Goal: Transaction & Acquisition: Purchase product/service

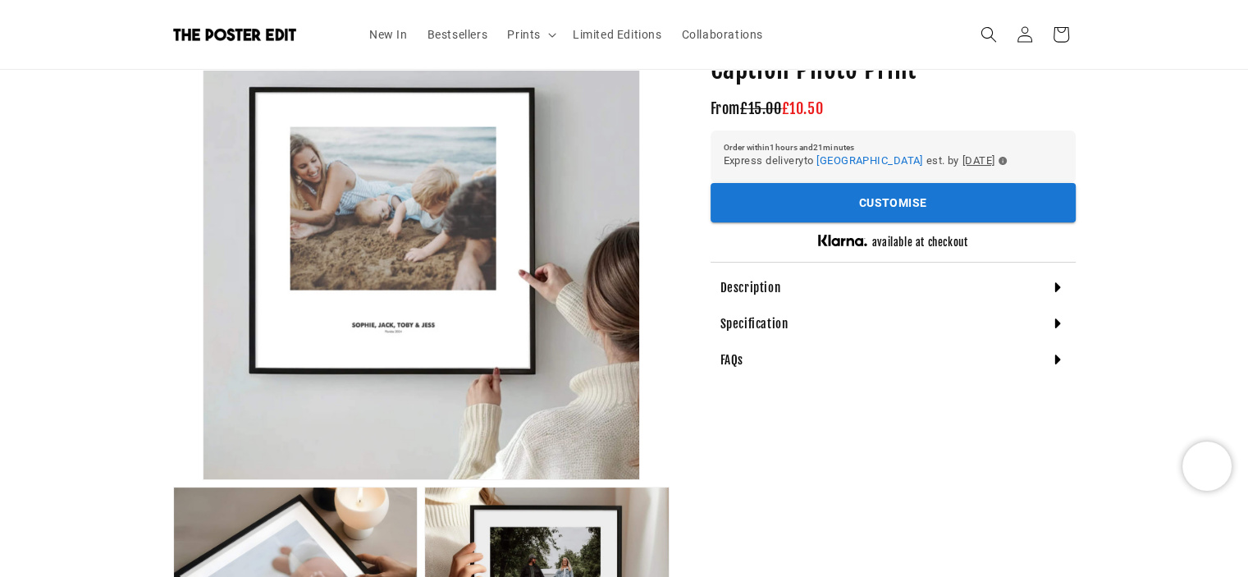
scroll to position [0, 320]
click at [765, 291] on h4 "Description" at bounding box center [750, 288] width 61 height 16
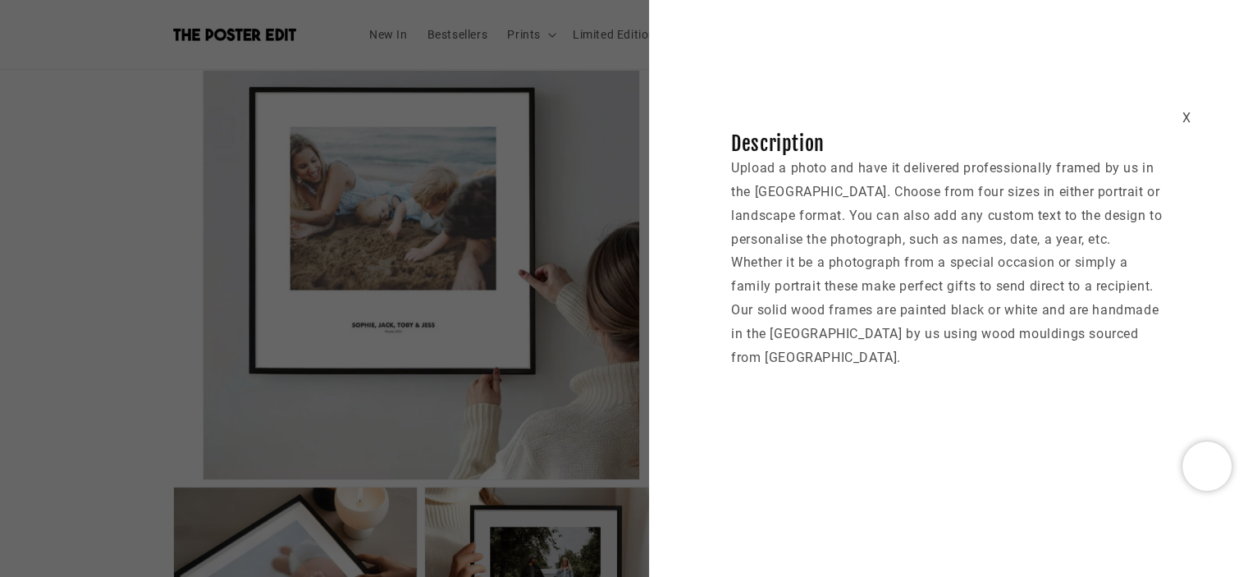
scroll to position [0, 640]
click at [1184, 115] on div "X" at bounding box center [1185, 119] width 9 height 24
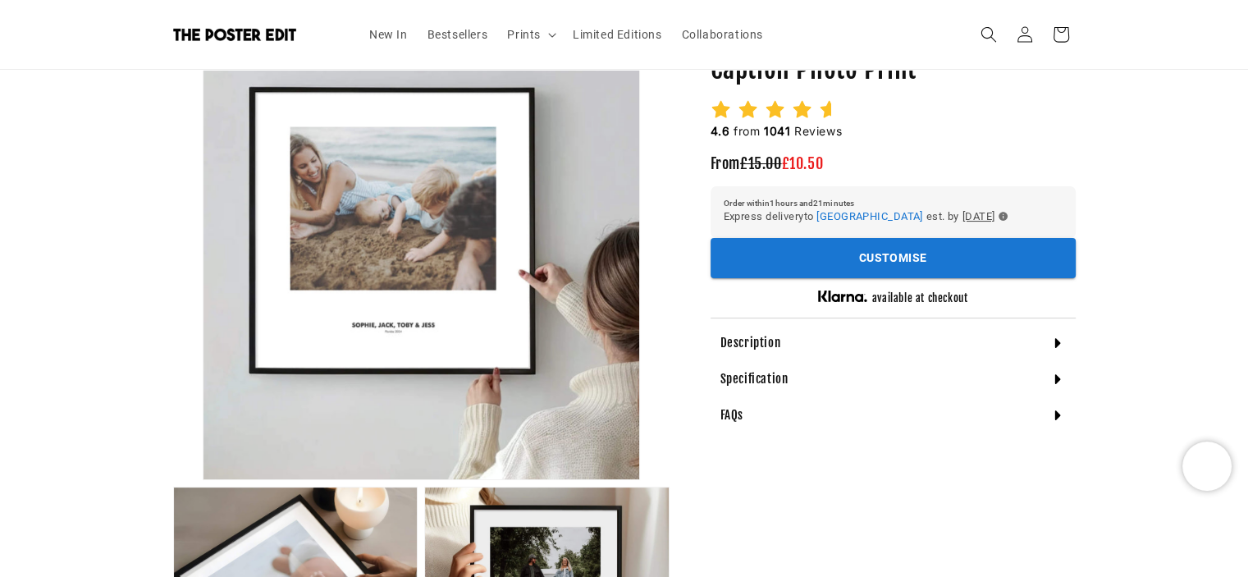
click at [759, 386] on h4 "Specification" at bounding box center [754, 379] width 68 height 16
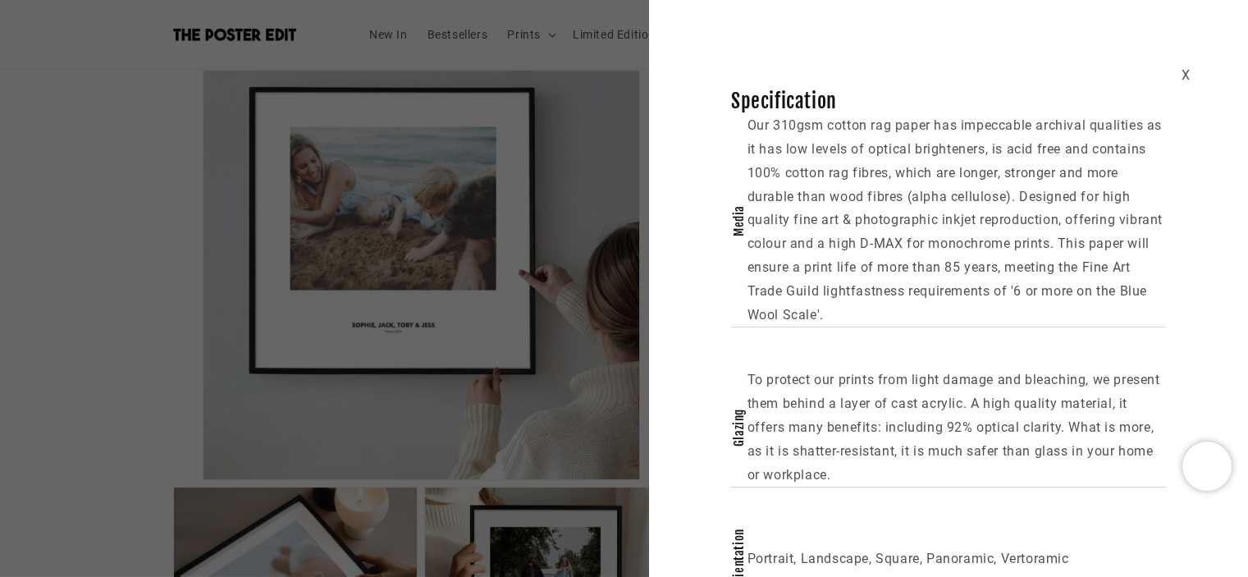
scroll to position [0, 0]
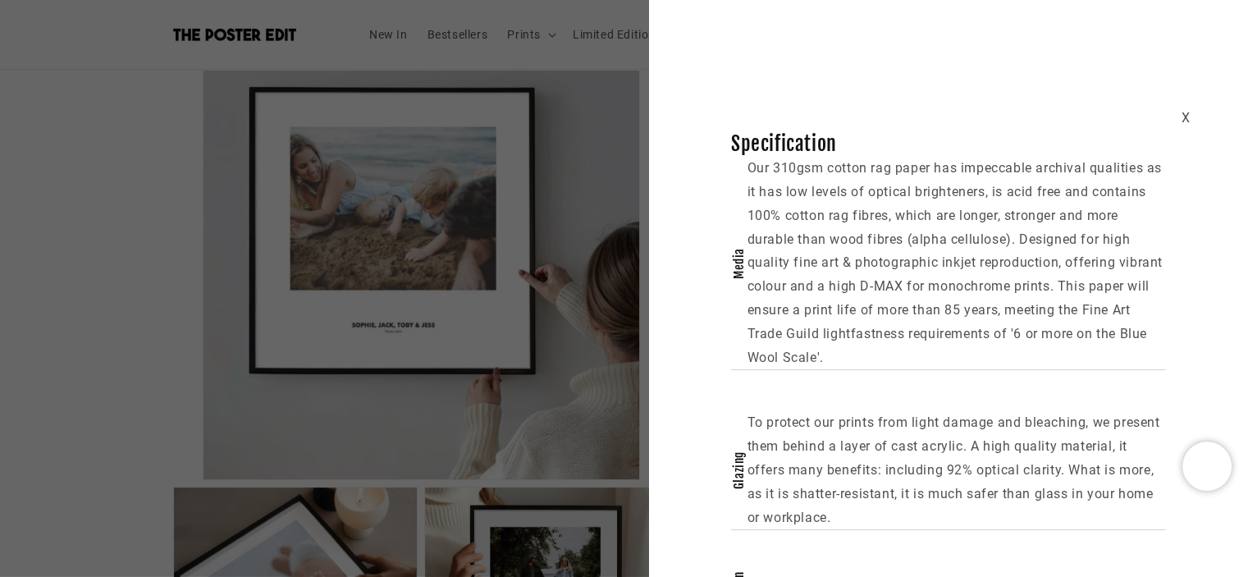
click at [1181, 117] on div "X" at bounding box center [1185, 119] width 9 height 24
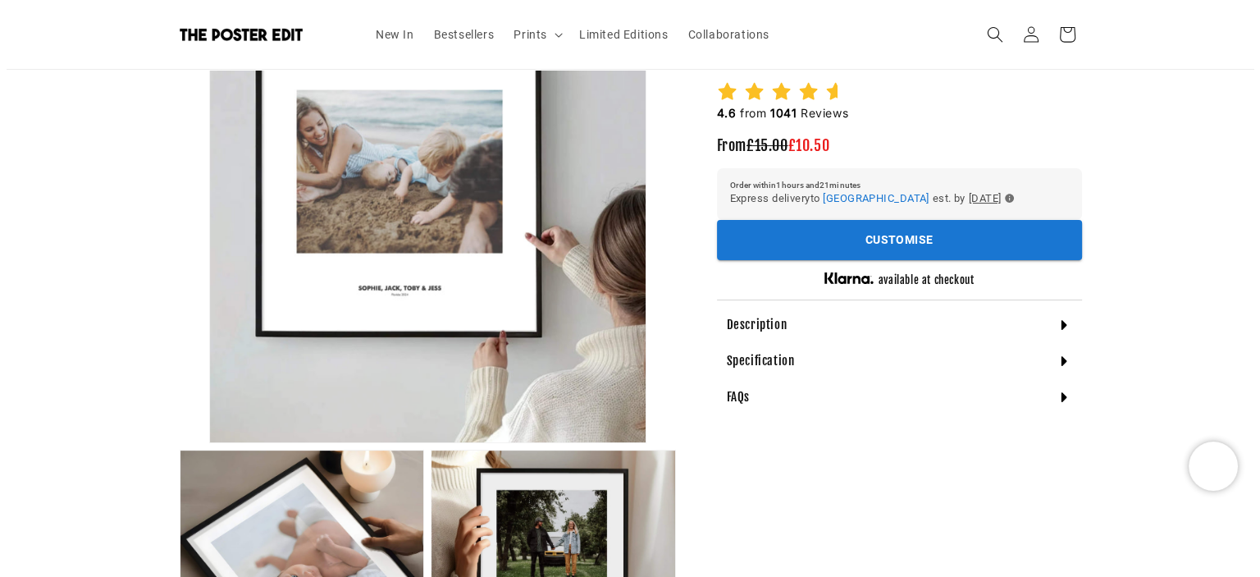
scroll to position [410, 0]
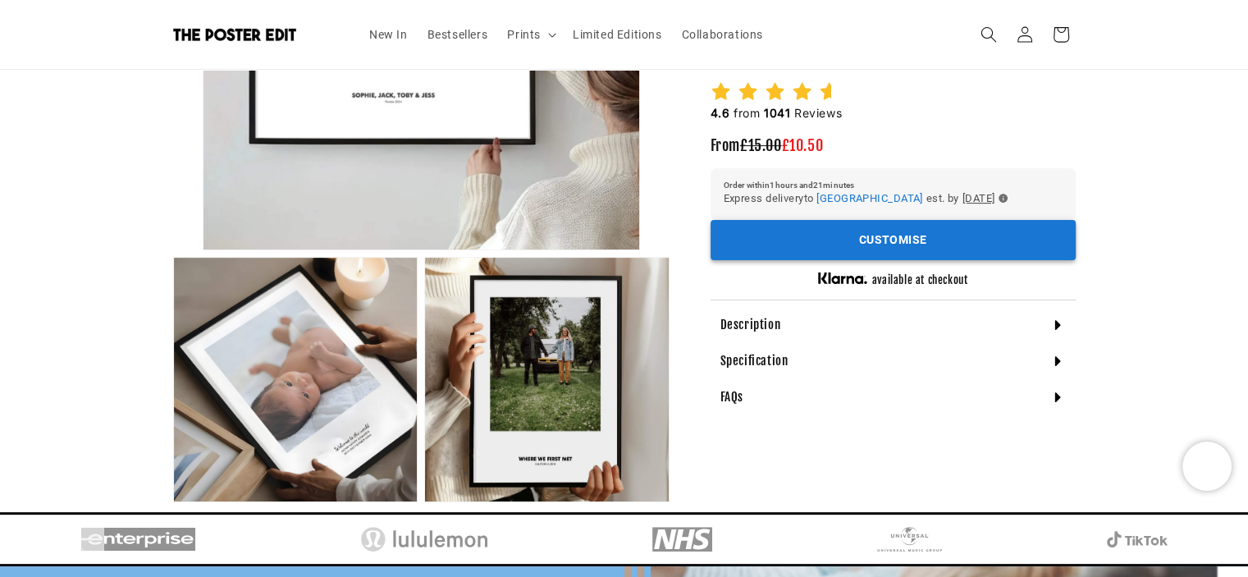
click at [852, 249] on button "Customise" at bounding box center [892, 240] width 365 height 40
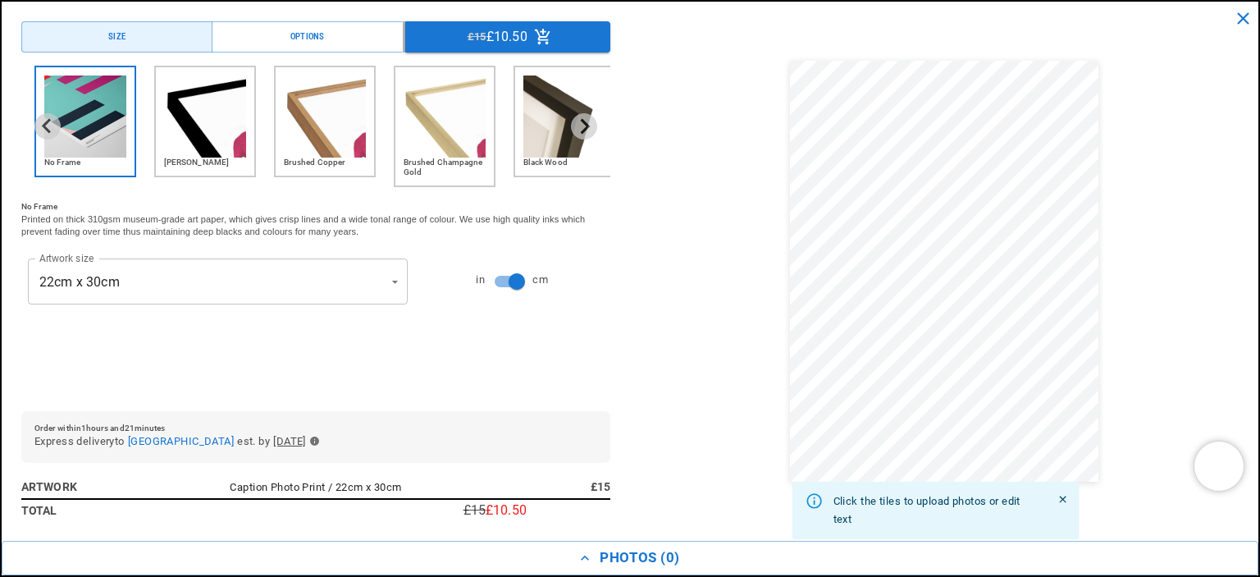
scroll to position [0, 320]
click at [445, 138] on img "4 of 6" at bounding box center [445, 116] width 82 height 82
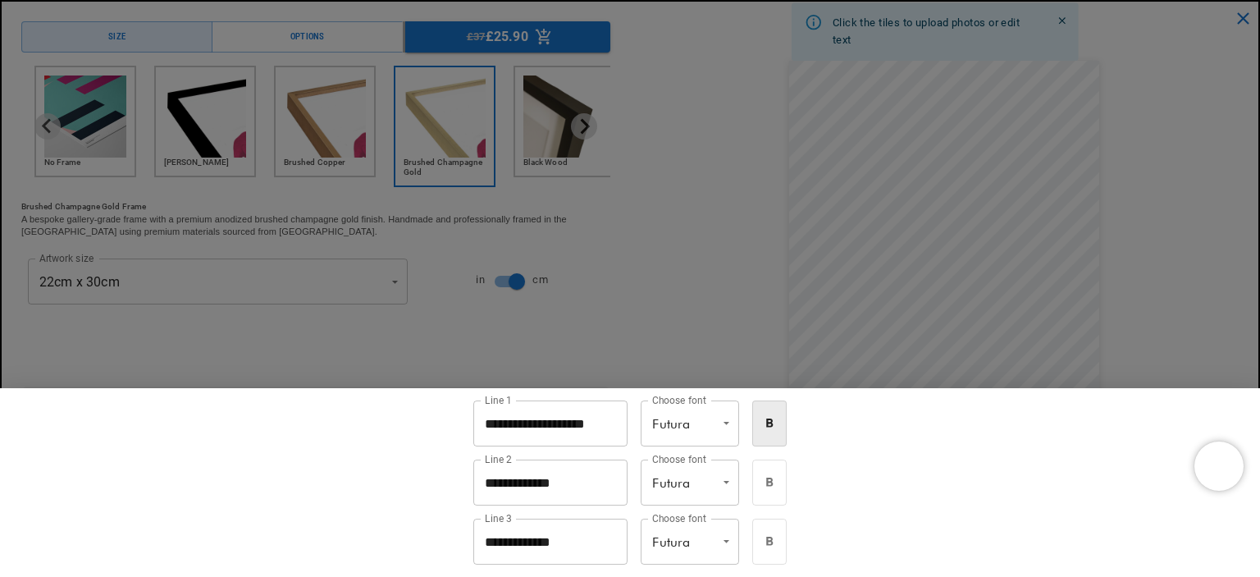
click at [534, 422] on input "**********" at bounding box center [550, 423] width 154 height 46
type input "**********"
click at [532, 486] on input "**********" at bounding box center [550, 482] width 154 height 46
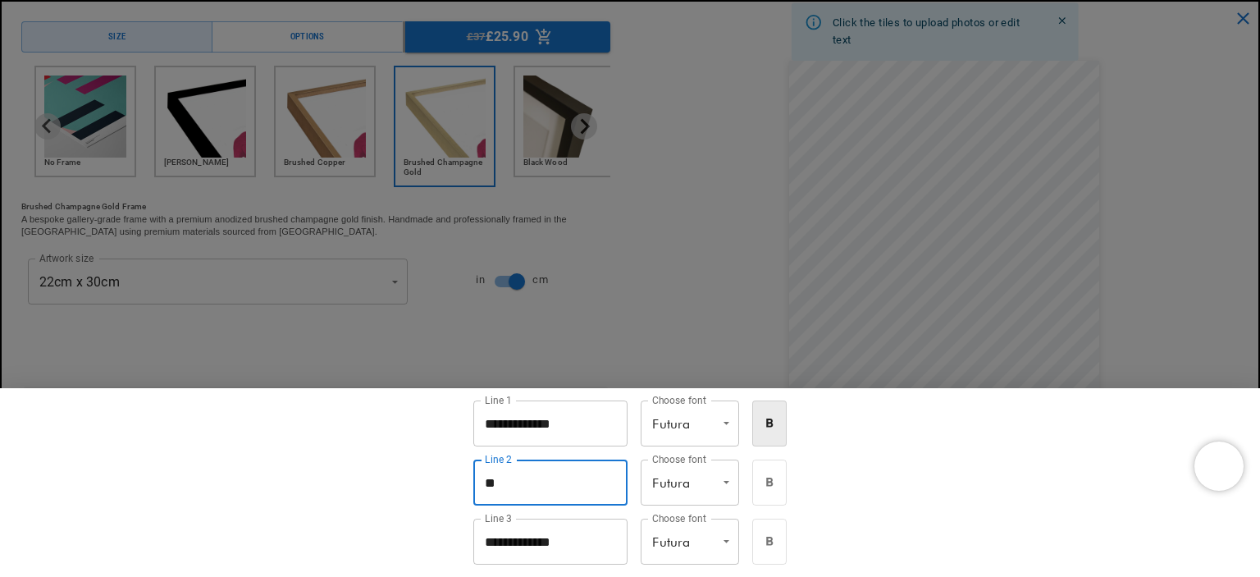
type input "*"
click at [508, 477] on input "**********" at bounding box center [550, 482] width 154 height 46
type input "**********"
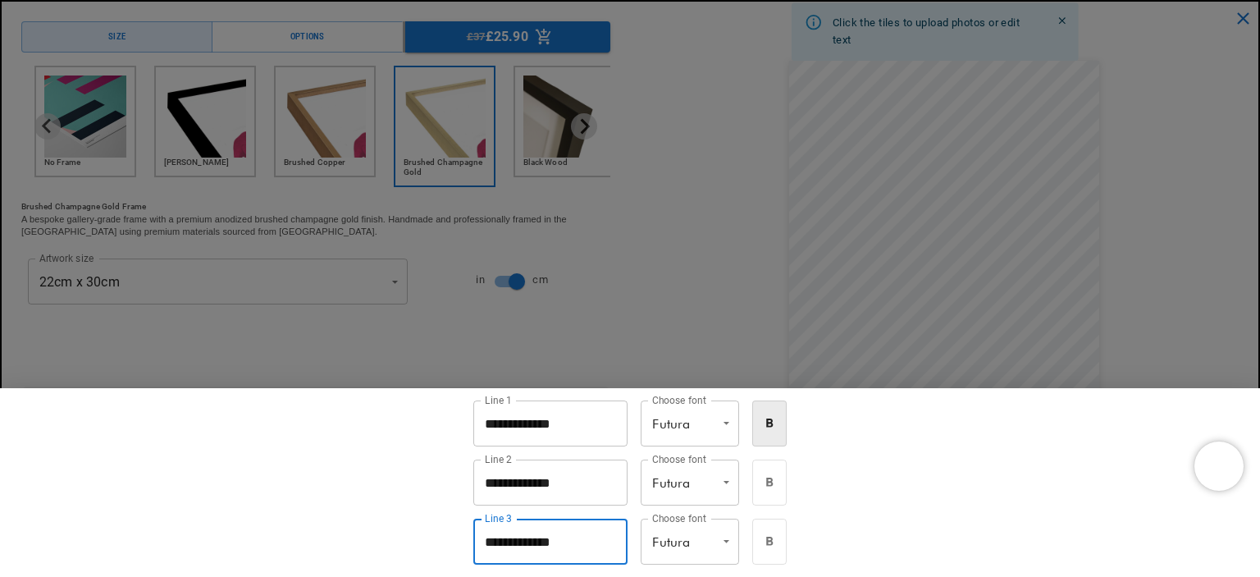
drag, startPoint x: 590, startPoint y: 541, endPoint x: 484, endPoint y: 560, distance: 107.5
click at [392, 537] on div "**********" at bounding box center [630, 482] width 1260 height 189
type input "**********"
click at [712, 307] on div at bounding box center [630, 288] width 1260 height 577
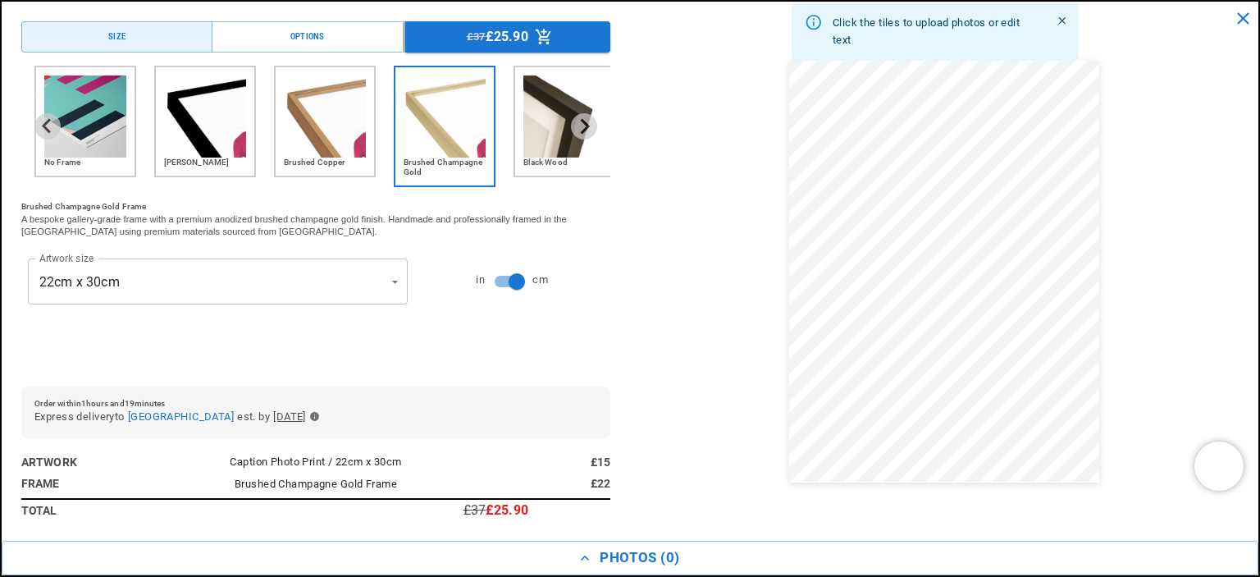
scroll to position [0, 320]
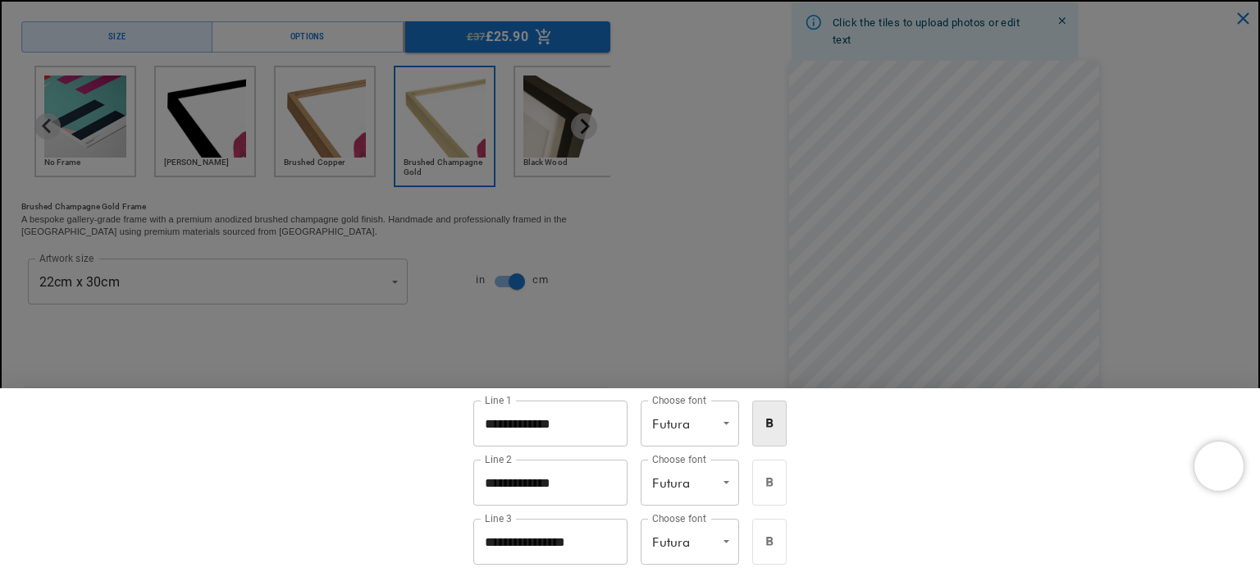
click at [734, 288] on div at bounding box center [630, 288] width 1260 height 577
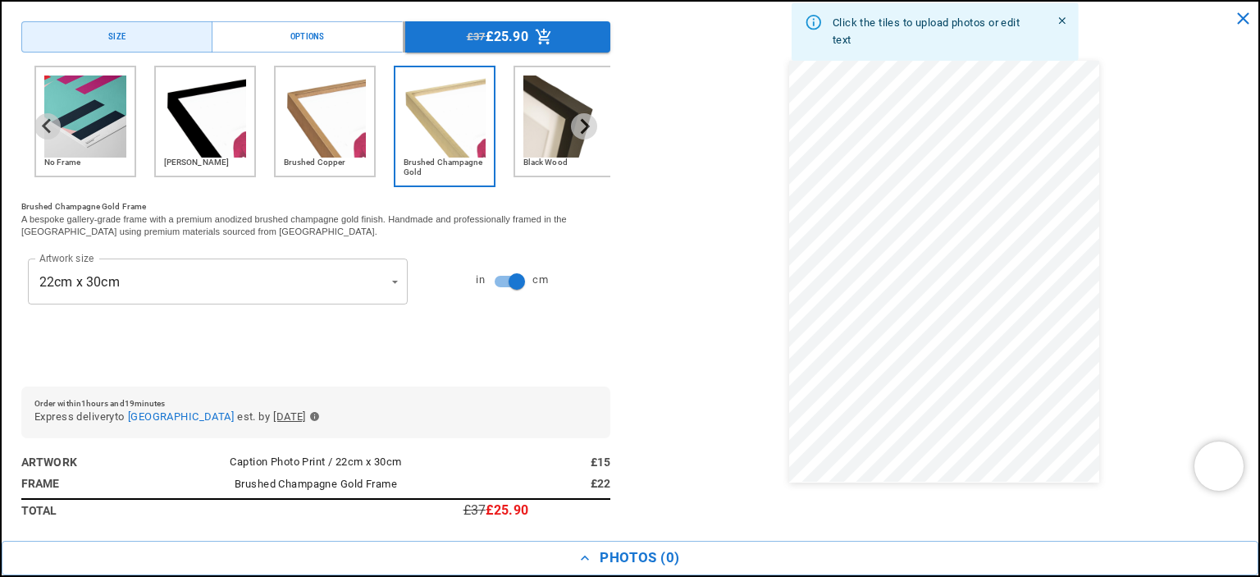
scroll to position [0, 640]
click at [549, 128] on img "5 of 6" at bounding box center [564, 116] width 82 height 82
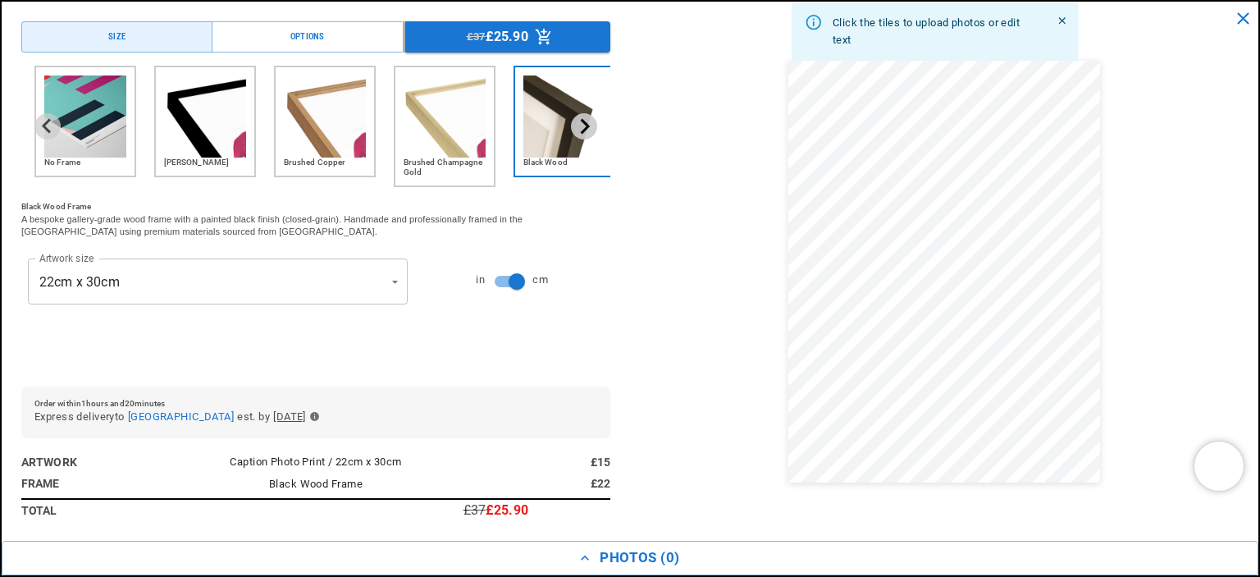
click at [581, 129] on icon "Next slide" at bounding box center [585, 126] width 9 height 15
click at [576, 125] on icon "Next slide" at bounding box center [584, 126] width 16 height 16
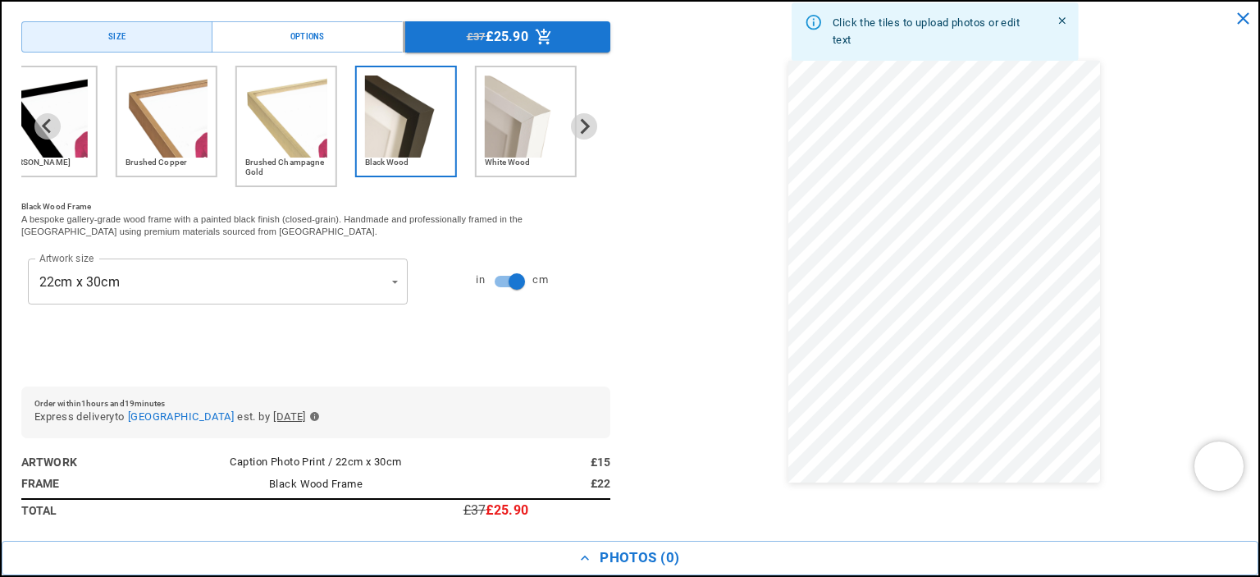
click at [295, 146] on ul "No Frame Matt Black Brushed Copper Brushed Champagne Gold Black Wood White Wood" at bounding box center [157, 126] width 563 height 121
click at [511, 130] on img "6 of 6" at bounding box center [527, 116] width 82 height 82
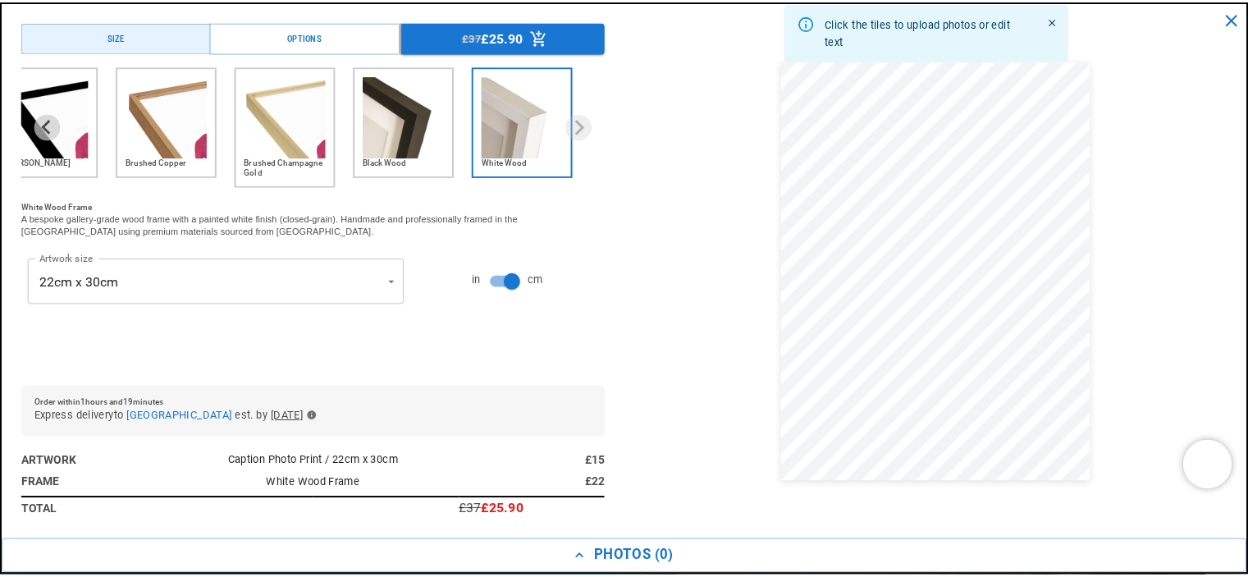
scroll to position [0, 320]
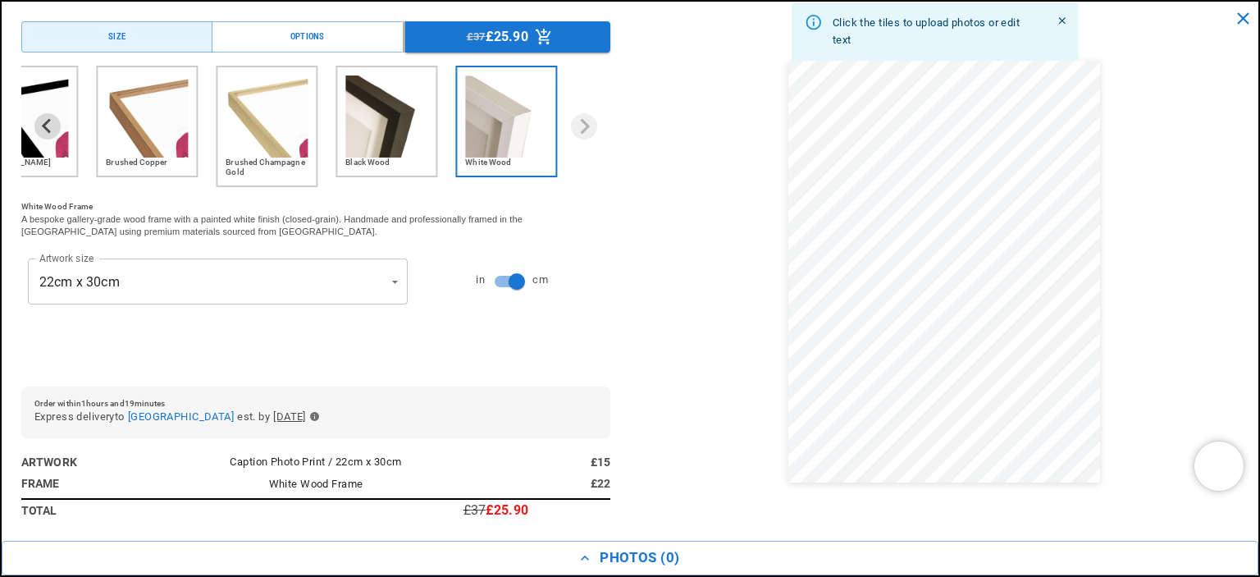
drag, startPoint x: 463, startPoint y: 140, endPoint x: 224, endPoint y: 134, distance: 238.8
click at [224, 135] on div "No Frame Matt Black Brushed Copper Brushed Champagne Gold Black Wood White Wood" at bounding box center [315, 126] width 589 height 121
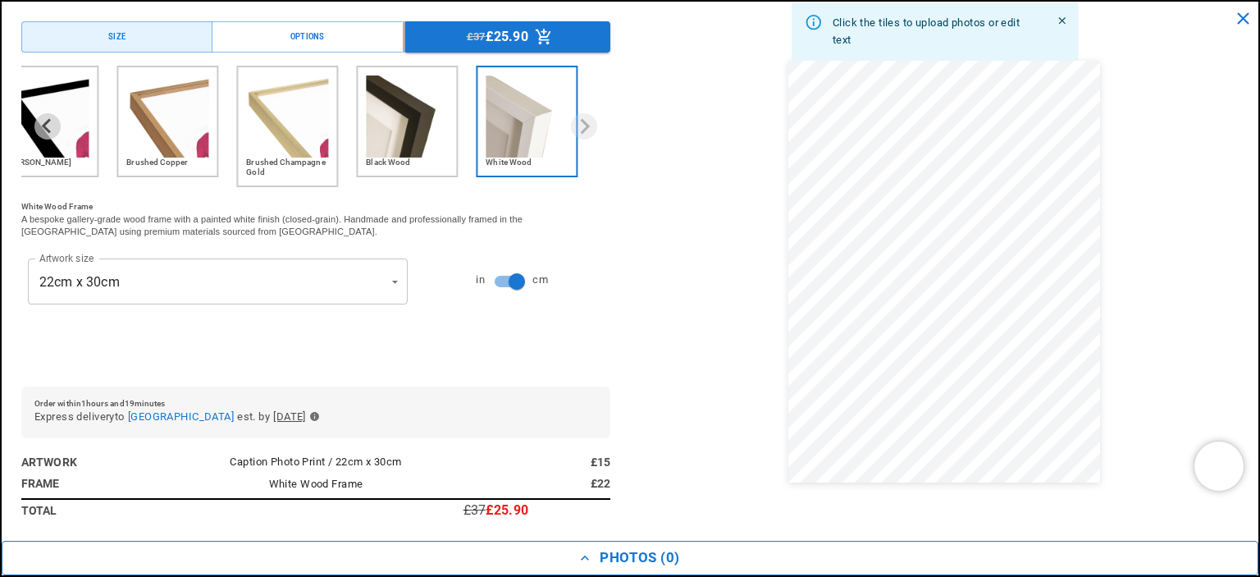
click at [649, 558] on button "Photos ( 0 )" at bounding box center [630, 558] width 1257 height 34
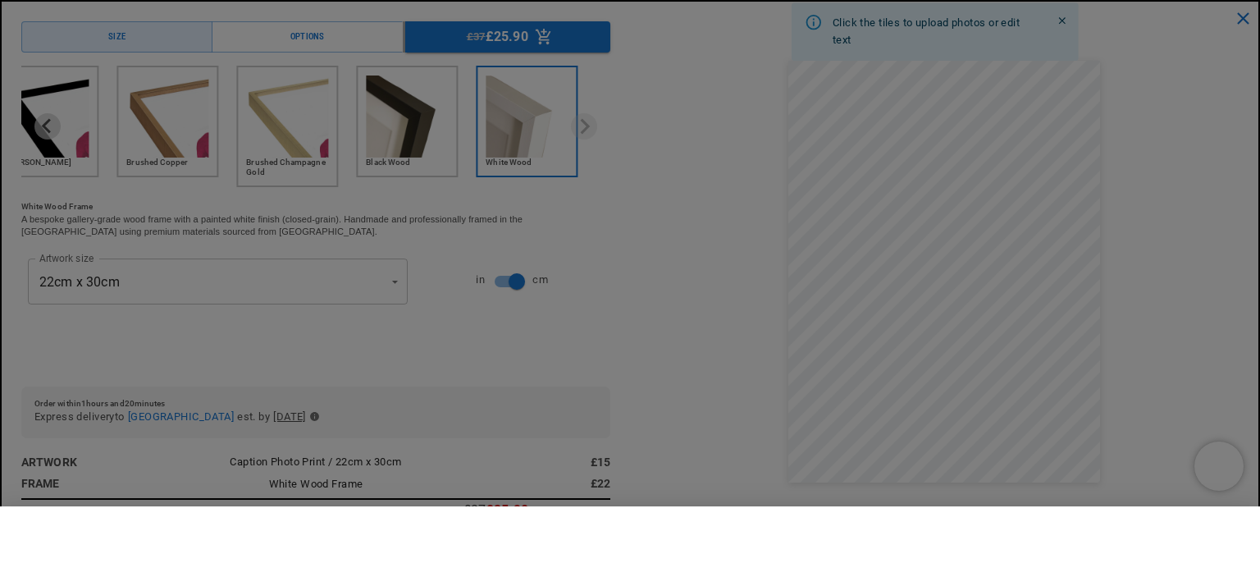
scroll to position [0, 640]
click at [636, 546] on div "button" at bounding box center [615, 540] width 103 height 26
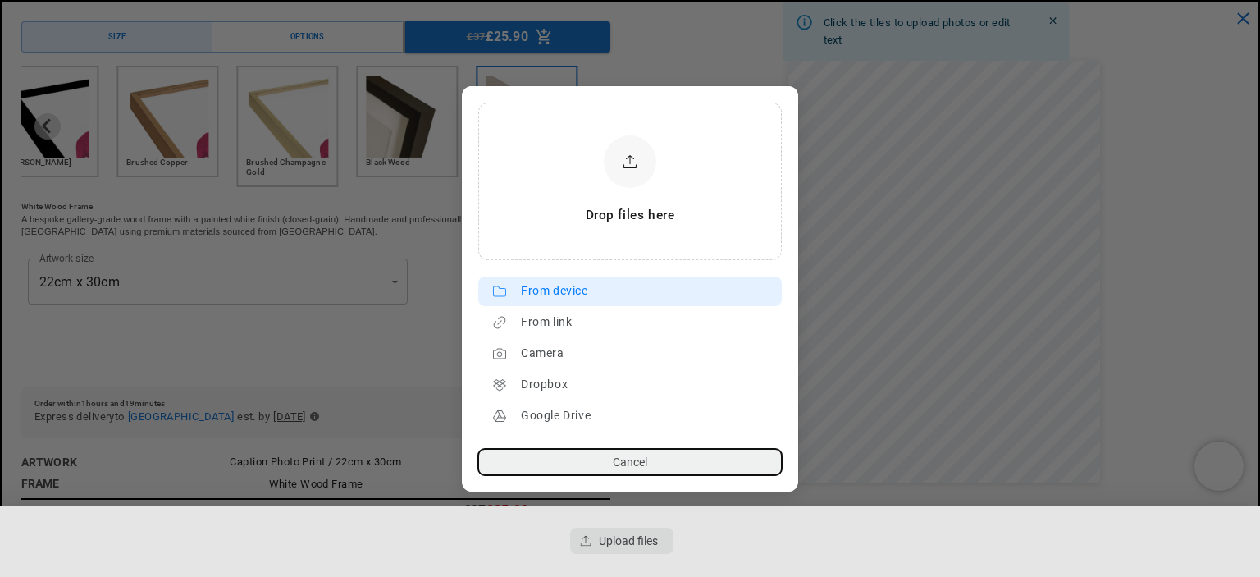
click at [580, 291] on div "From device" at bounding box center [647, 291] width 253 height 26
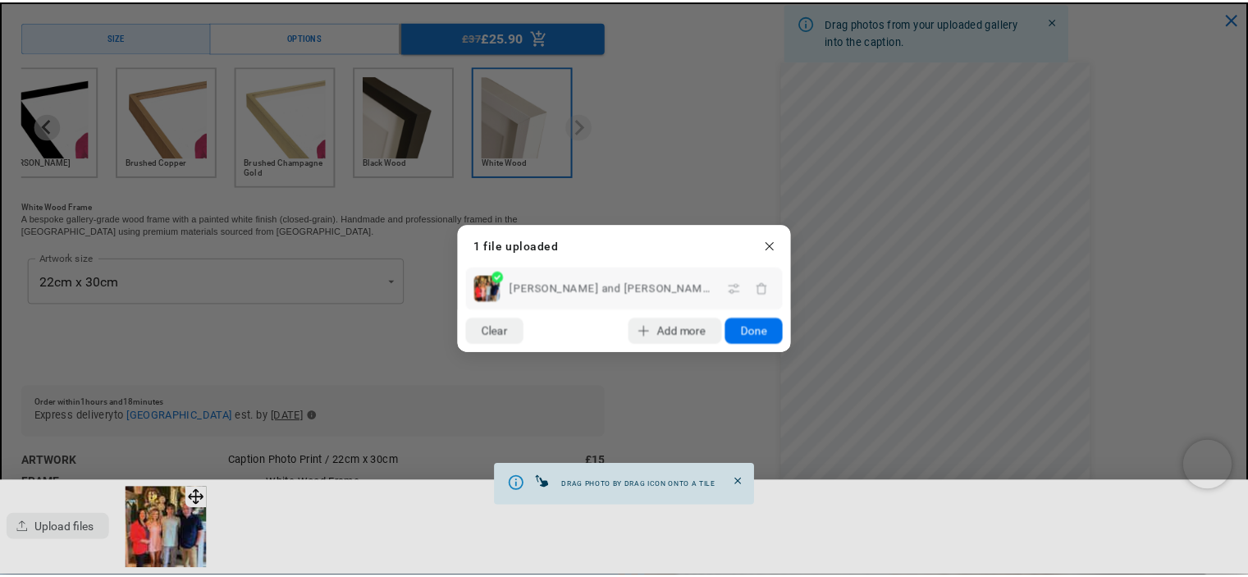
scroll to position [0, 320]
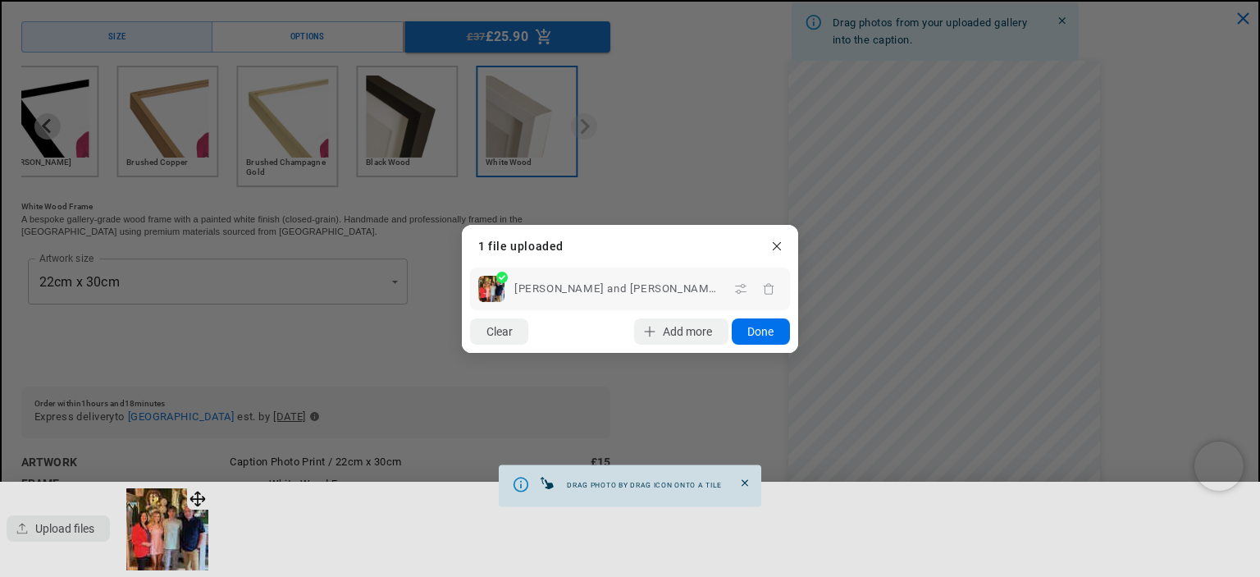
click at [761, 335] on button "Done" at bounding box center [761, 331] width 58 height 26
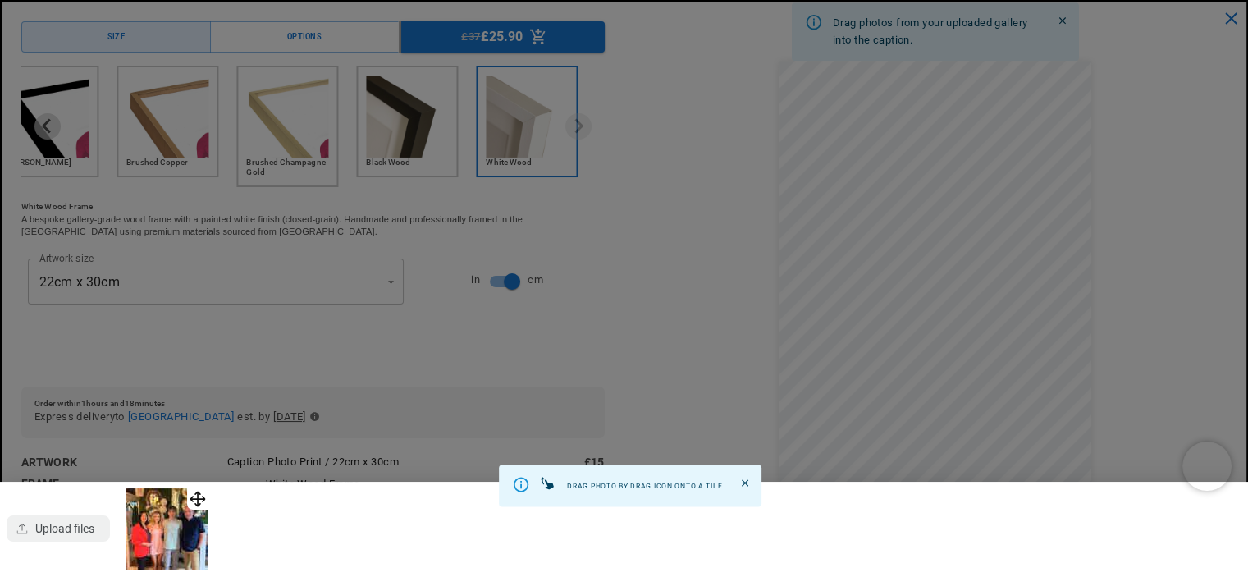
click at [203, 505] on img at bounding box center [167, 529] width 82 height 82
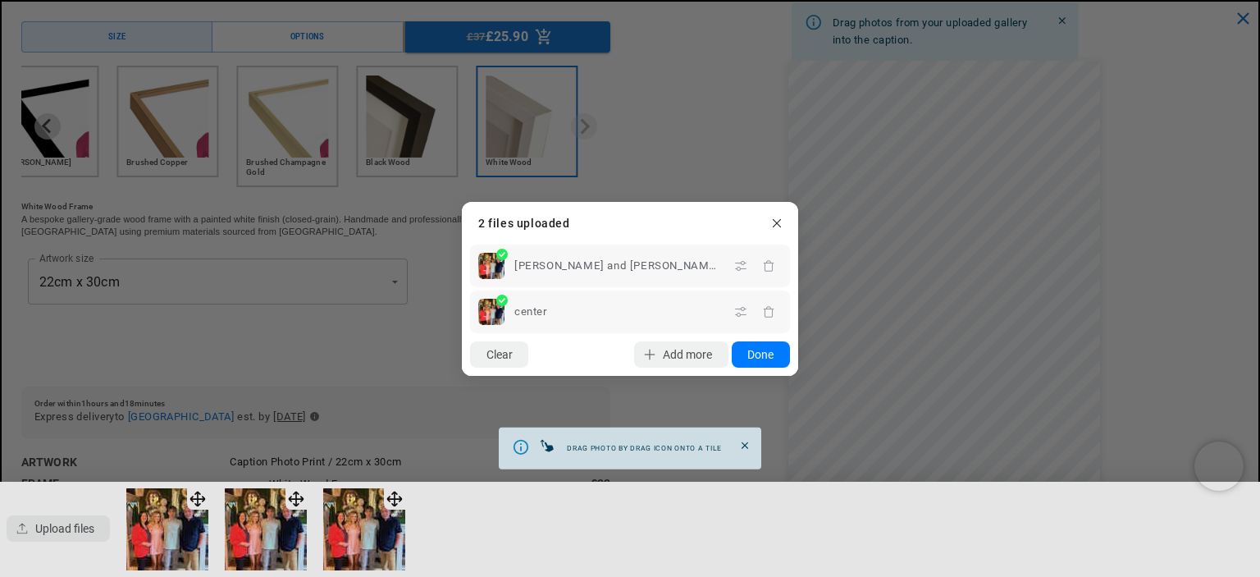
drag, startPoint x: 752, startPoint y: 350, endPoint x: 770, endPoint y: 395, distance: 47.8
click at [759, 354] on button "Done" at bounding box center [761, 354] width 58 height 26
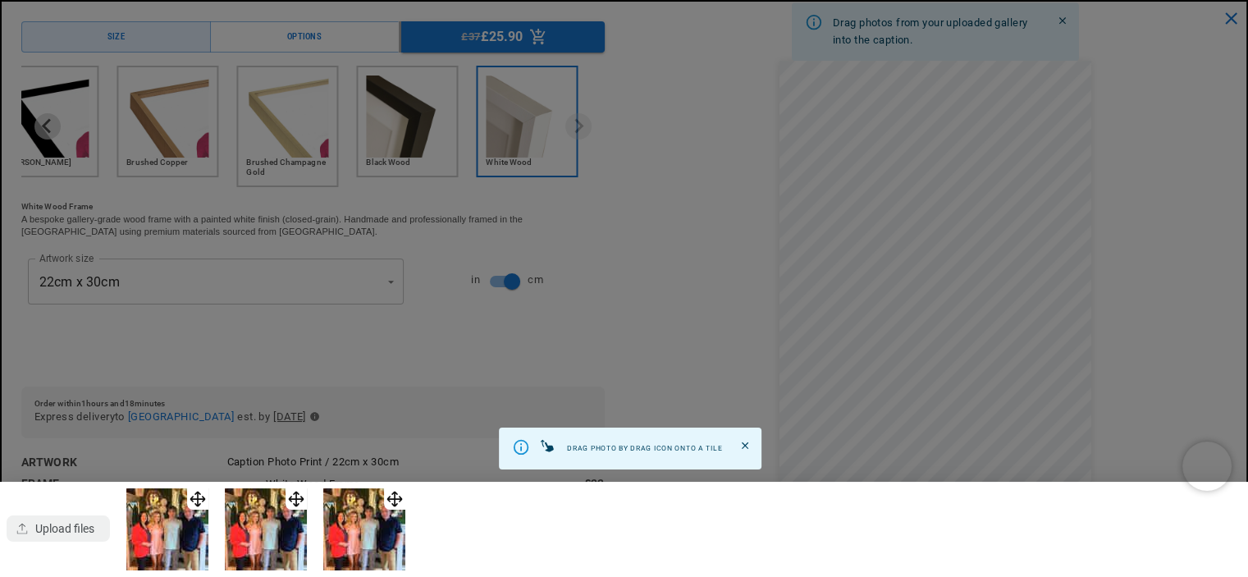
click at [181, 514] on img at bounding box center [167, 529] width 82 height 82
click at [733, 265] on div at bounding box center [624, 288] width 1248 height 577
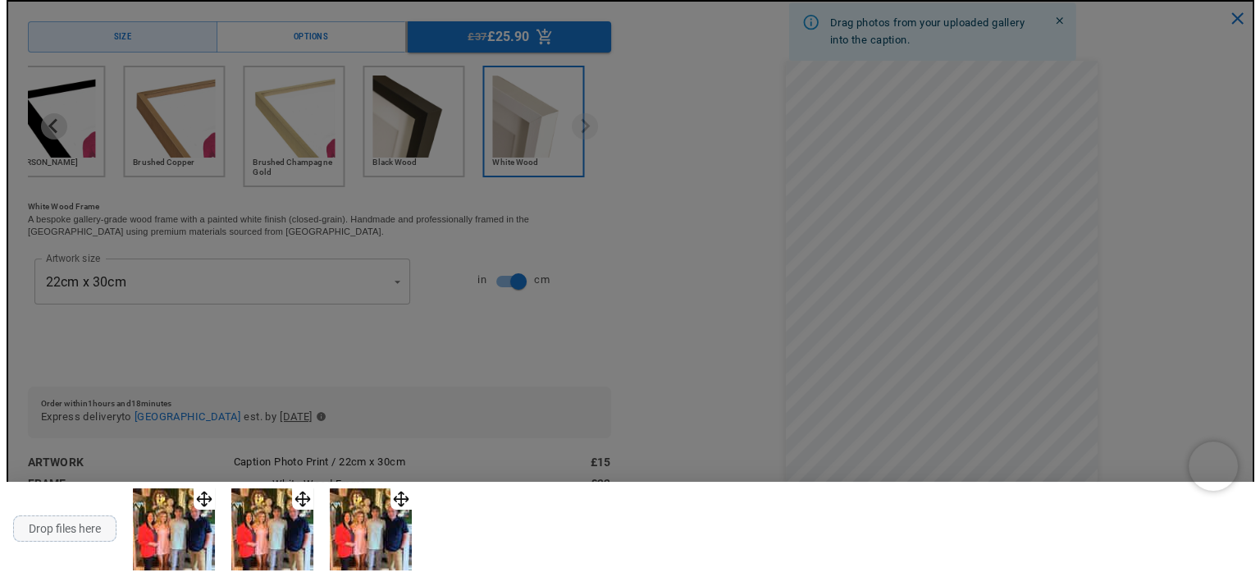
scroll to position [0, 320]
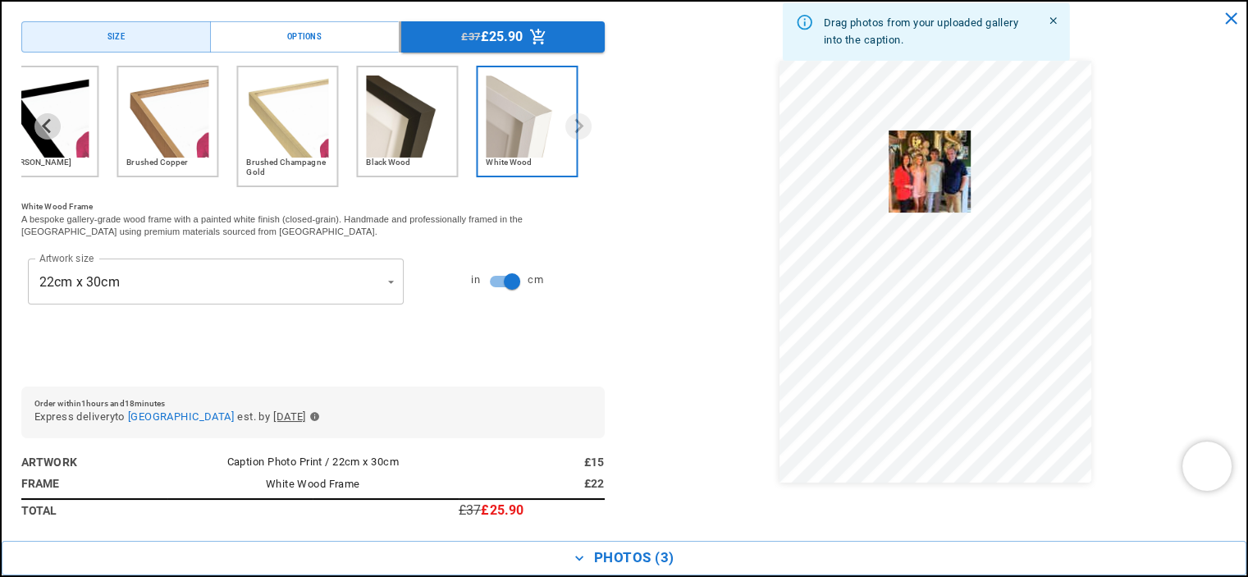
drag, startPoint x: 205, startPoint y: 489, endPoint x: 766, endPoint y: 221, distance: 621.6
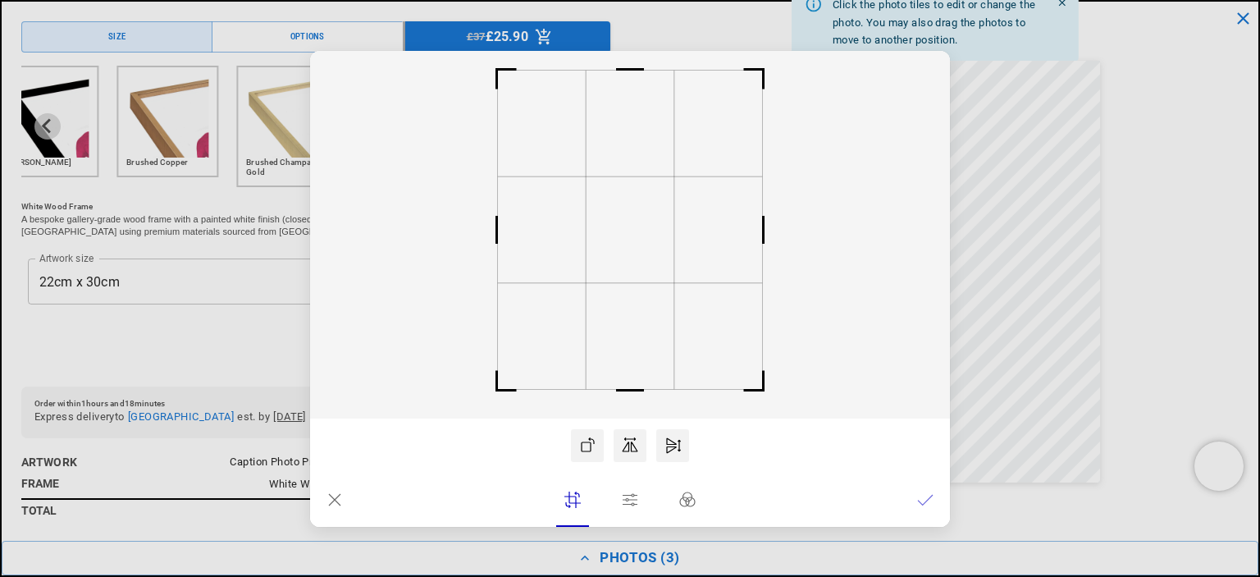
scroll to position [0, 0]
click at [646, 273] on rect at bounding box center [630, 229] width 88 height 106
click at [646, 275] on rect at bounding box center [630, 231] width 88 height 106
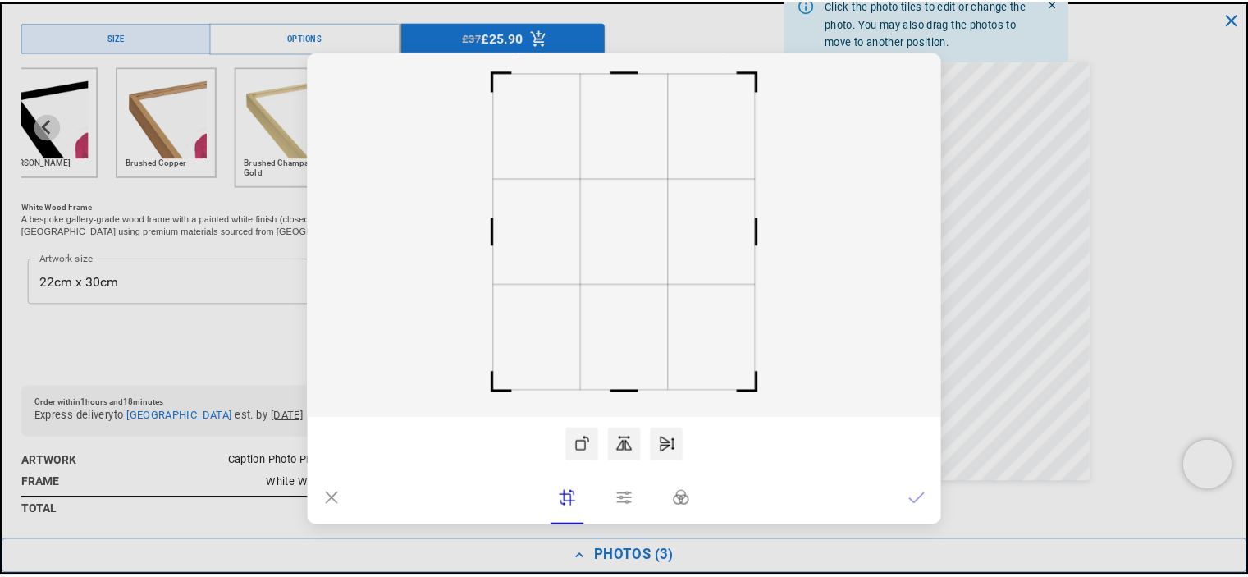
scroll to position [0, 320]
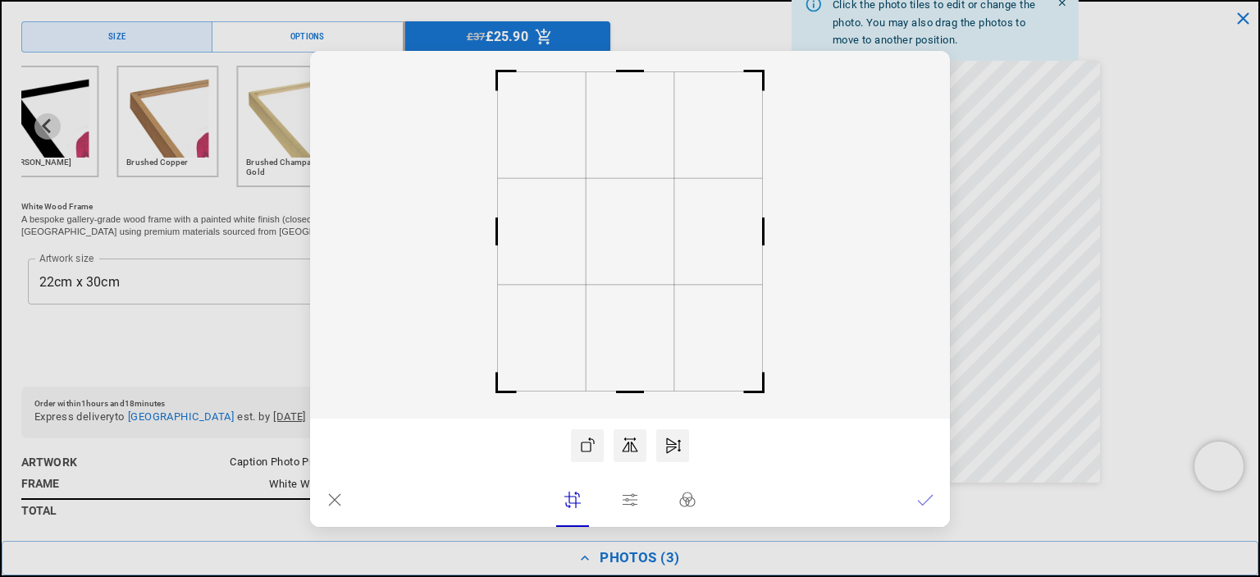
click at [927, 495] on icon at bounding box center [925, 499] width 16 height 16
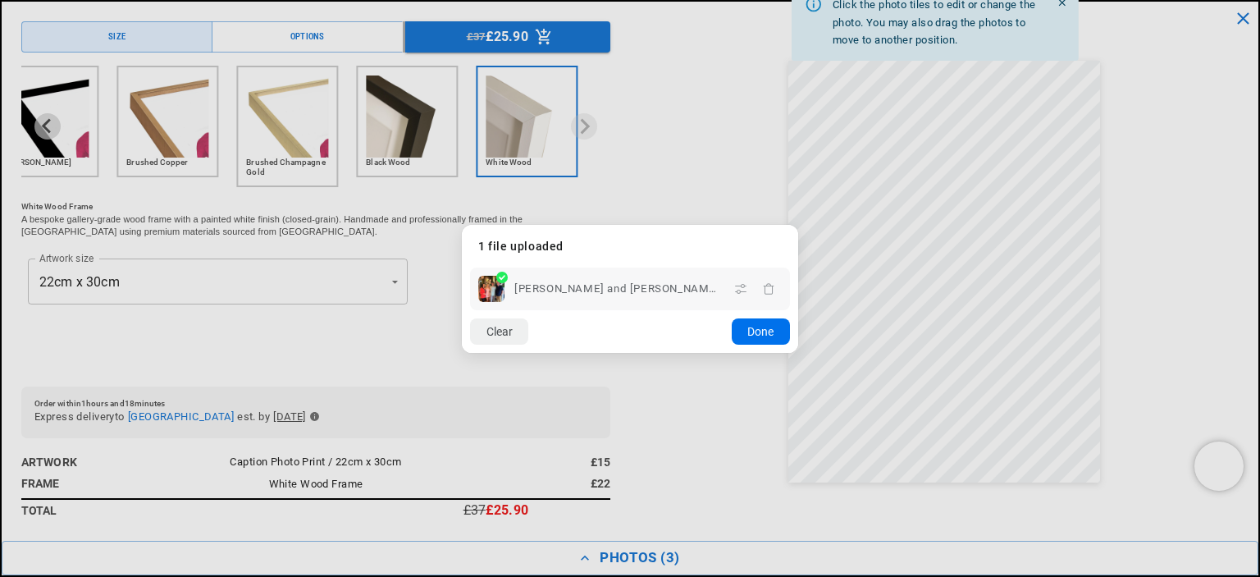
drag, startPoint x: 769, startPoint y: 323, endPoint x: 758, endPoint y: 492, distance: 169.4
click at [769, 322] on button "Done" at bounding box center [761, 331] width 58 height 26
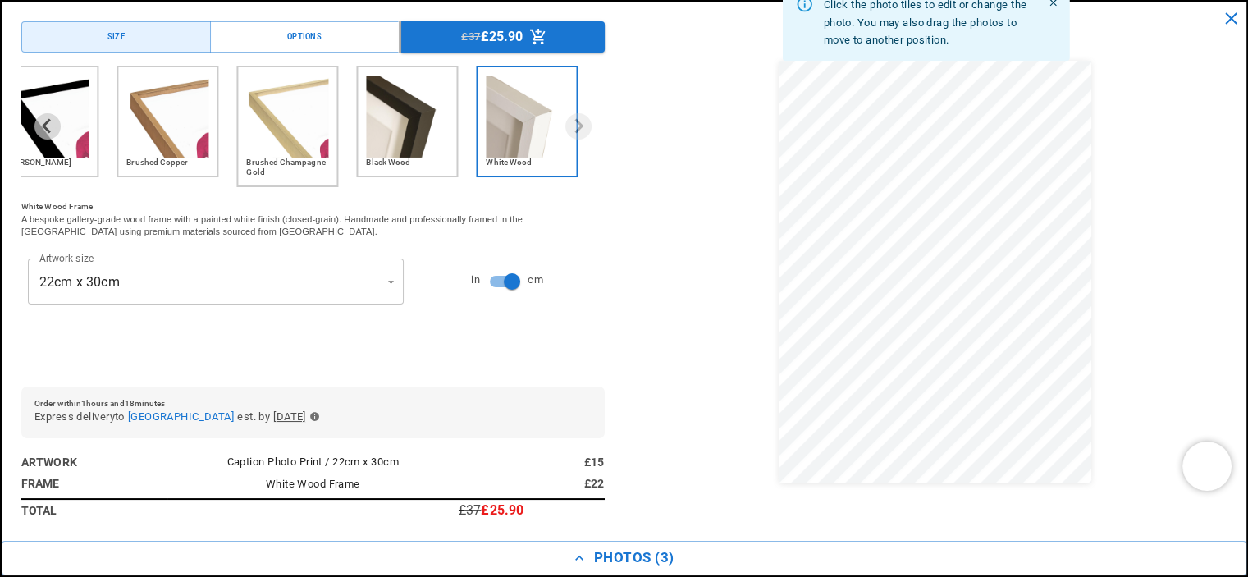
click at [62, 149] on img "2 of 6" at bounding box center [48, 116] width 82 height 82
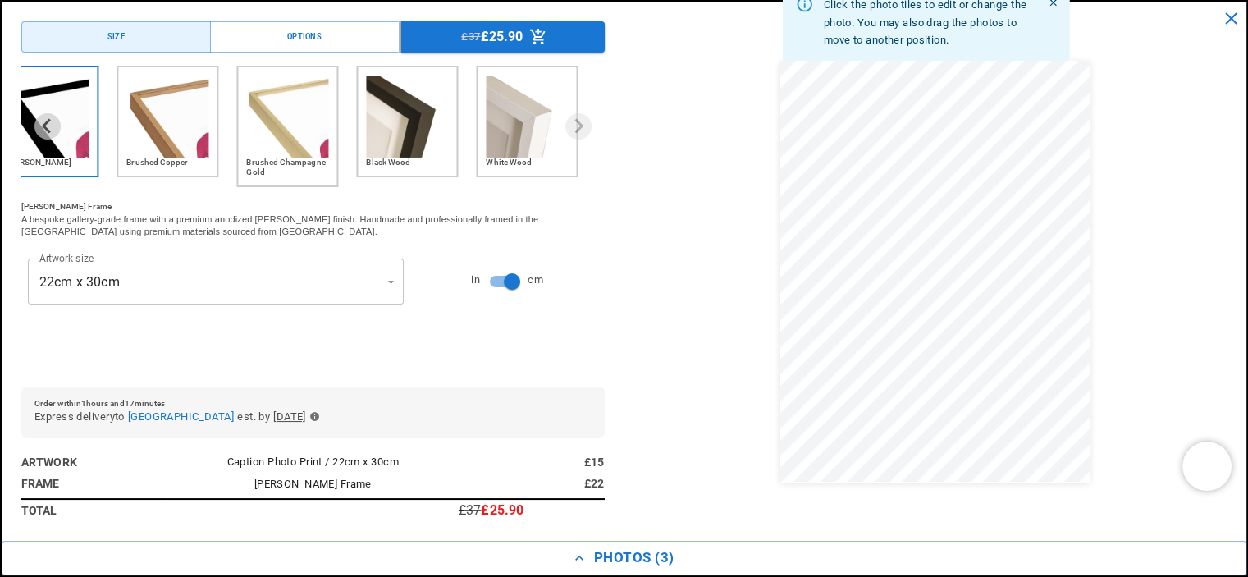
click at [400, 121] on img "5 of 6" at bounding box center [407, 116] width 82 height 82
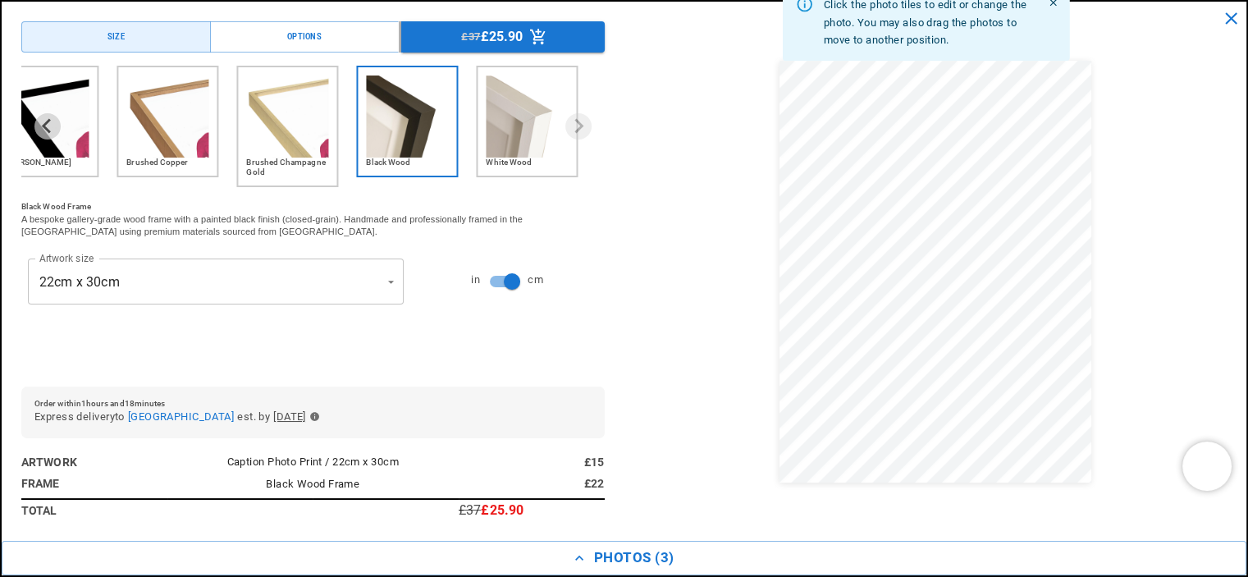
scroll to position [0, 640]
click at [296, 116] on img "4 of 6" at bounding box center [287, 116] width 82 height 82
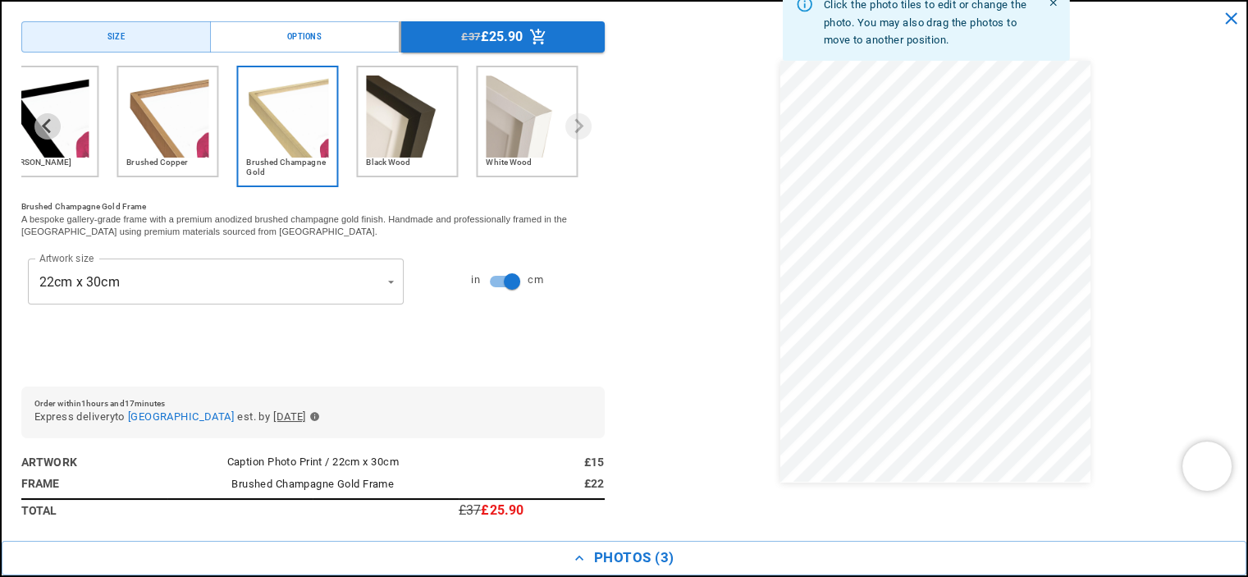
click at [166, 116] on img "3 of 6" at bounding box center [167, 116] width 82 height 82
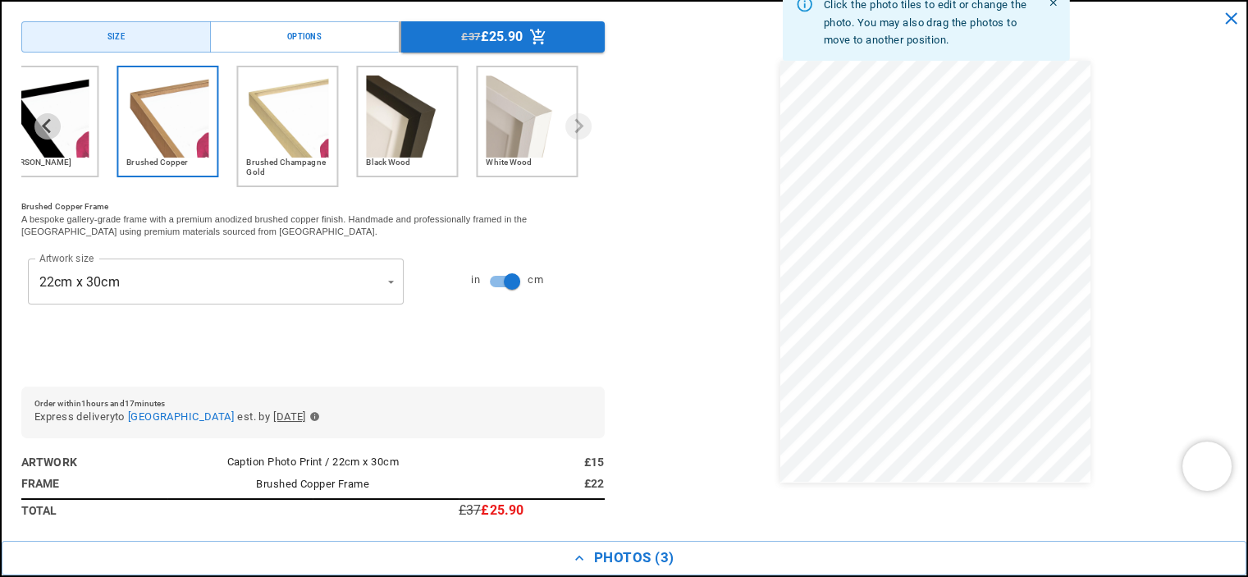
scroll to position [0, 320]
click at [539, 123] on img "6 of 6" at bounding box center [527, 116] width 82 height 82
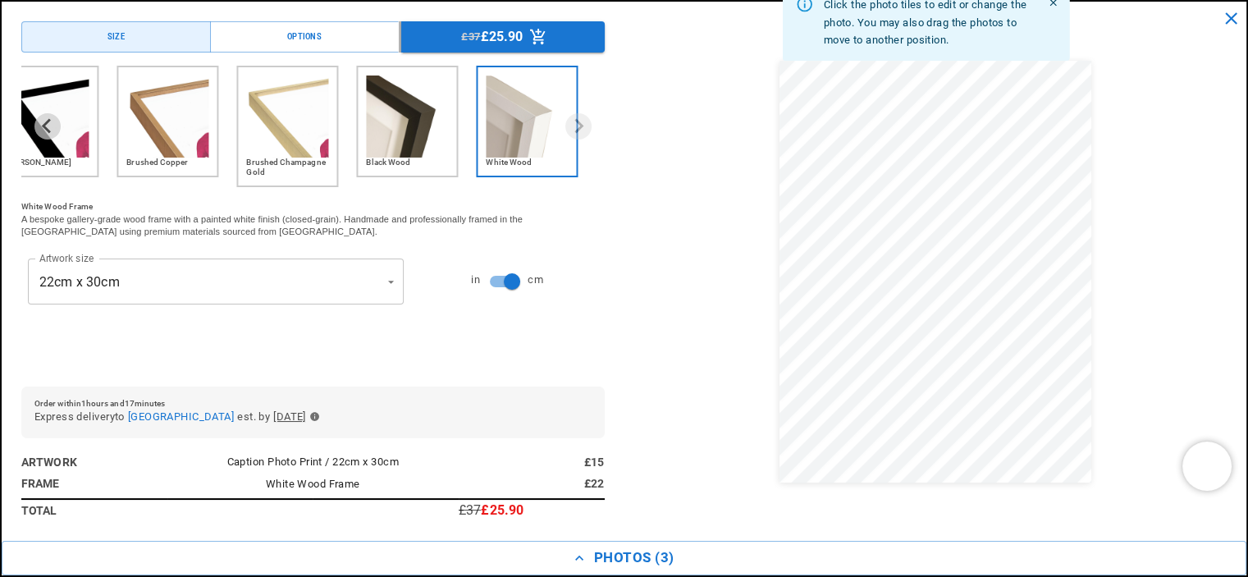
scroll to position [0, 640]
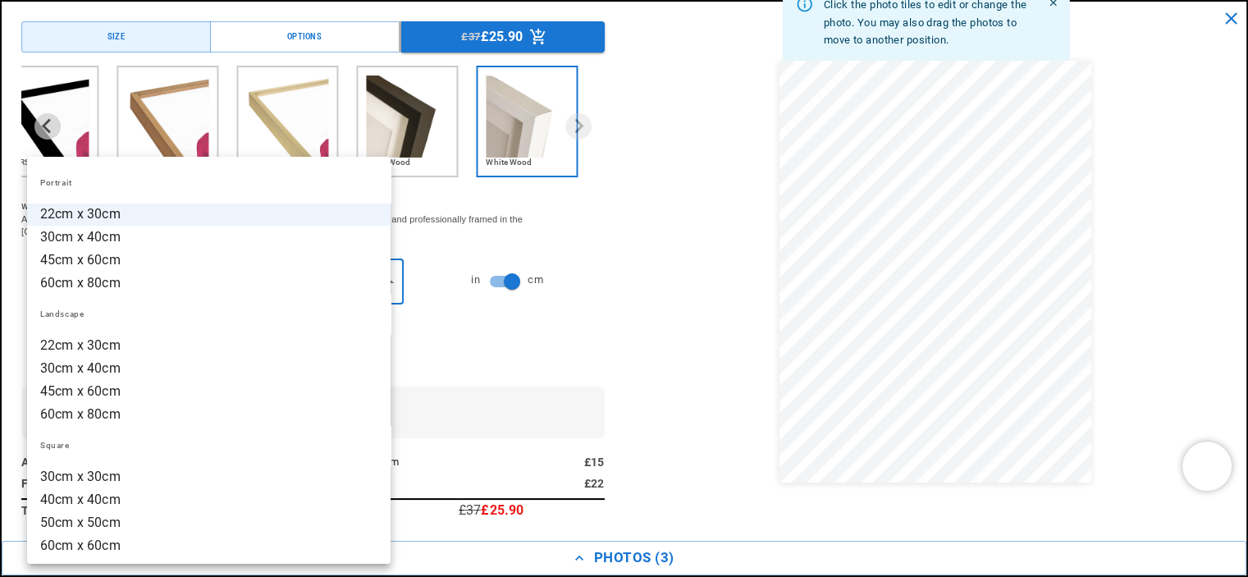
click at [88, 239] on li "30cm x 40cm" at bounding box center [208, 237] width 363 height 23
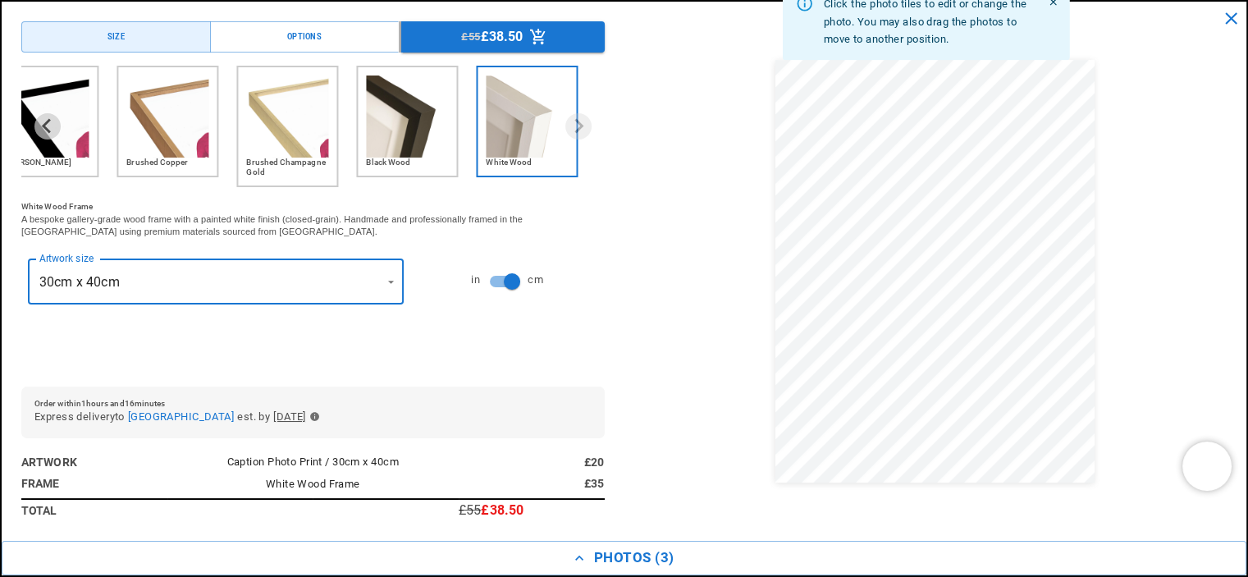
scroll to position [0, 0]
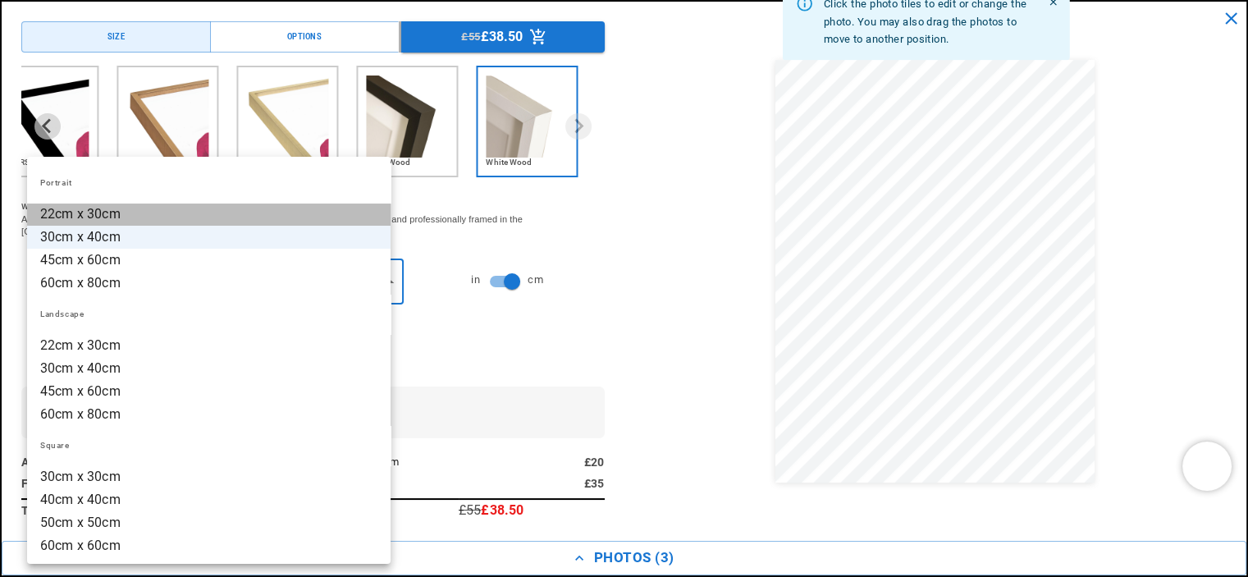
click at [125, 210] on li "22cm x 30cm" at bounding box center [208, 214] width 363 height 23
type input "**********"
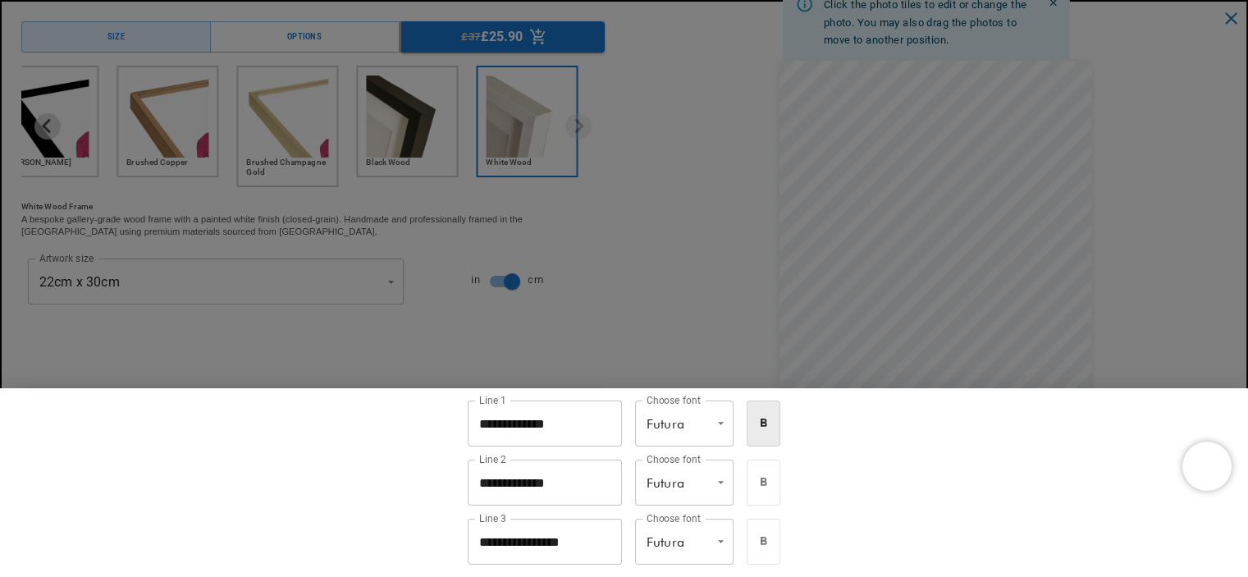
click at [722, 501] on li "Dancing Script" at bounding box center [693, 499] width 98 height 23
type input "**********"
click at [1055, 293] on div at bounding box center [624, 288] width 1248 height 577
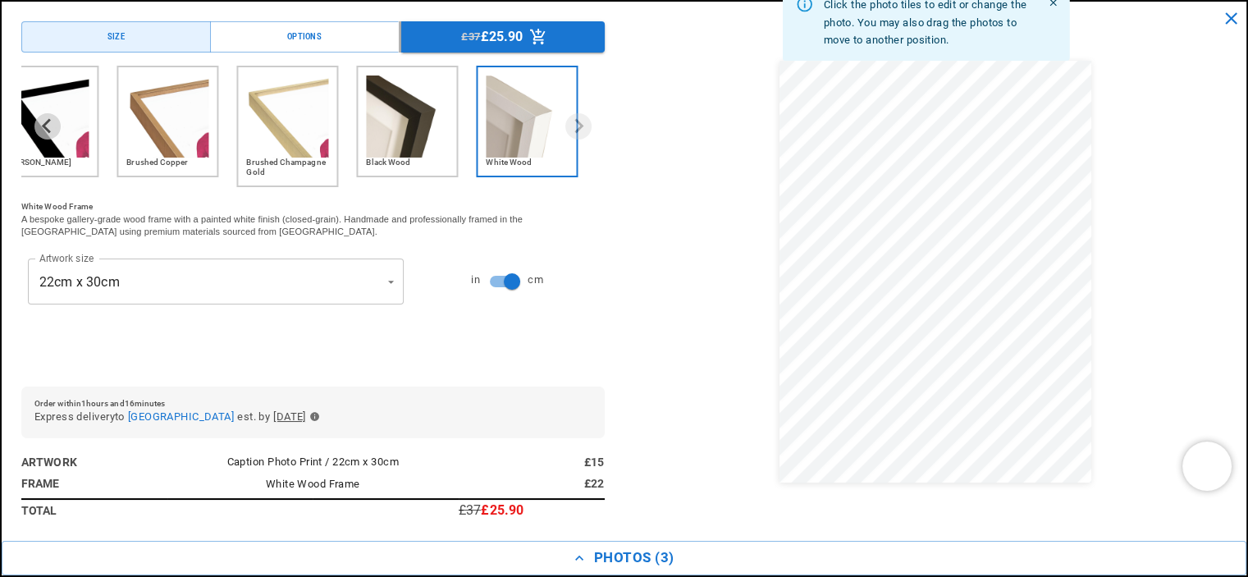
scroll to position [0, 320]
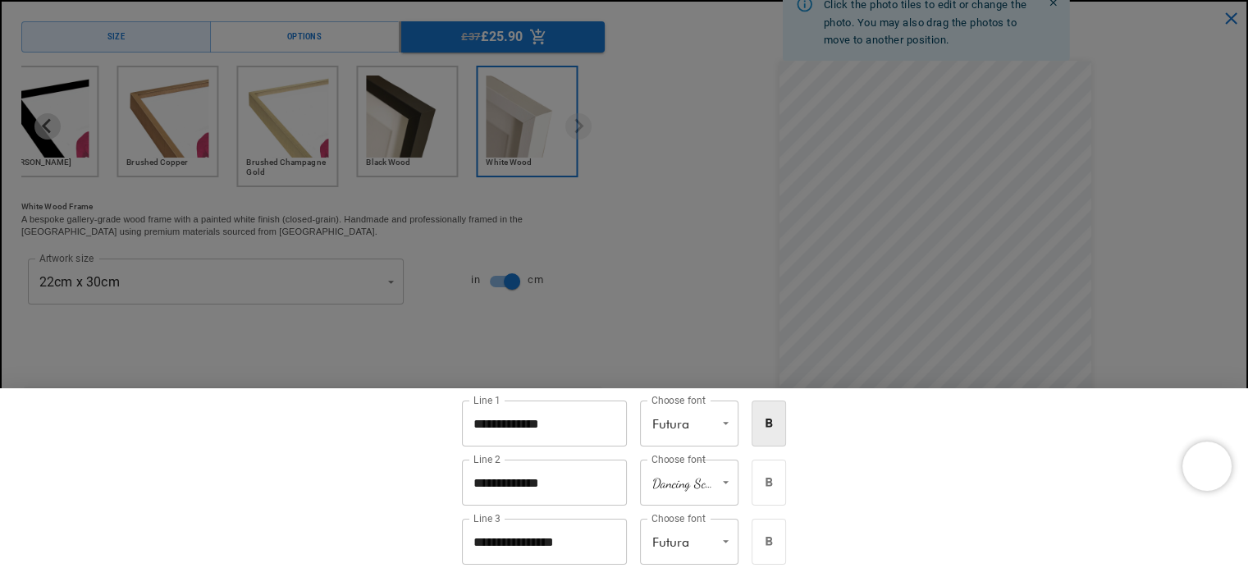
click at [680, 546] on li "Fifties" at bounding box center [699, 545] width 98 height 23
type input "*******"
click at [1043, 331] on div at bounding box center [624, 288] width 1248 height 577
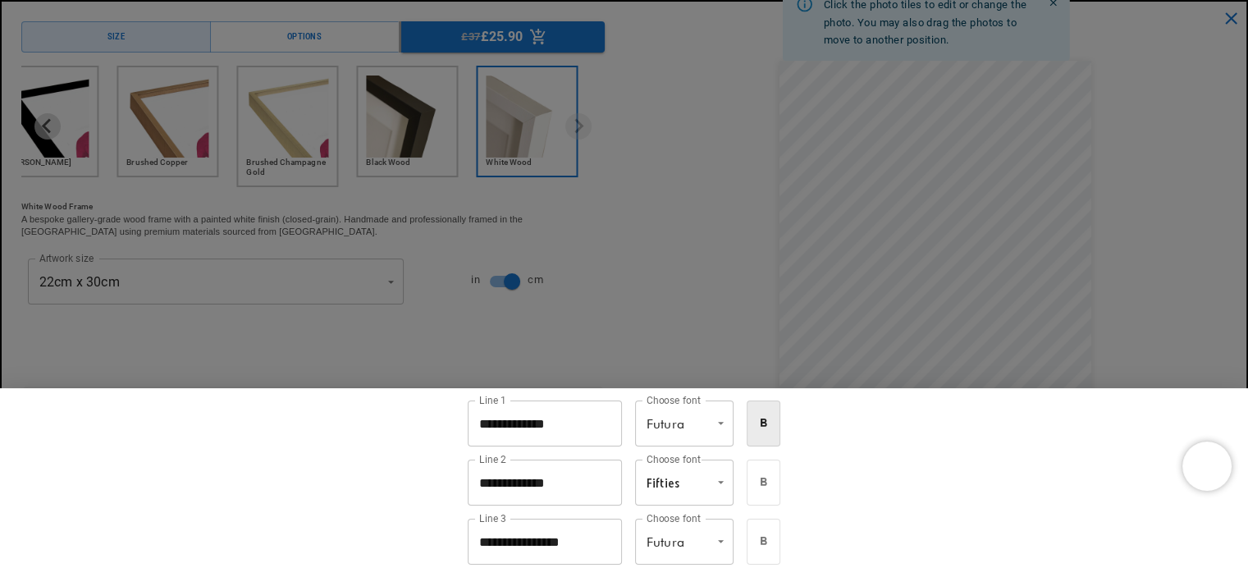
click at [709, 461] on ul "Futura Dancing Script Nord Fifties" at bounding box center [693, 511] width 98 height 105
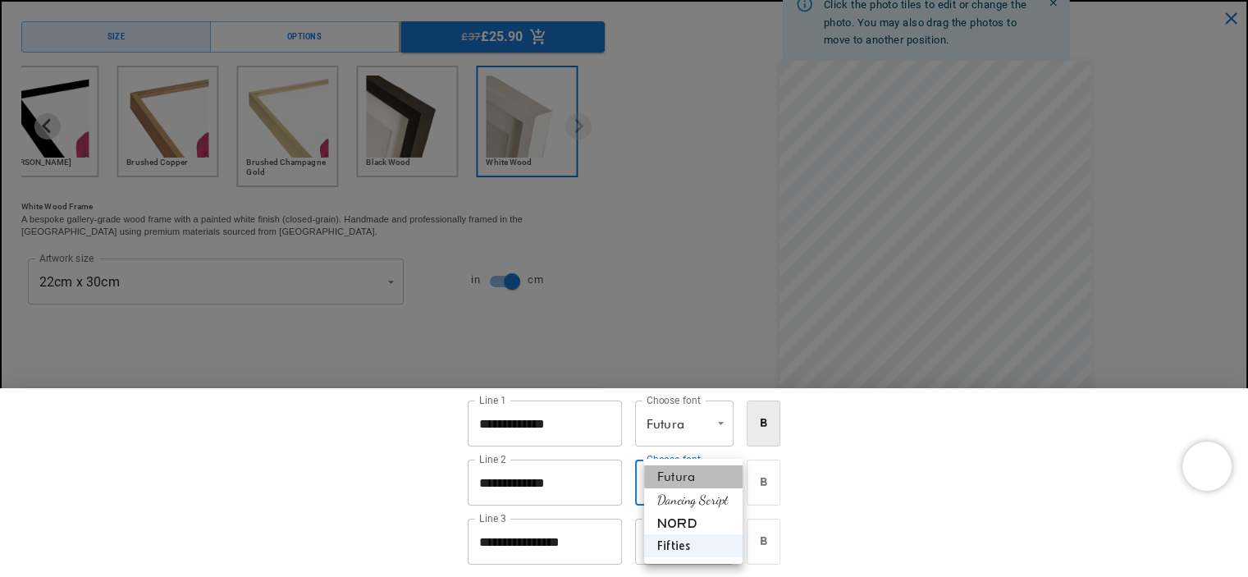
click at [709, 477] on li "Futura" at bounding box center [693, 476] width 98 height 23
type input "******"
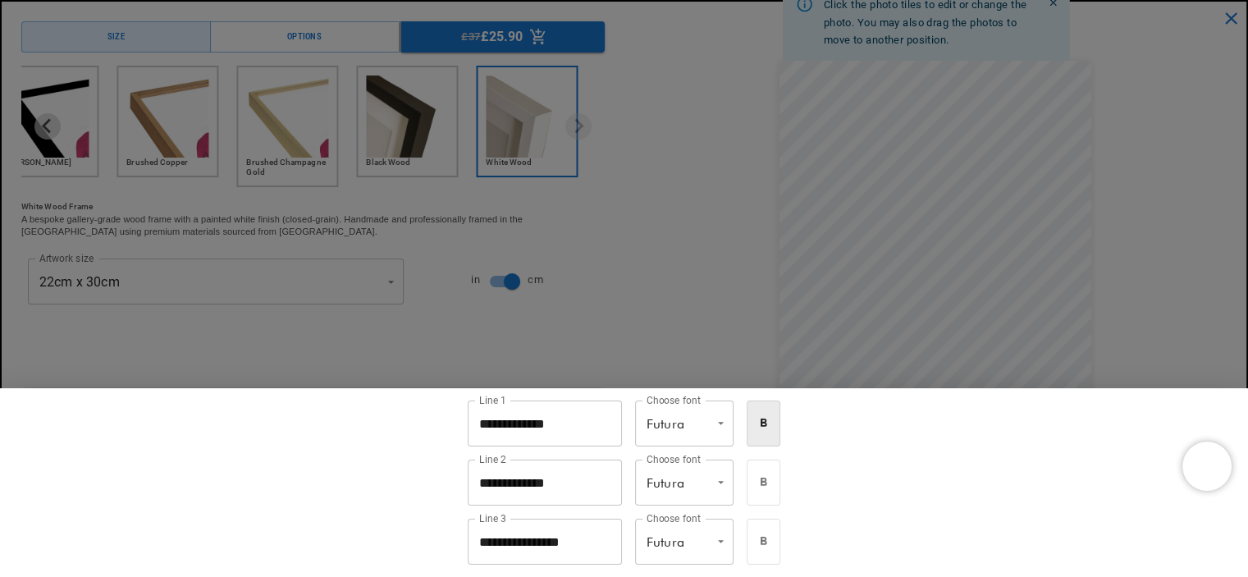
click at [1135, 249] on div at bounding box center [624, 288] width 1248 height 577
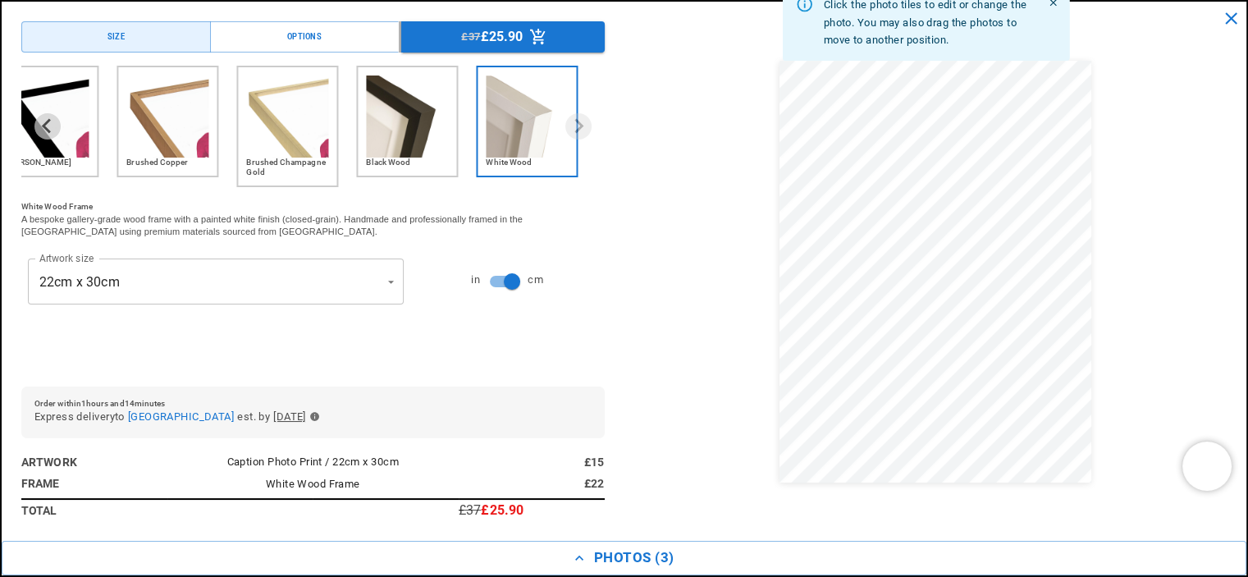
scroll to position [0, 320]
click at [163, 144] on img "3 of 6" at bounding box center [167, 116] width 82 height 82
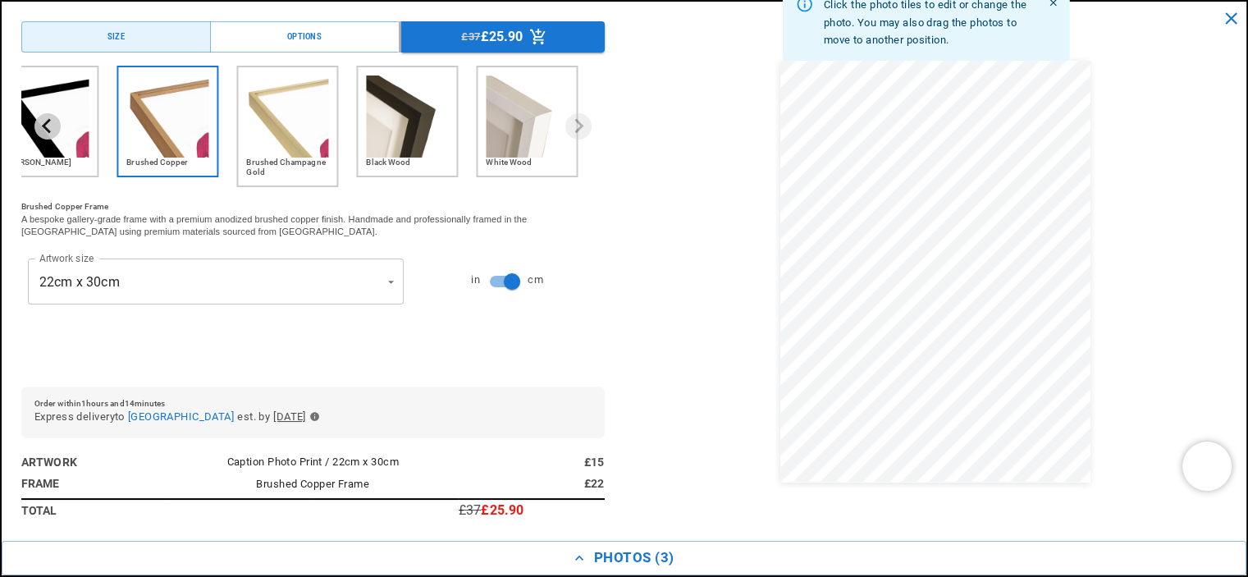
click at [44, 130] on icon "Previous slide" at bounding box center [47, 126] width 16 height 16
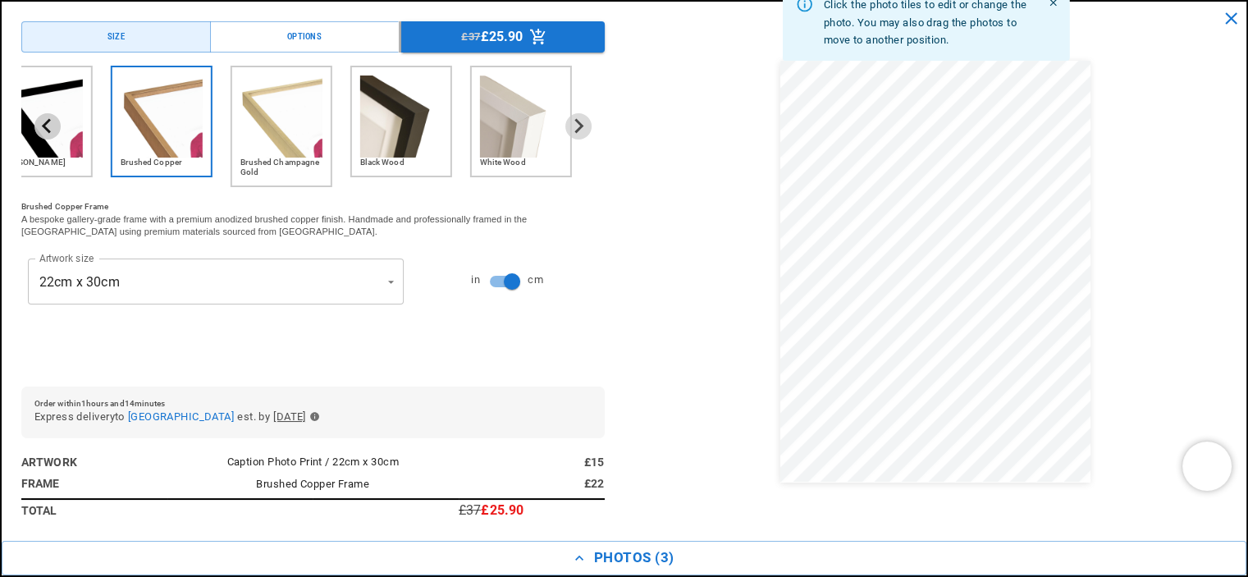
click at [43, 123] on icon "Previous slide" at bounding box center [46, 126] width 9 height 15
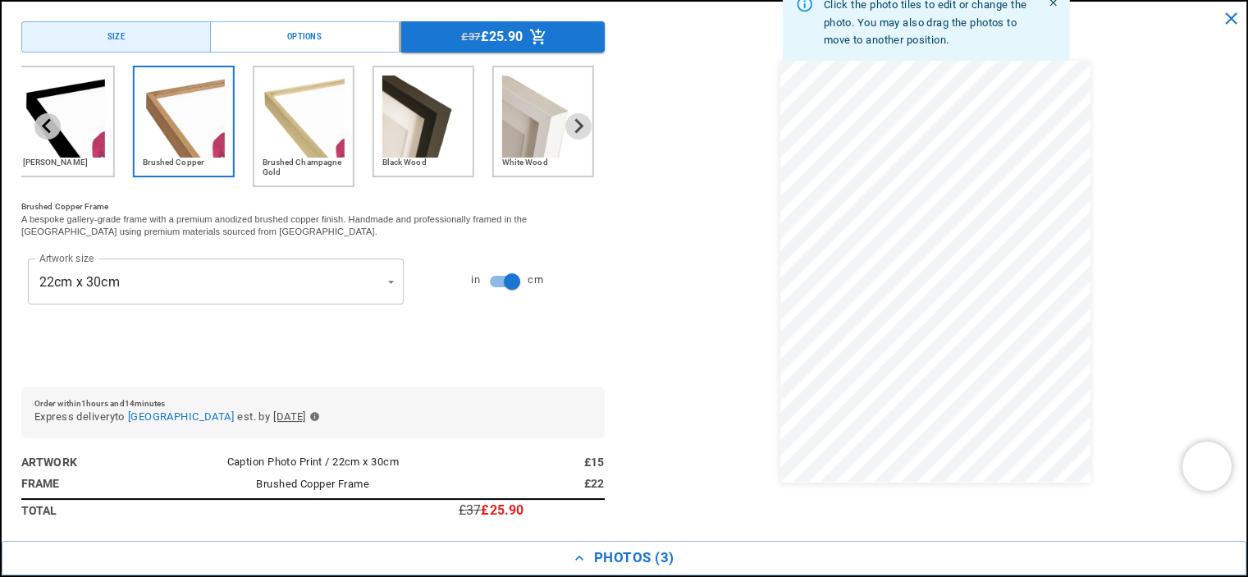
click at [43, 123] on icon "Previous slide" at bounding box center [46, 126] width 9 height 15
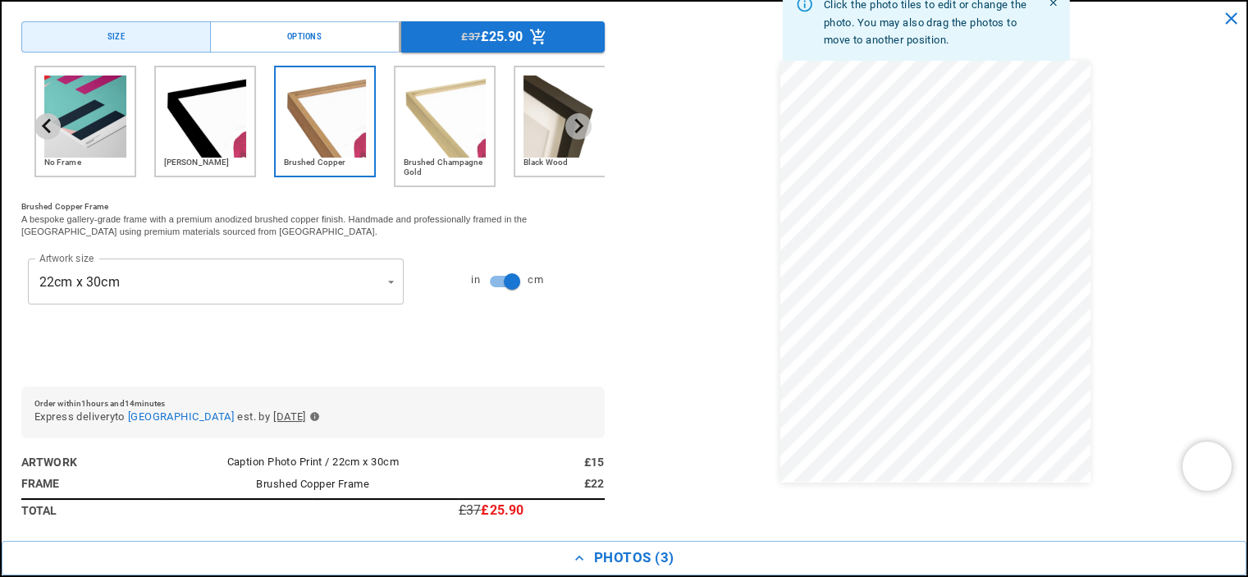
scroll to position [0, 640]
click at [43, 123] on icon "Previous slide" at bounding box center [46, 126] width 9 height 15
drag, startPoint x: 158, startPoint y: 124, endPoint x: 180, endPoint y: 123, distance: 22.2
click at [159, 124] on div "[PERSON_NAME]" at bounding box center [205, 122] width 102 height 112
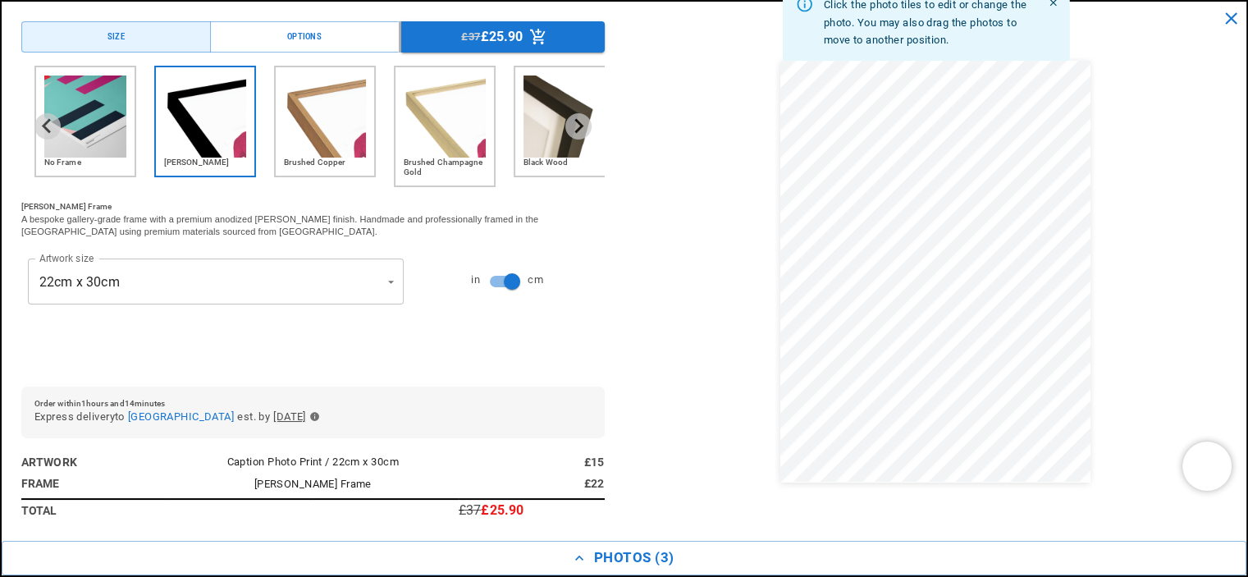
scroll to position [0, 0]
click at [550, 90] on img "5 of 6" at bounding box center [564, 116] width 82 height 82
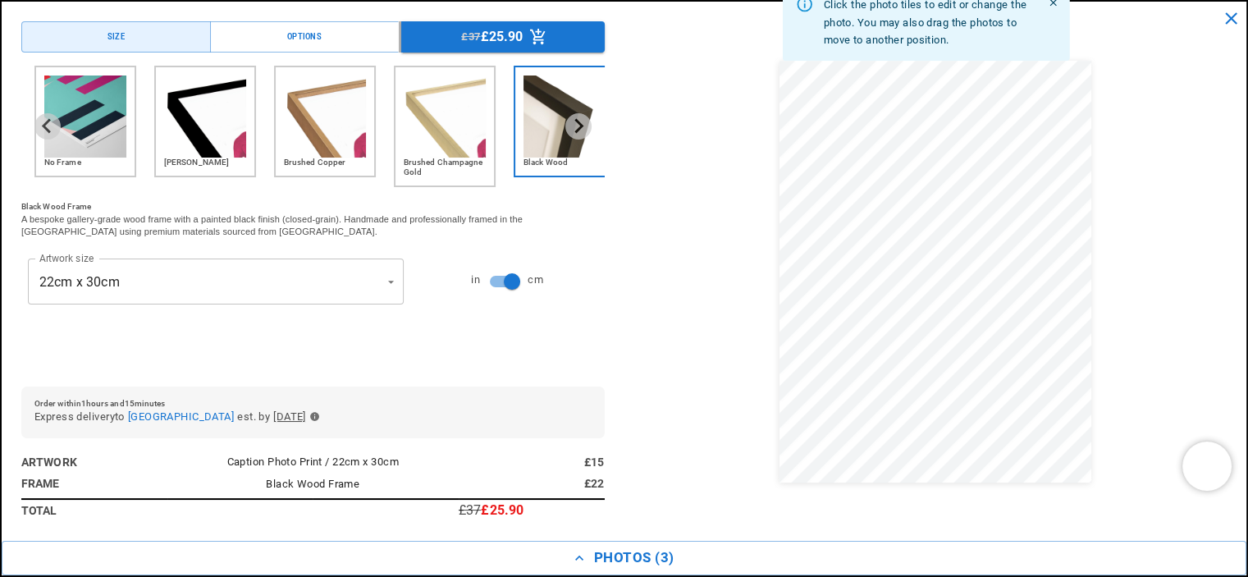
scroll to position [0, 320]
click at [574, 121] on icon "Next slide" at bounding box center [578, 126] width 9 height 15
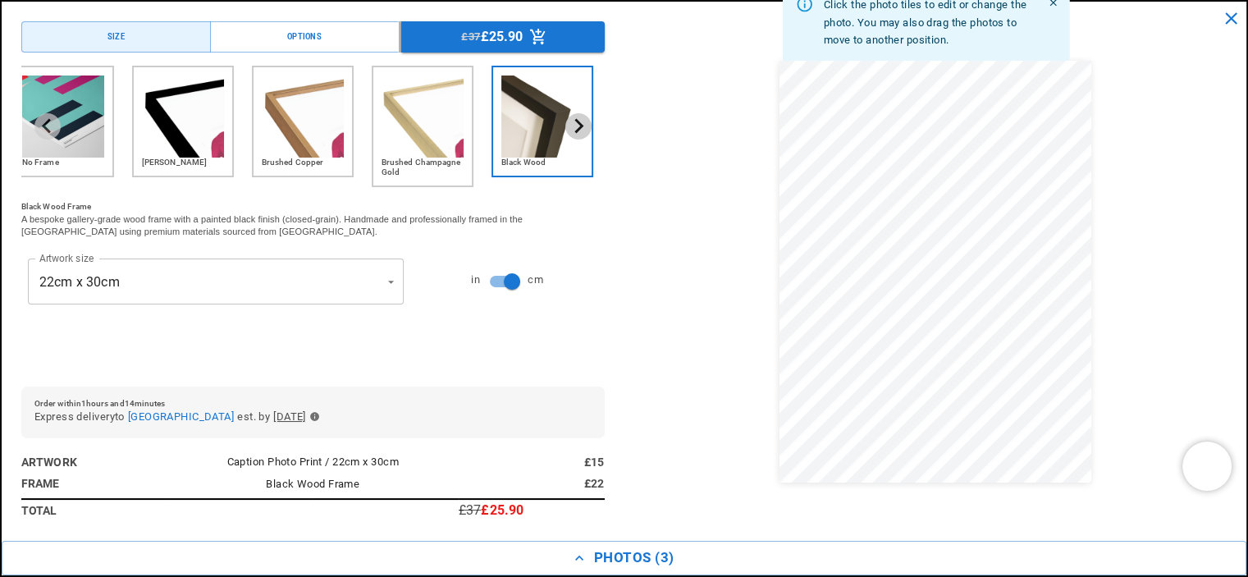
click at [574, 121] on icon "Next slide" at bounding box center [578, 126] width 9 height 15
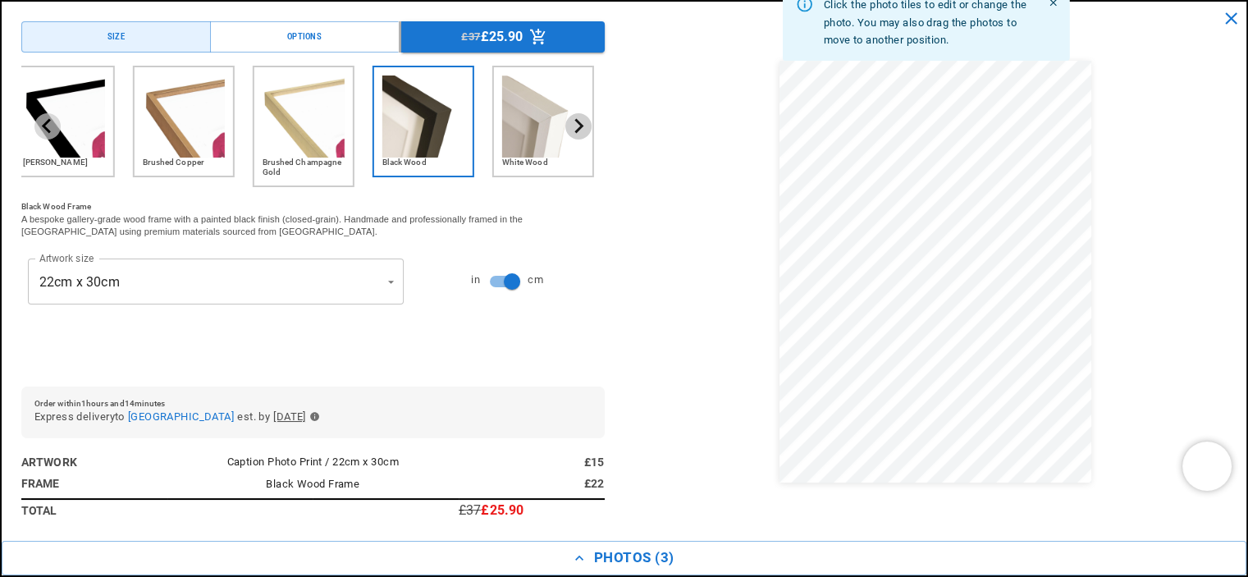
click at [574, 121] on icon "Next slide" at bounding box center [578, 126] width 9 height 15
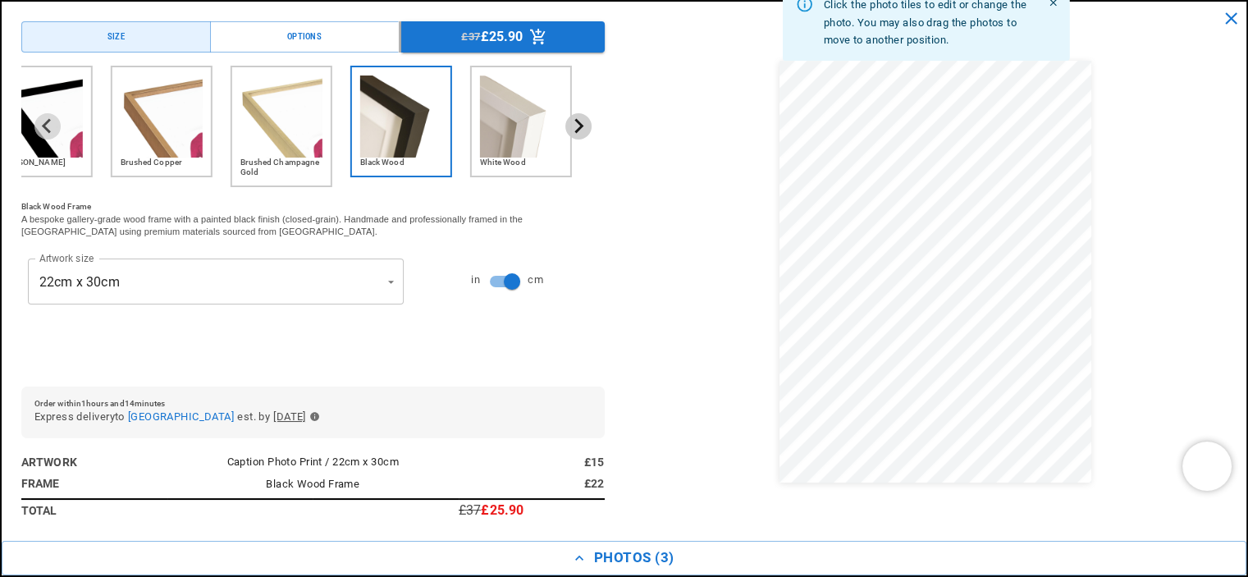
click at [574, 121] on icon "Next slide" at bounding box center [578, 126] width 9 height 15
click at [510, 126] on img "6 of 6" at bounding box center [521, 116] width 82 height 82
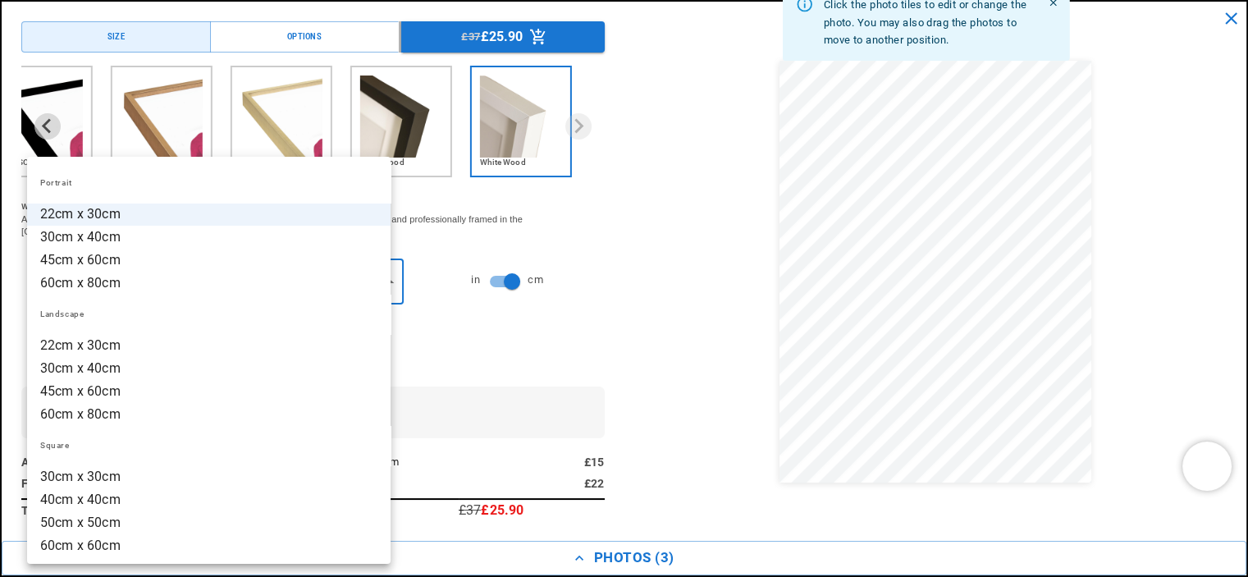
scroll to position [0, 0]
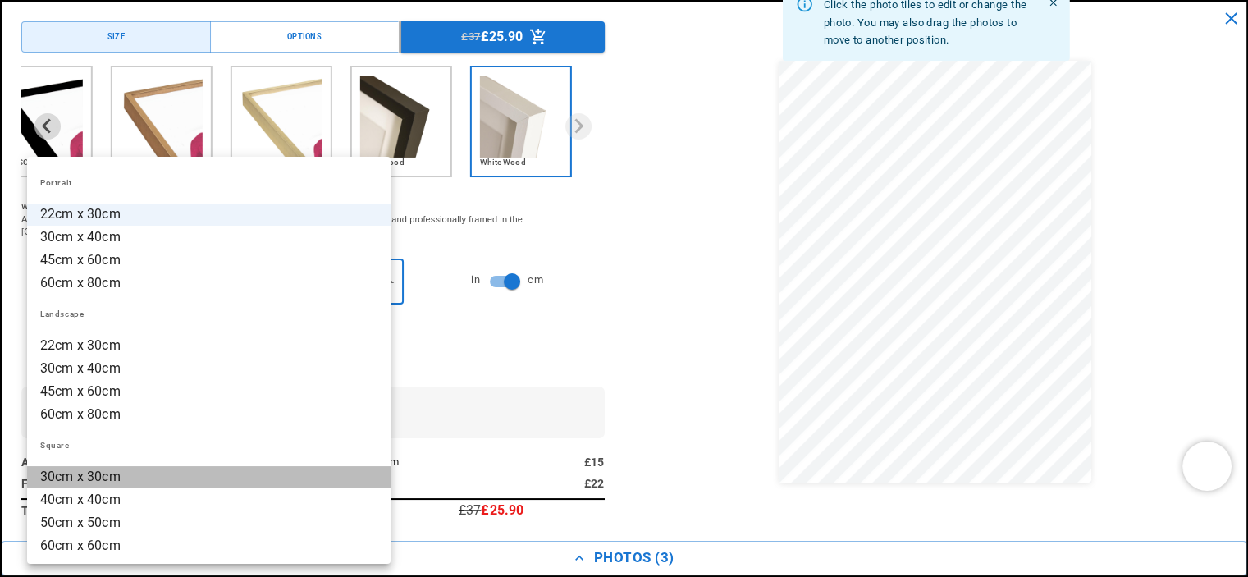
click at [112, 479] on li "30cm x 30cm" at bounding box center [208, 476] width 363 height 23
type input "**********"
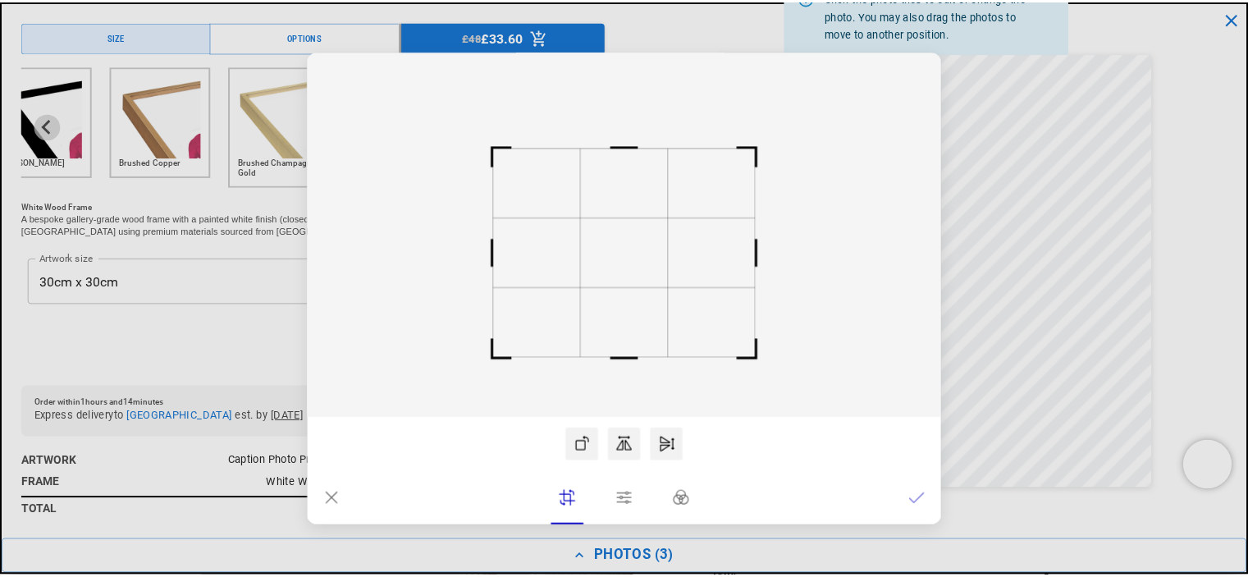
scroll to position [0, 640]
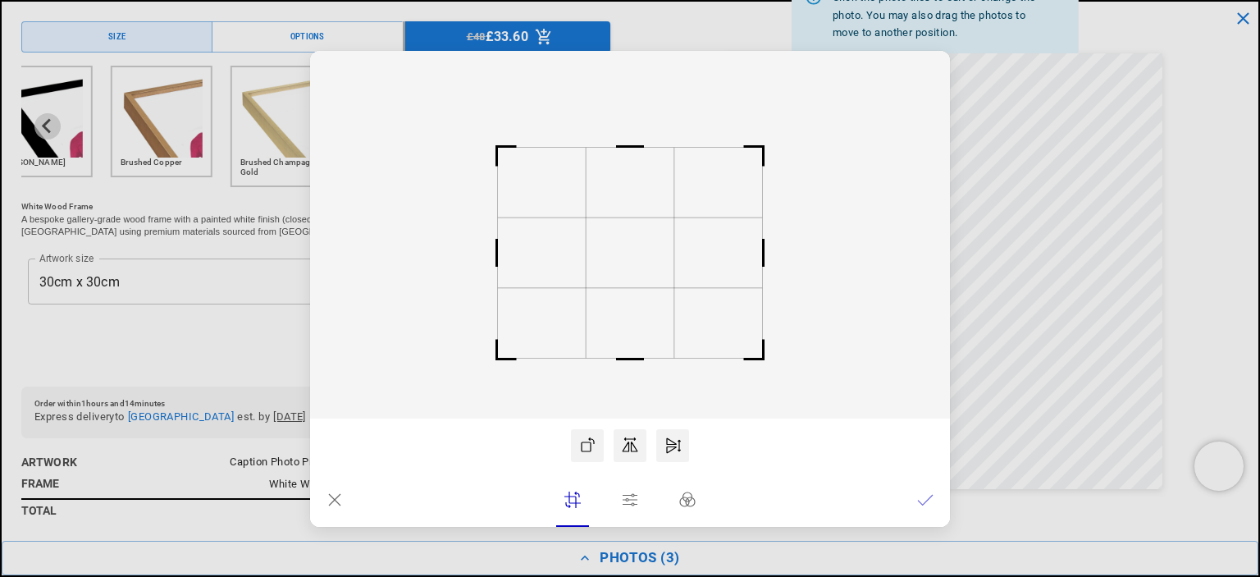
drag, startPoint x: 653, startPoint y: 232, endPoint x: 704, endPoint y: 285, distance: 73.1
click at [650, 249] on rect at bounding box center [630, 252] width 88 height 70
click at [920, 500] on icon at bounding box center [925, 499] width 16 height 16
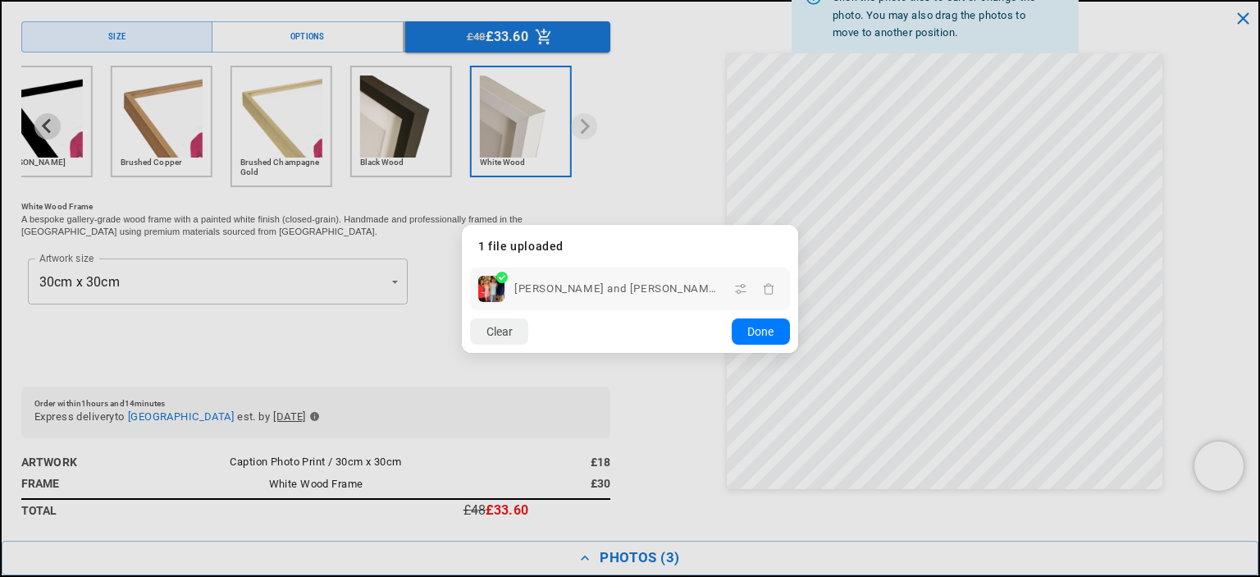
drag, startPoint x: 749, startPoint y: 327, endPoint x: 758, endPoint y: 331, distance: 9.6
click at [755, 329] on button "Done" at bounding box center [761, 331] width 58 height 26
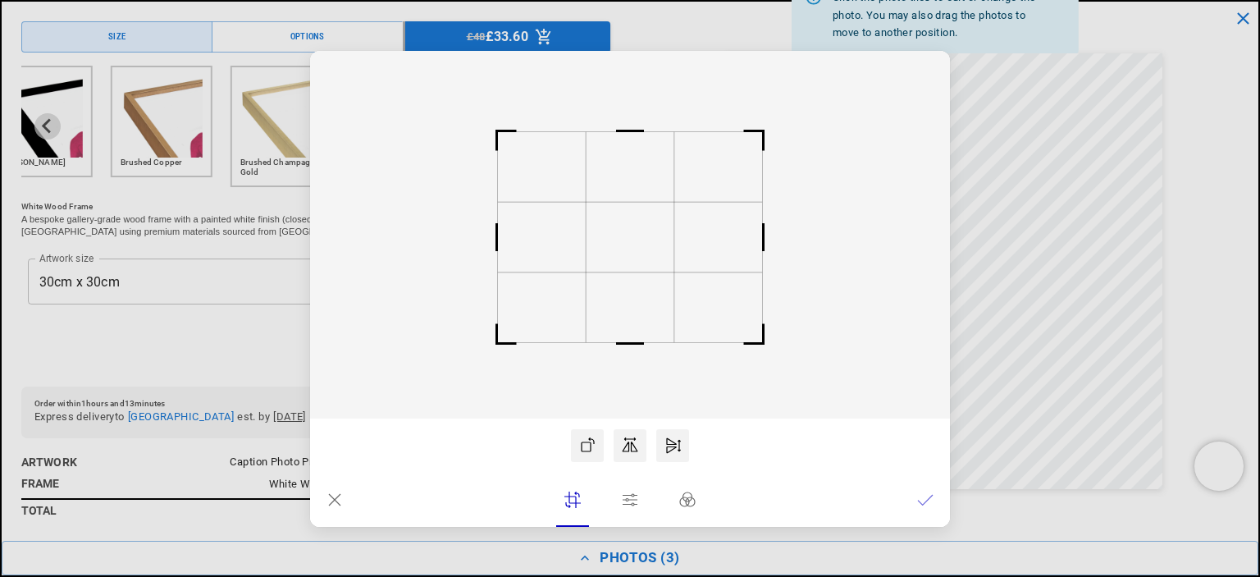
scroll to position [0, 0]
drag, startPoint x: 609, startPoint y: 222, endPoint x: 620, endPoint y: 221, distance: 11.6
click at [620, 221] on rect at bounding box center [630, 233] width 88 height 70
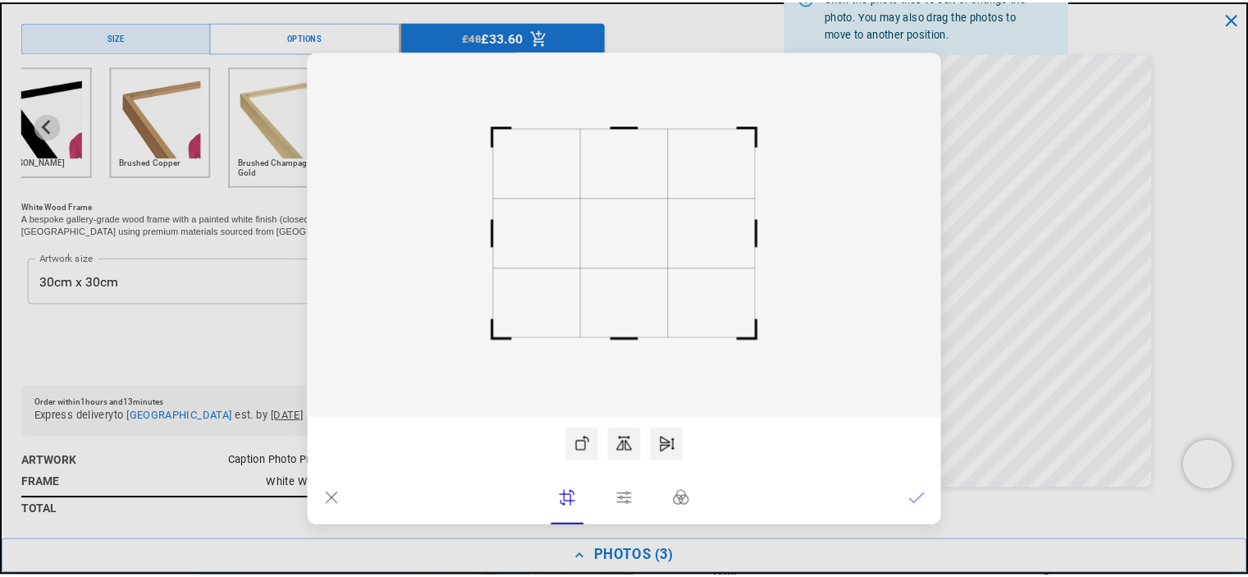
scroll to position [0, 320]
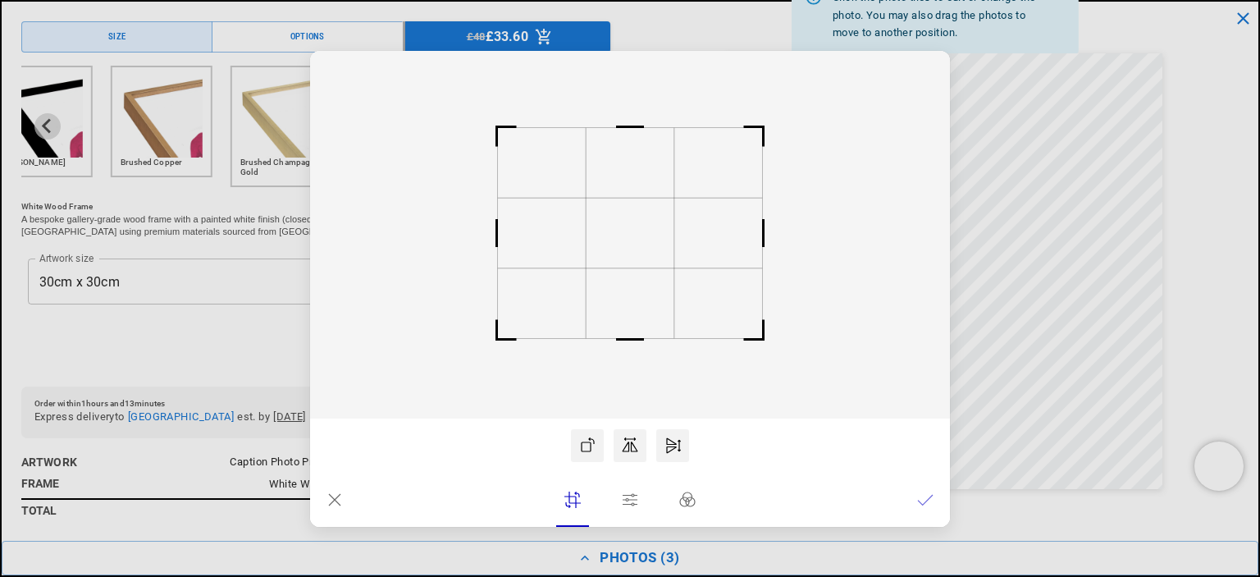
click at [922, 495] on icon at bounding box center [925, 499] width 16 height 16
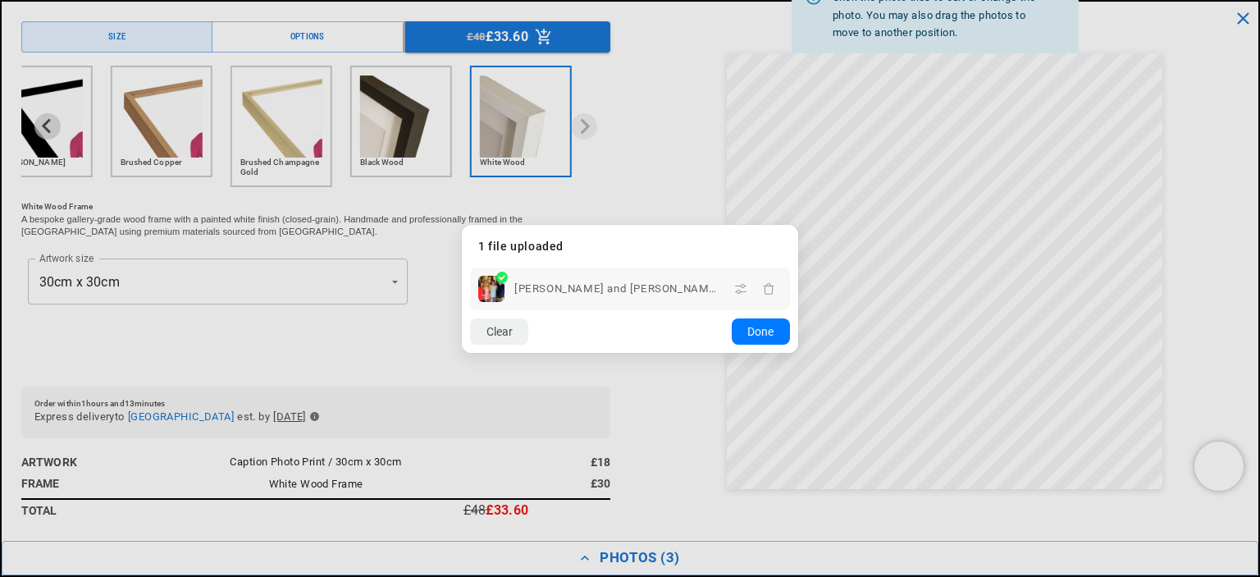
click at [763, 331] on button "Done" at bounding box center [761, 331] width 58 height 26
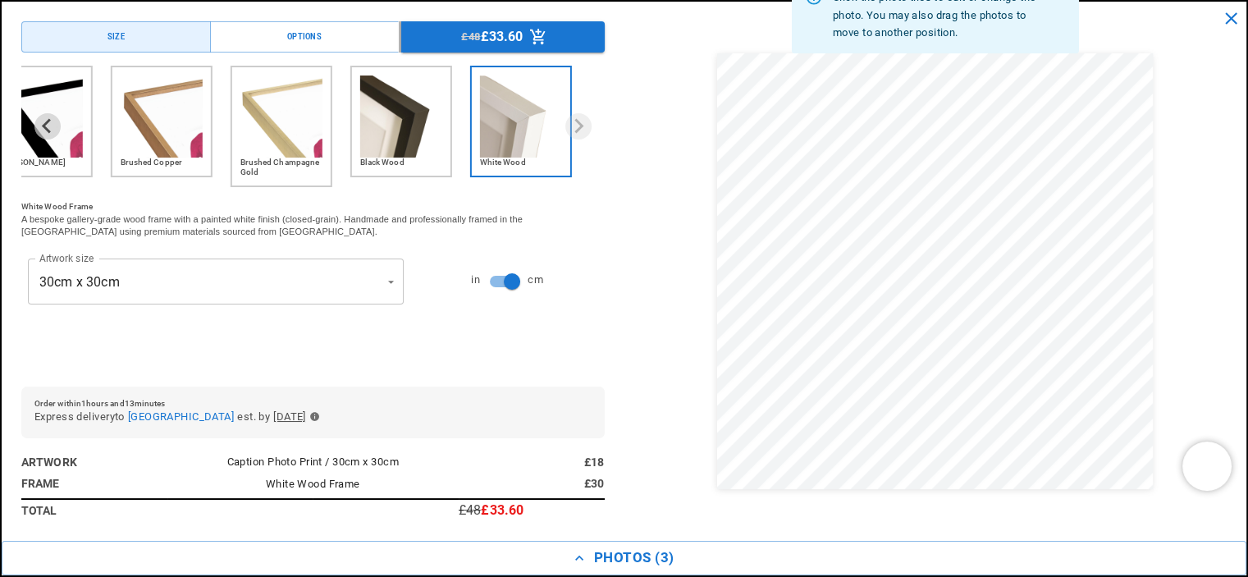
scroll to position [0, 0]
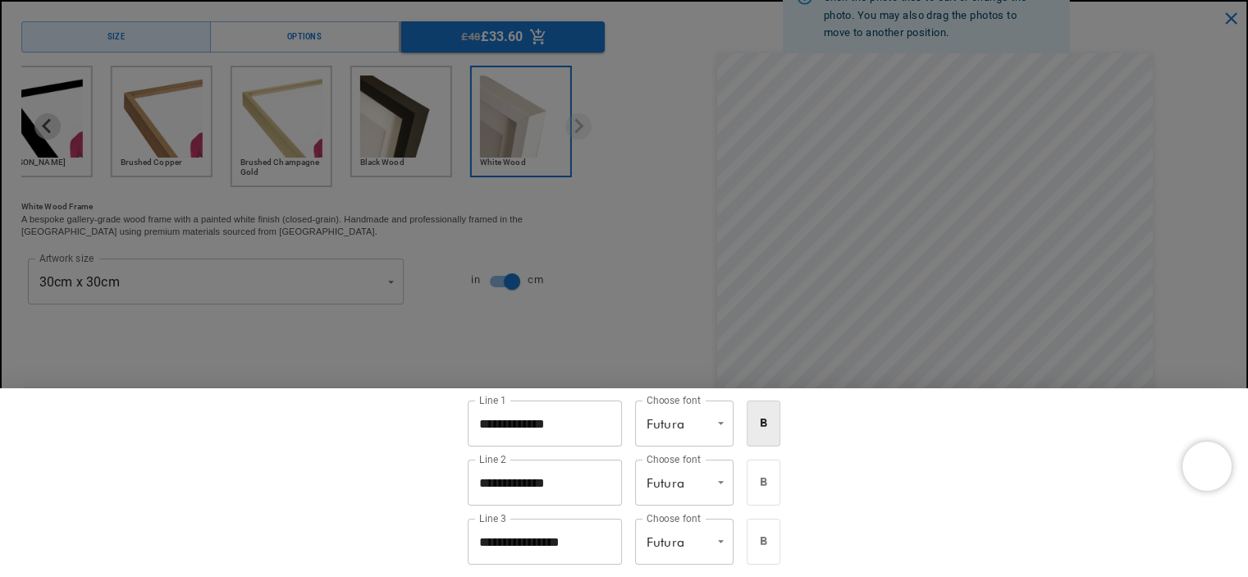
click at [770, 426] on icon "bold" at bounding box center [763, 423] width 14 height 14
click at [1093, 349] on div at bounding box center [624, 288] width 1248 height 577
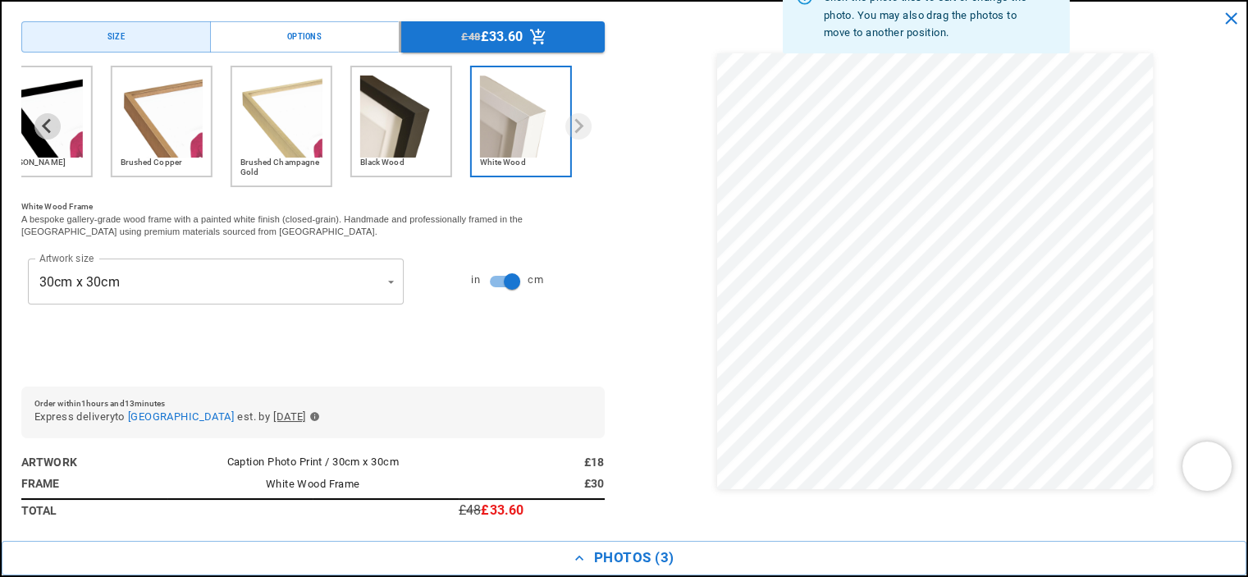
scroll to position [0, 640]
drag, startPoint x: 458, startPoint y: 139, endPoint x: 313, endPoint y: 138, distance: 145.2
click at [313, 138] on div "No Frame Matt Black Brushed Copper Brushed Champagne Gold Black Wood White Wood" at bounding box center [312, 126] width 583 height 121
click at [501, 137] on img "6 of 6" at bounding box center [521, 116] width 82 height 82
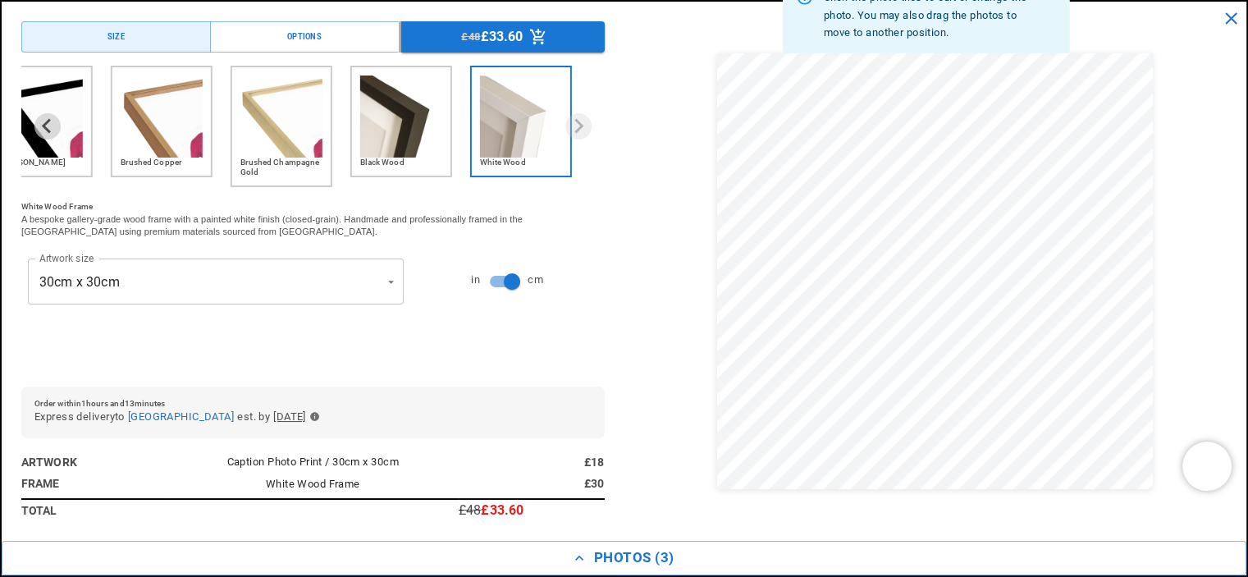
scroll to position [0, 320]
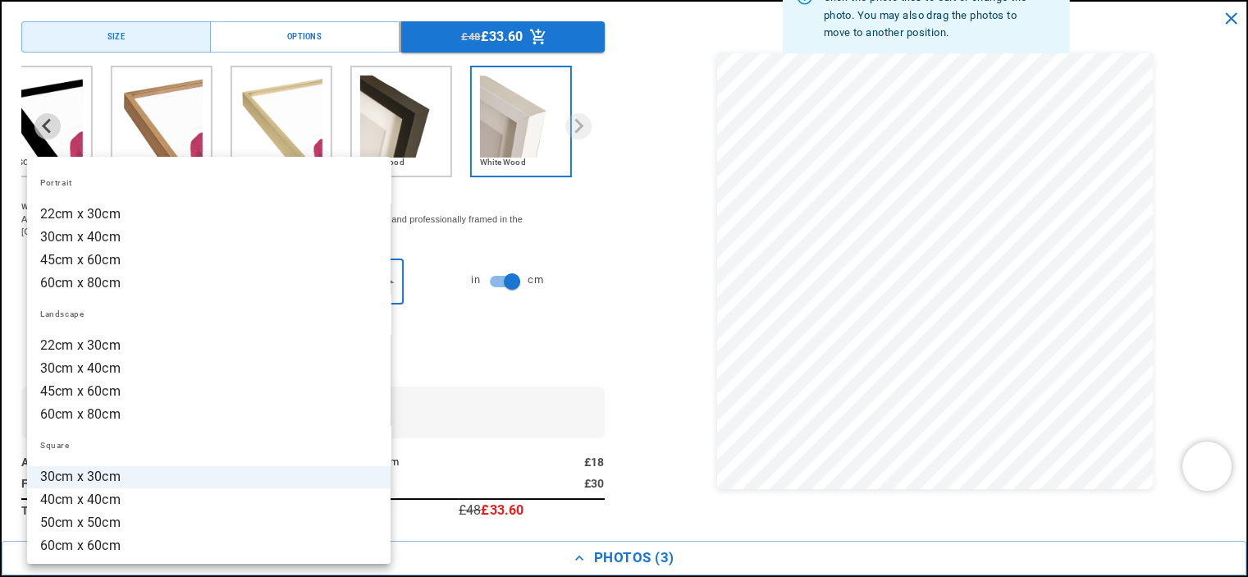
click at [642, 326] on div at bounding box center [624, 288] width 1248 height 577
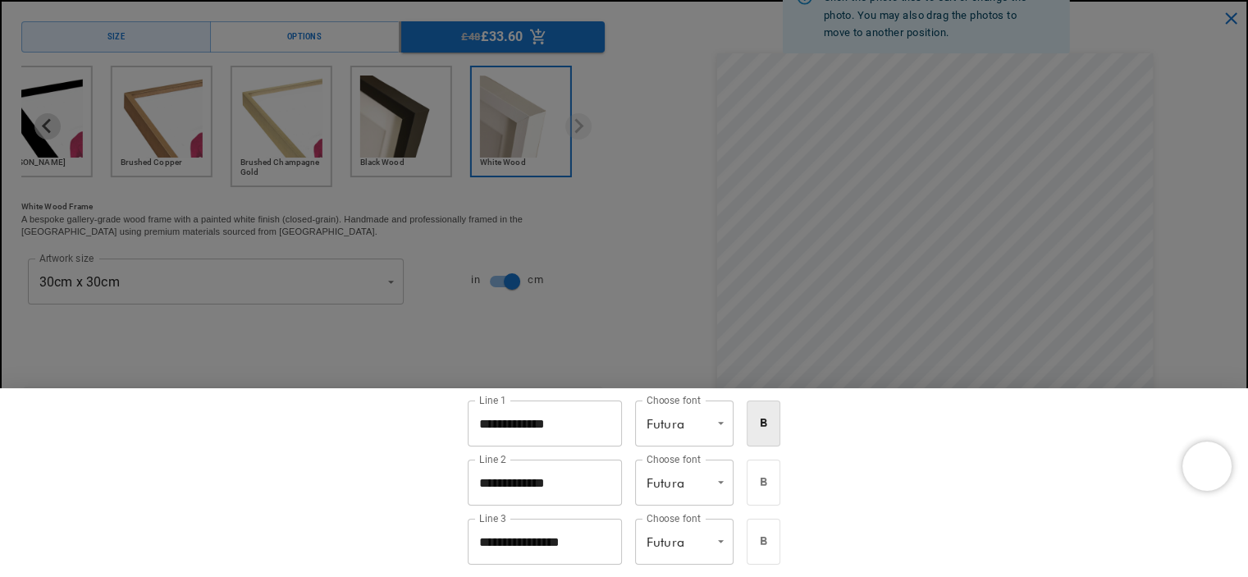
scroll to position [410, 0]
click at [1121, 336] on div at bounding box center [624, 288] width 1248 height 577
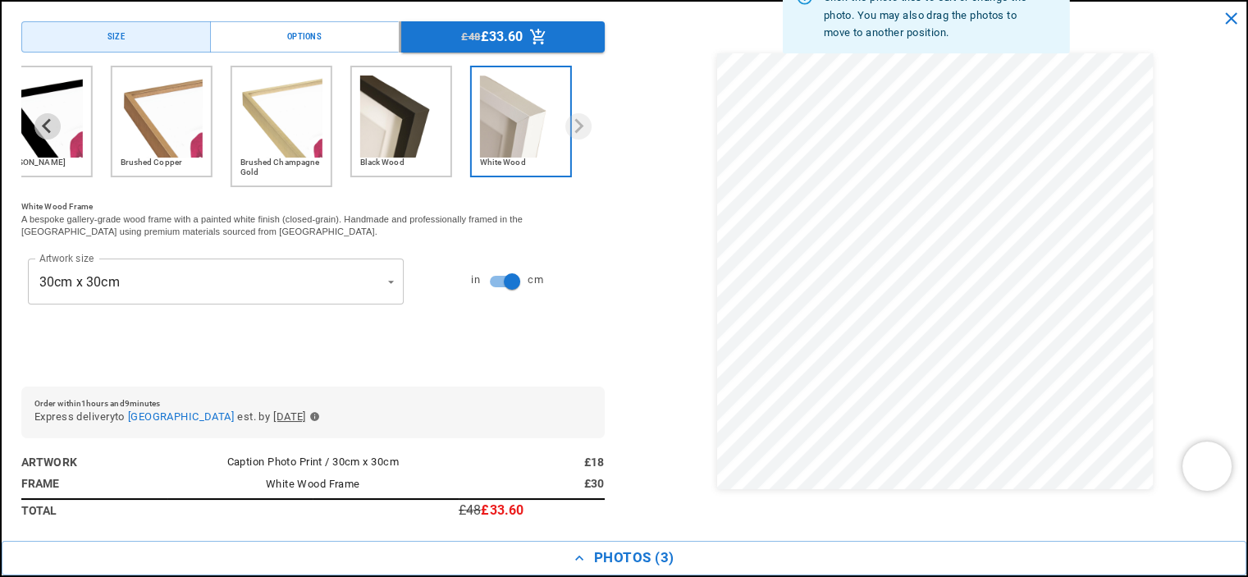
scroll to position [0, 0]
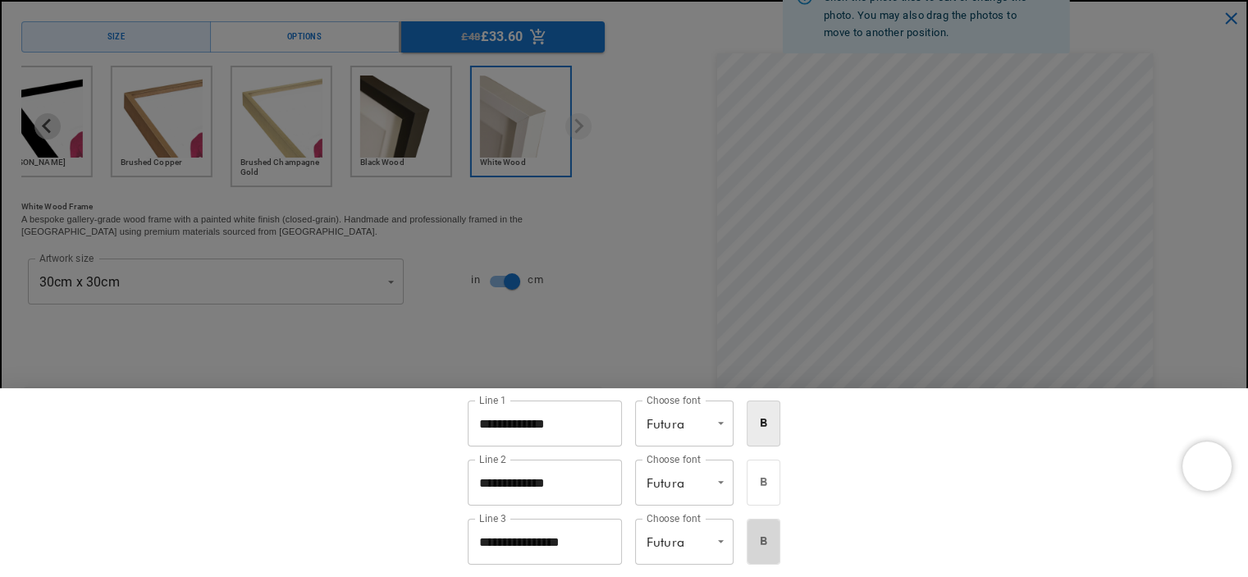
click at [765, 543] on button "bold" at bounding box center [764, 541] width 34 height 46
click at [1121, 340] on div at bounding box center [624, 288] width 1248 height 577
click at [1109, 323] on div at bounding box center [624, 288] width 1248 height 577
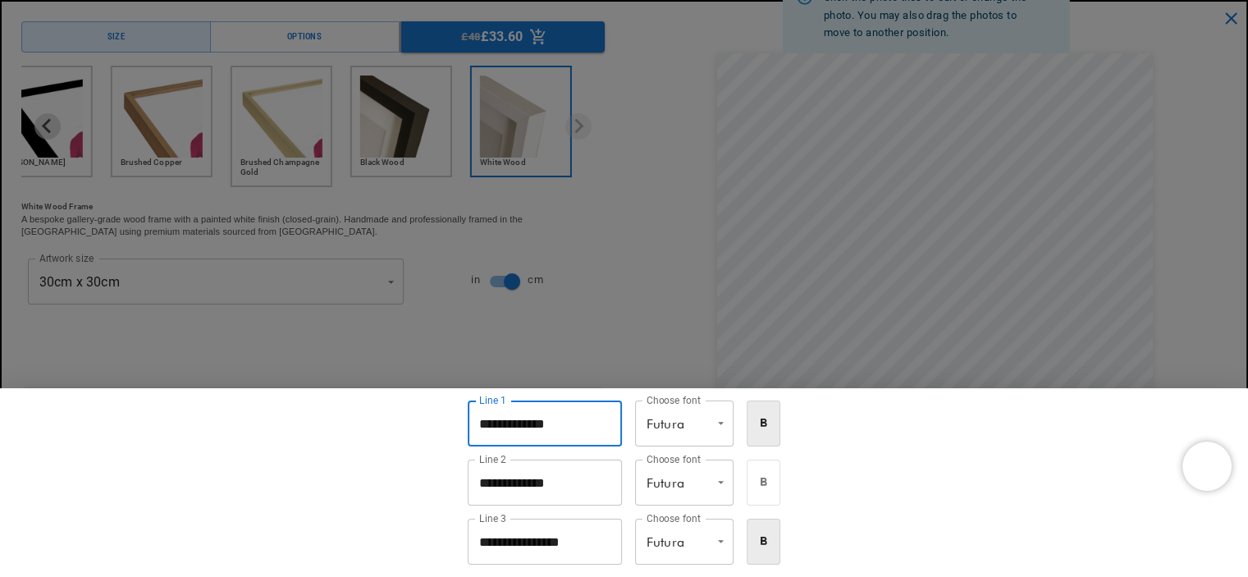
drag, startPoint x: 470, startPoint y: 422, endPoint x: 586, endPoint y: 495, distance: 136.3
click at [471, 422] on input "**********" at bounding box center [545, 423] width 154 height 46
drag, startPoint x: 589, startPoint y: 425, endPoint x: 801, endPoint y: 430, distance: 211.7
click at [801, 430] on div "**********" at bounding box center [624, 482] width 1248 height 189
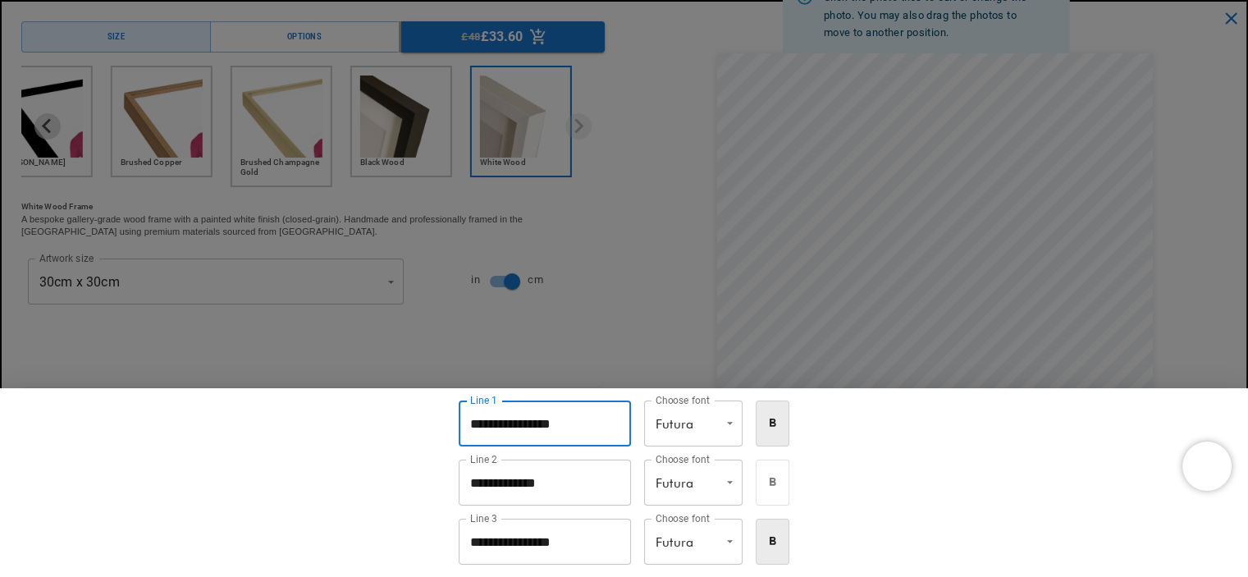
scroll to position [0, 0]
type input "**********"
click at [473, 481] on input "**********" at bounding box center [545, 482] width 172 height 46
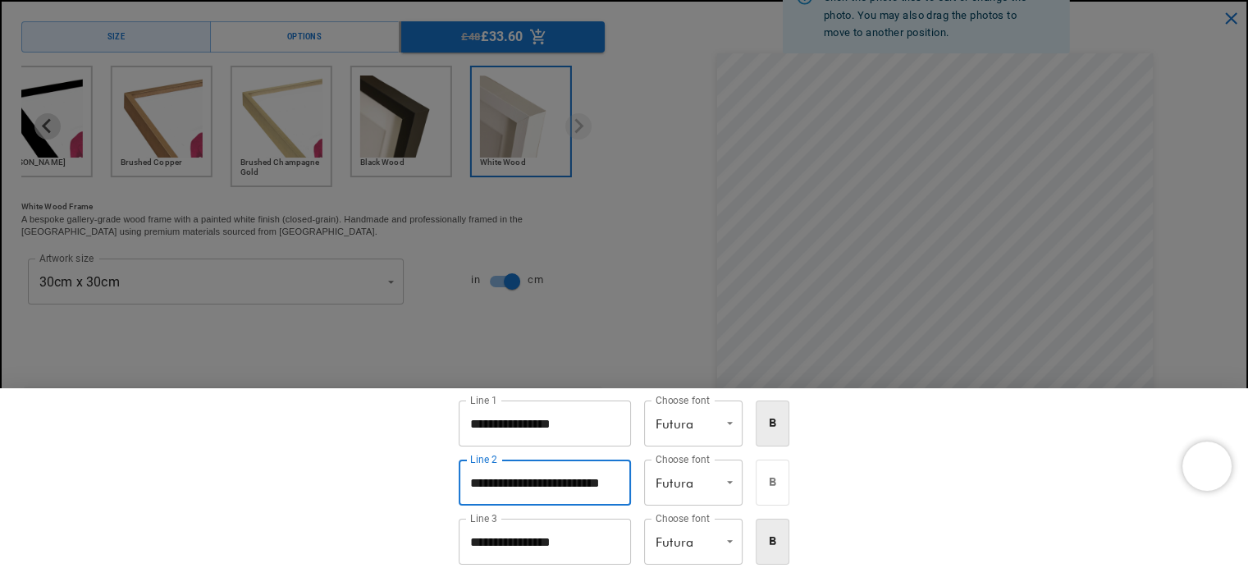
scroll to position [0, 640]
type input "**********"
click at [1119, 275] on div at bounding box center [624, 288] width 1248 height 577
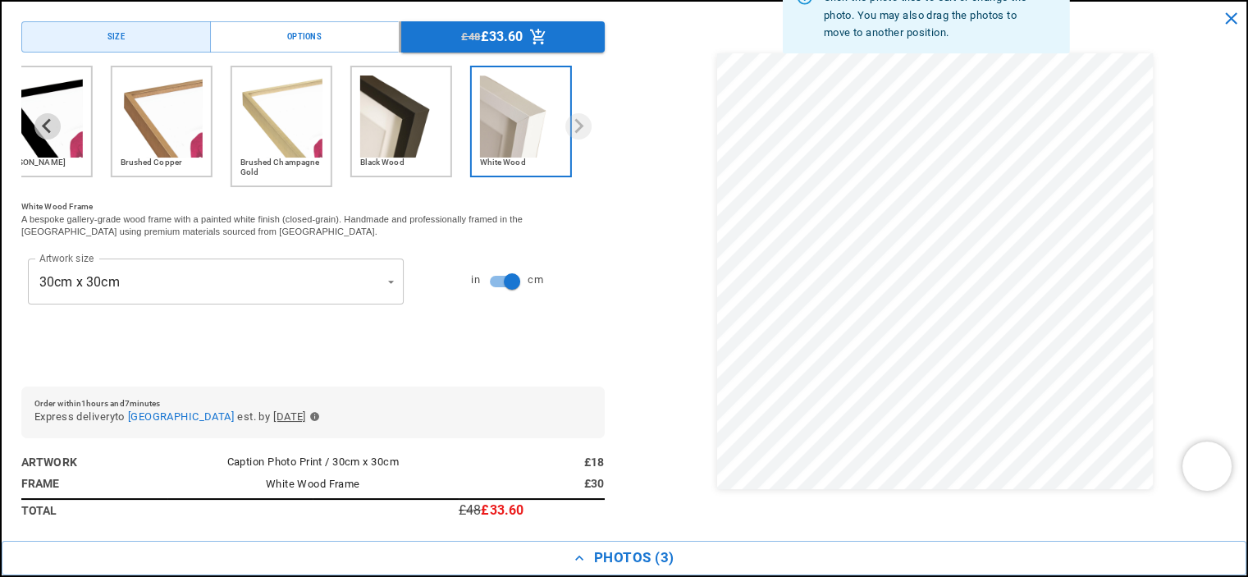
scroll to position [0, 320]
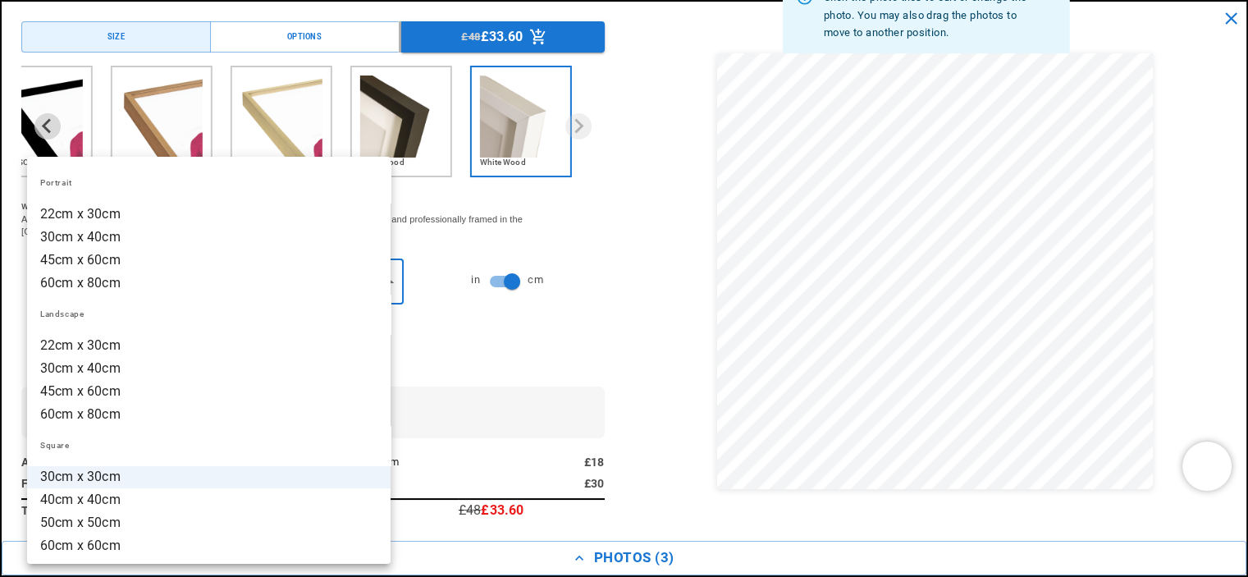
click at [673, 287] on div at bounding box center [624, 288] width 1248 height 577
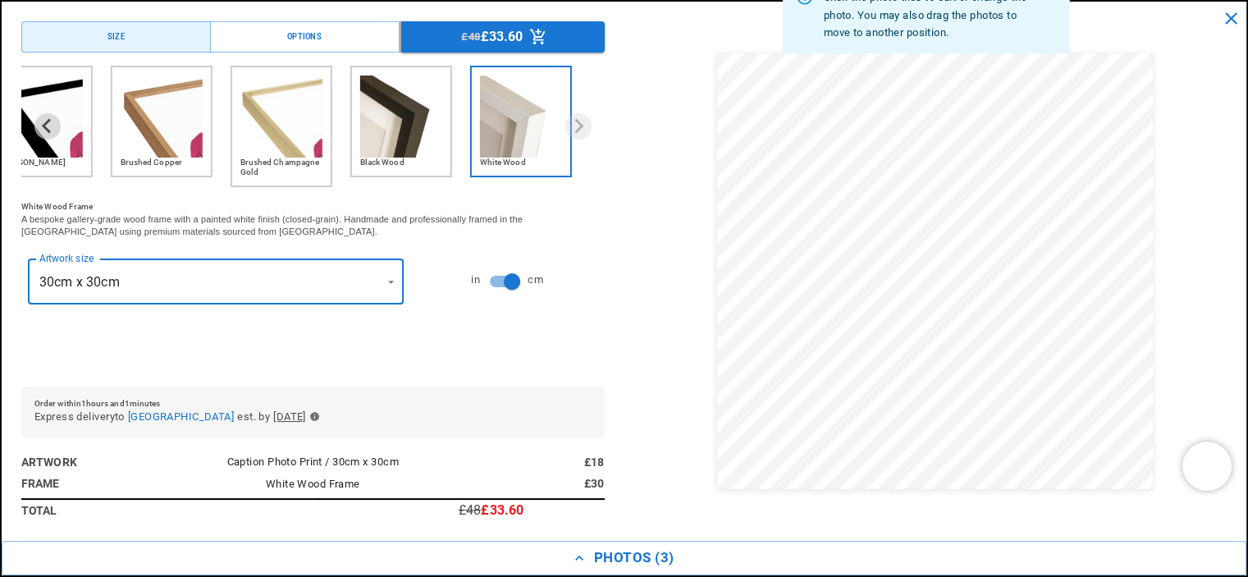
click at [413, 141] on img "5 of 6" at bounding box center [401, 116] width 82 height 82
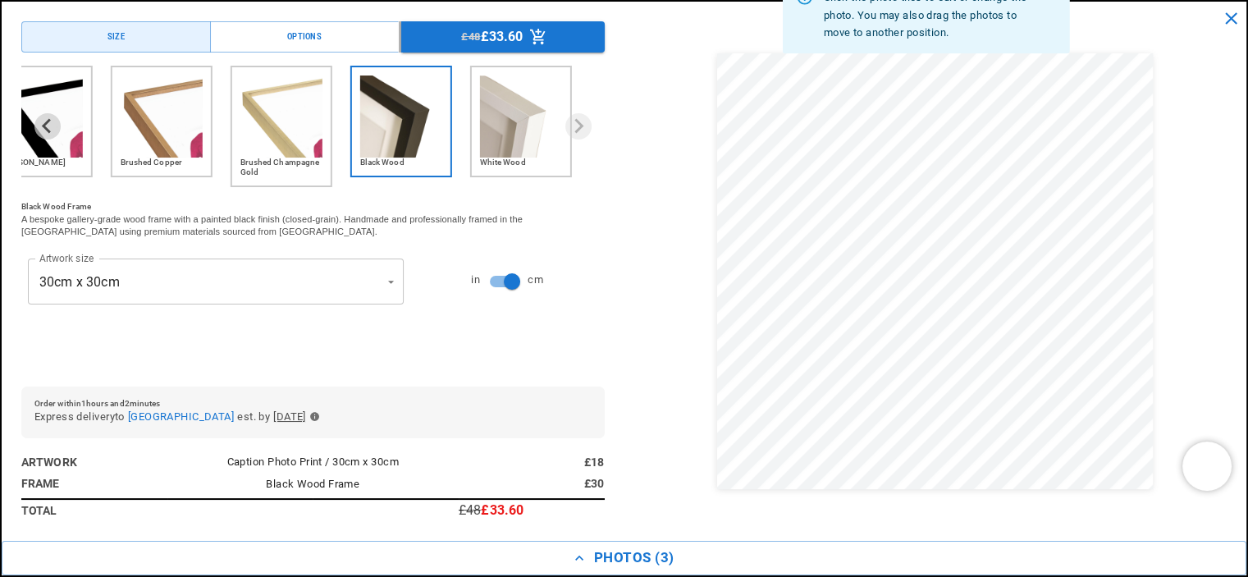
scroll to position [0, 640]
click at [513, 134] on img "6 of 6" at bounding box center [521, 116] width 82 height 82
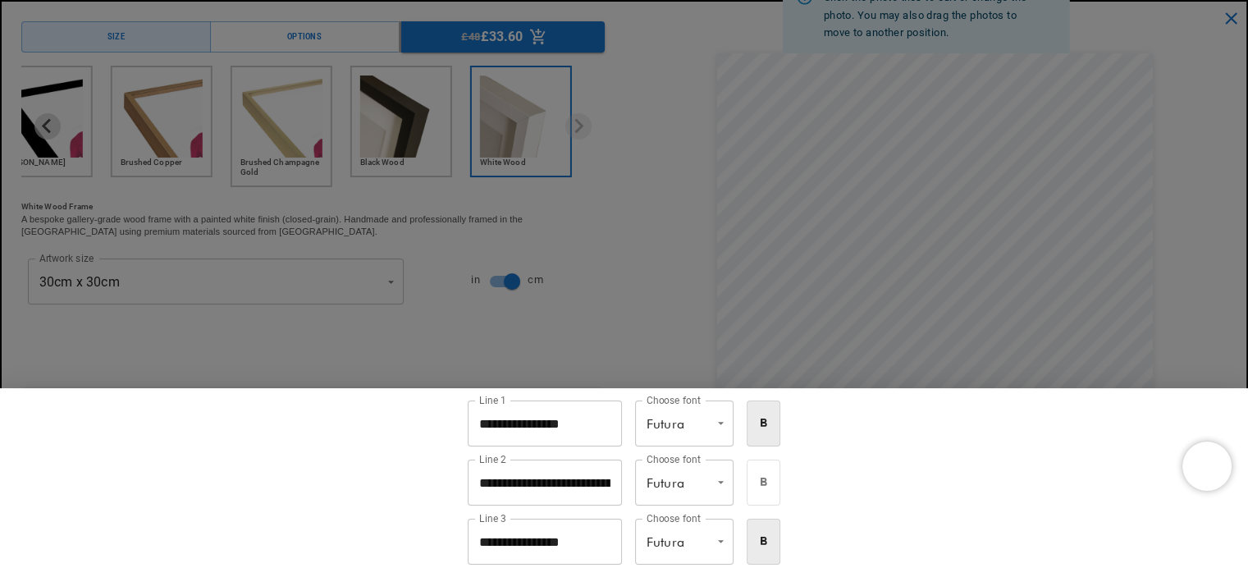
scroll to position [0, 0]
click at [780, 487] on button "bold" at bounding box center [764, 482] width 34 height 46
click at [770, 536] on icon "bold" at bounding box center [763, 541] width 14 height 14
click at [1117, 295] on div at bounding box center [624, 288] width 1248 height 577
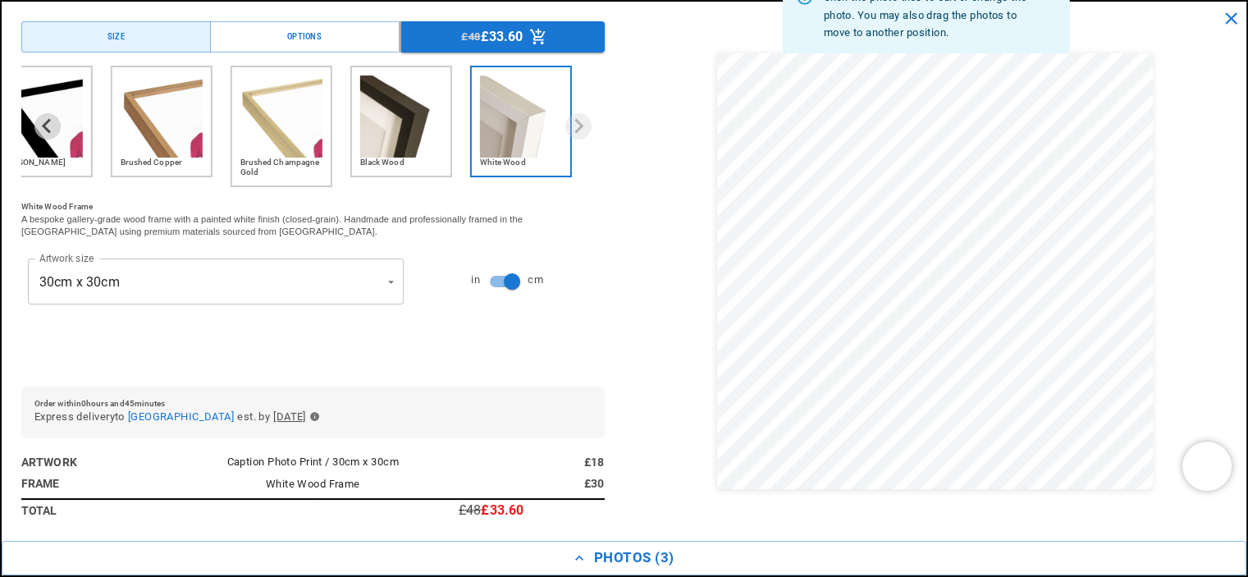
scroll to position [0, 320]
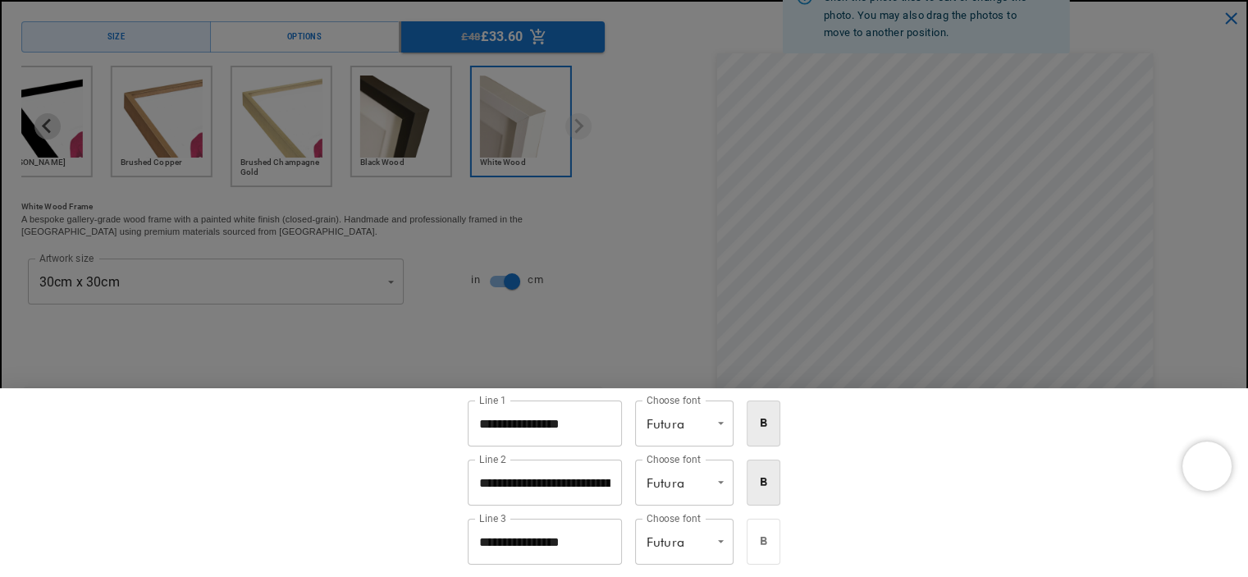
click at [765, 482] on icon "bold" at bounding box center [763, 482] width 14 height 14
click at [1107, 329] on div at bounding box center [624, 288] width 1248 height 577
click at [780, 426] on button "bold" at bounding box center [764, 423] width 34 height 46
click at [767, 482] on icon "bold" at bounding box center [763, 481] width 7 height 8
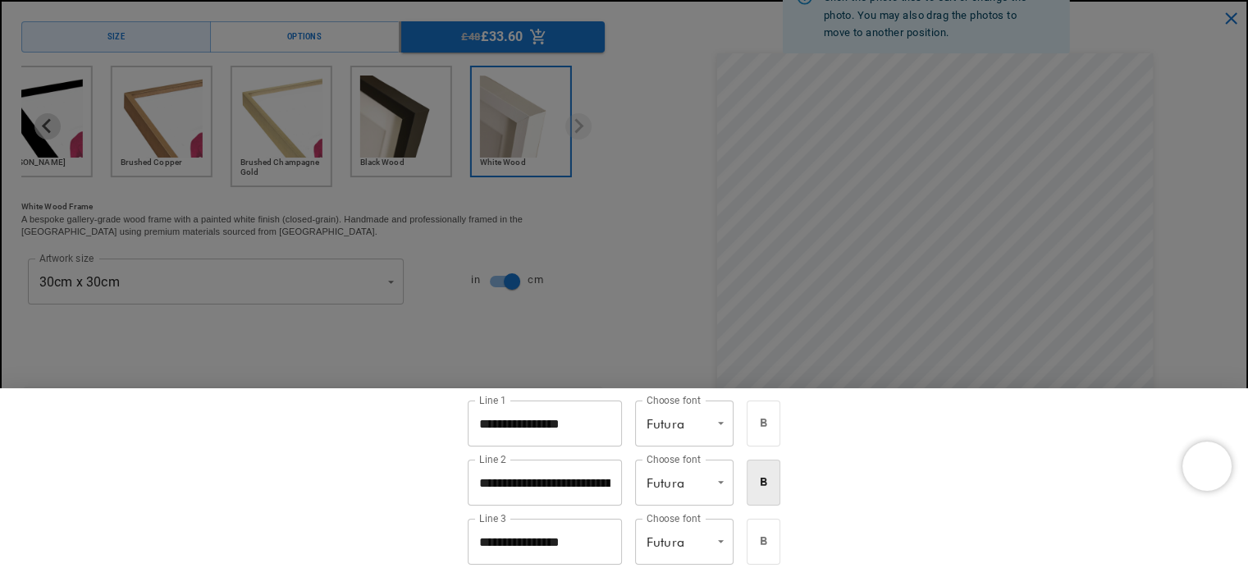
scroll to position [0, 0]
click at [1122, 324] on div at bounding box center [624, 288] width 1248 height 577
click at [847, 291] on div at bounding box center [624, 288] width 1248 height 577
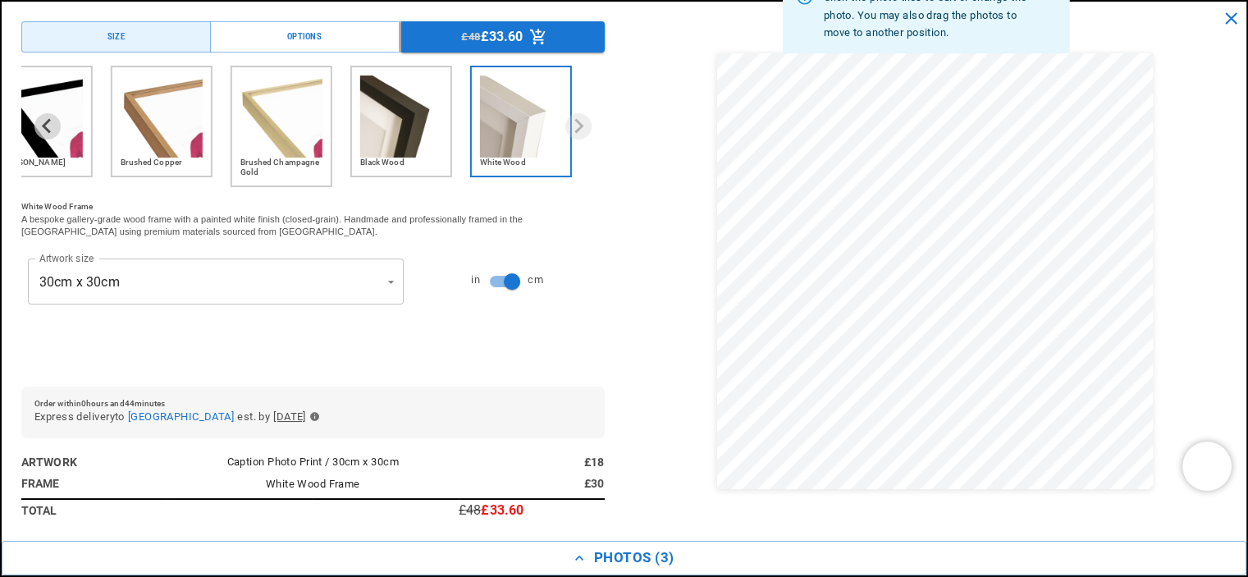
scroll to position [164, 0]
click at [377, 141] on img "5 of 6" at bounding box center [401, 116] width 82 height 82
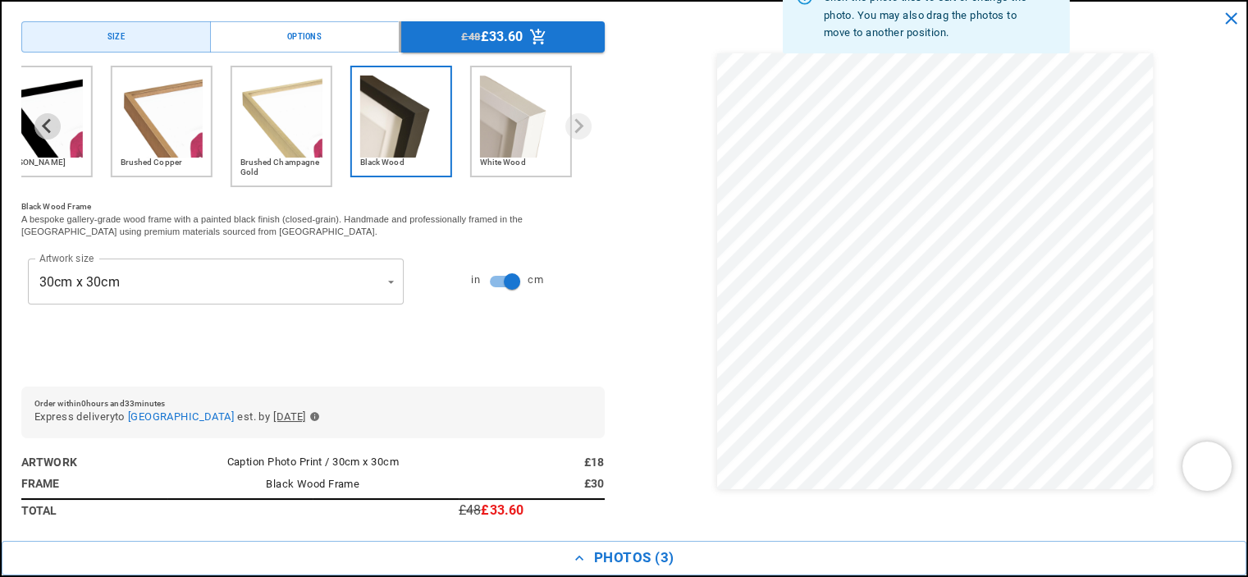
scroll to position [0, 320]
click at [1227, 16] on icon "close" at bounding box center [1231, 18] width 12 height 12
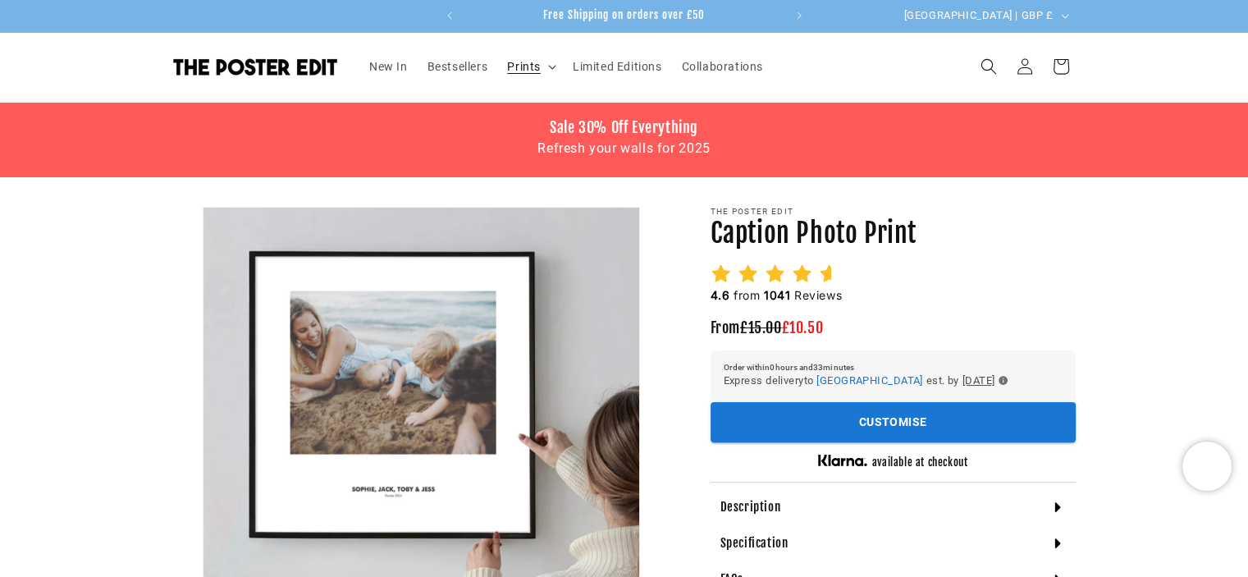
click at [523, 67] on span "Prints" at bounding box center [524, 66] width 34 height 15
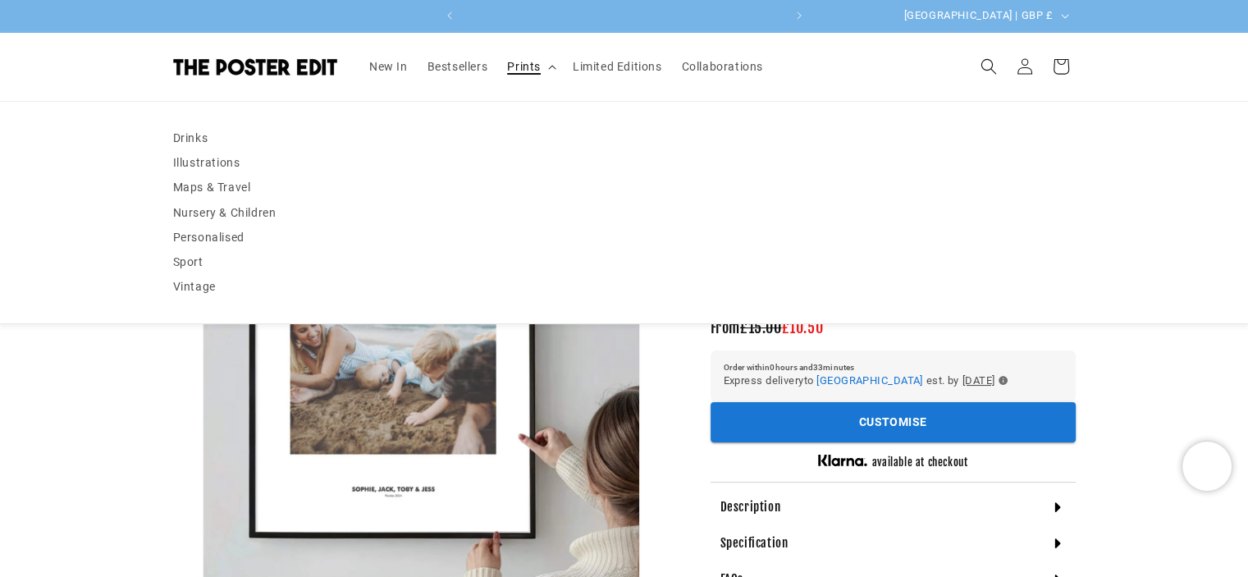
scroll to position [0, 640]
click at [449, 69] on span "Bestsellers" at bounding box center [457, 66] width 61 height 15
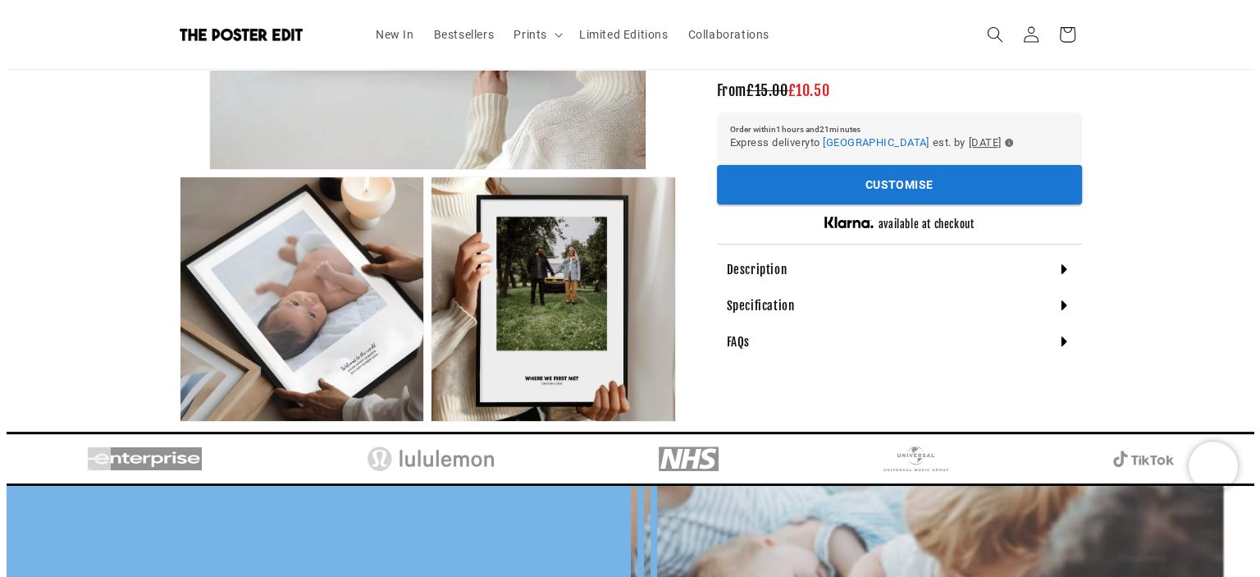
scroll to position [492, 0]
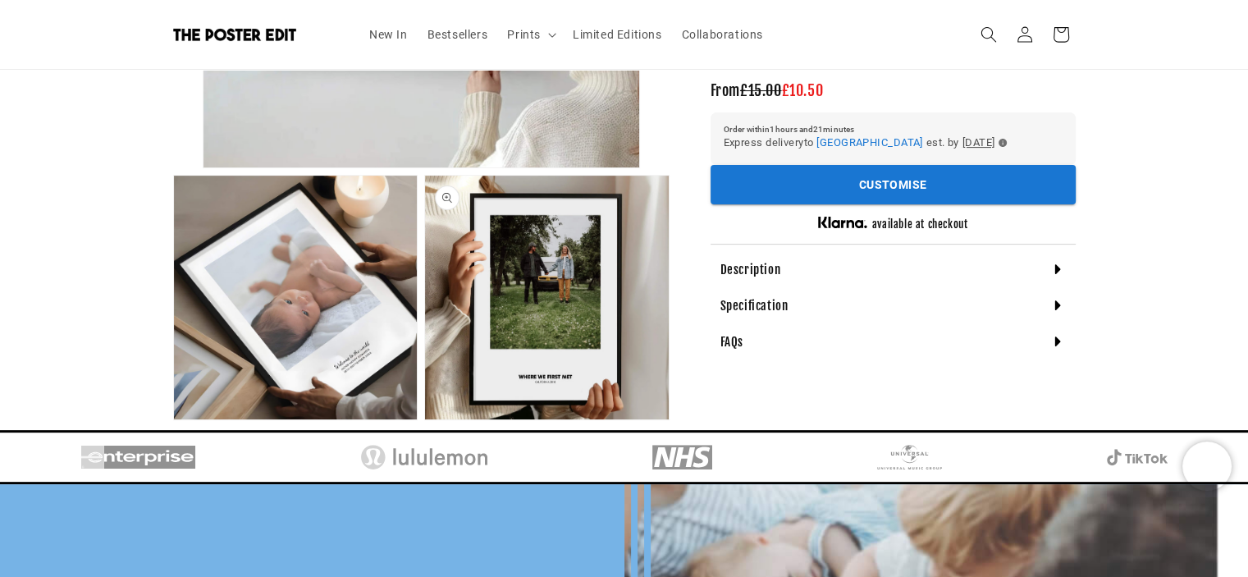
click at [425, 419] on button "Open media 3 in modal" at bounding box center [425, 419] width 0 height 0
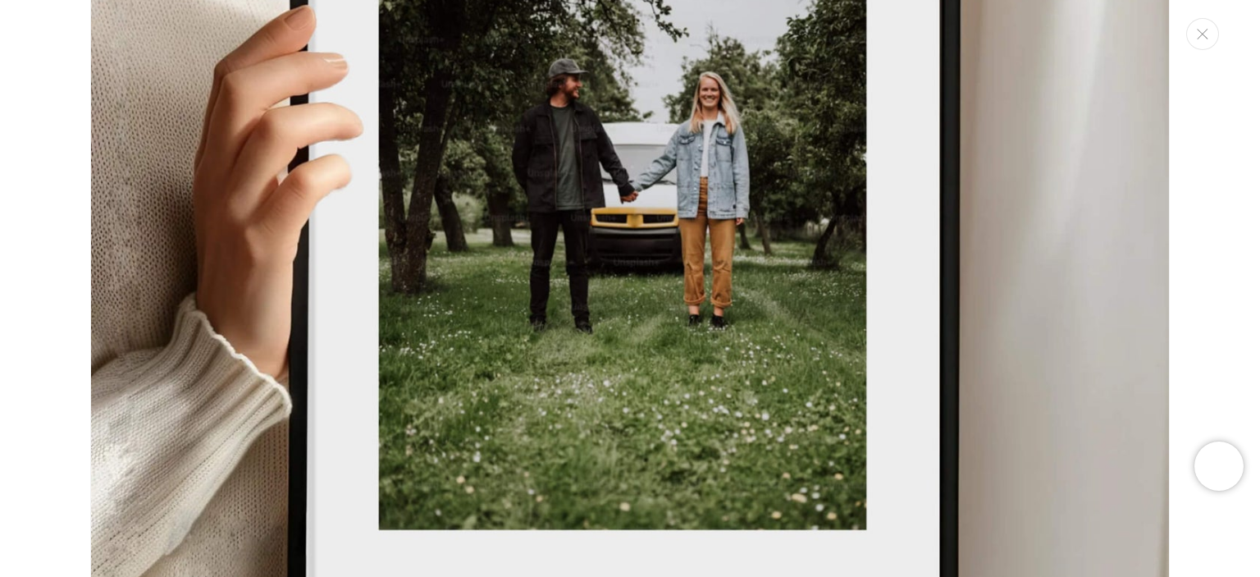
scroll to position [2258, 0]
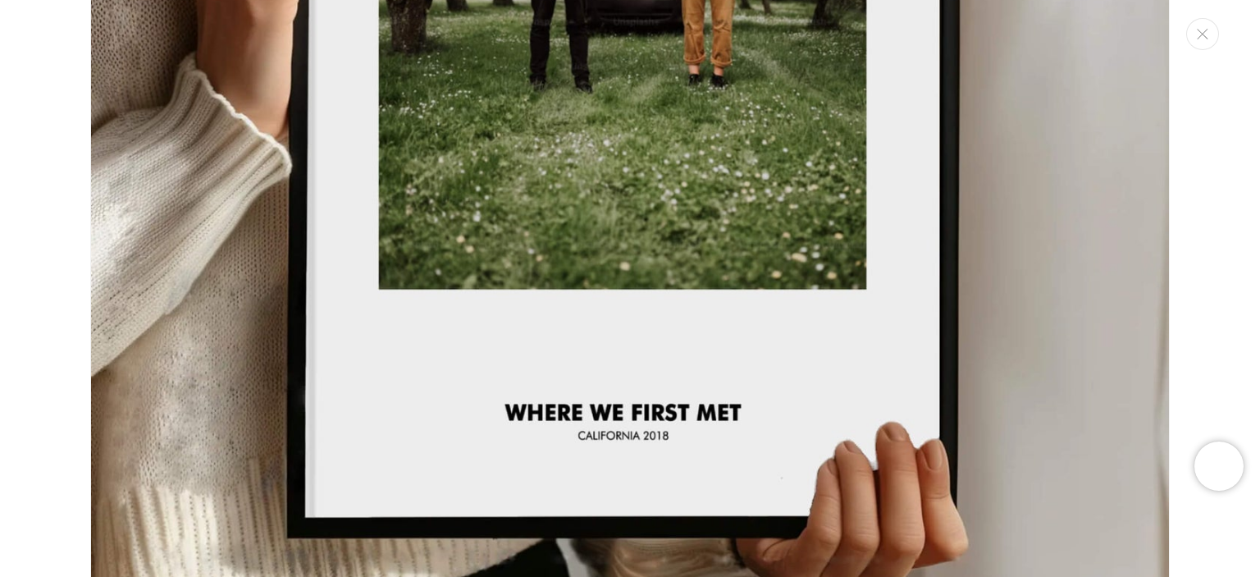
click at [515, 373] on img "Media gallery" at bounding box center [630, 63] width 1080 height 1080
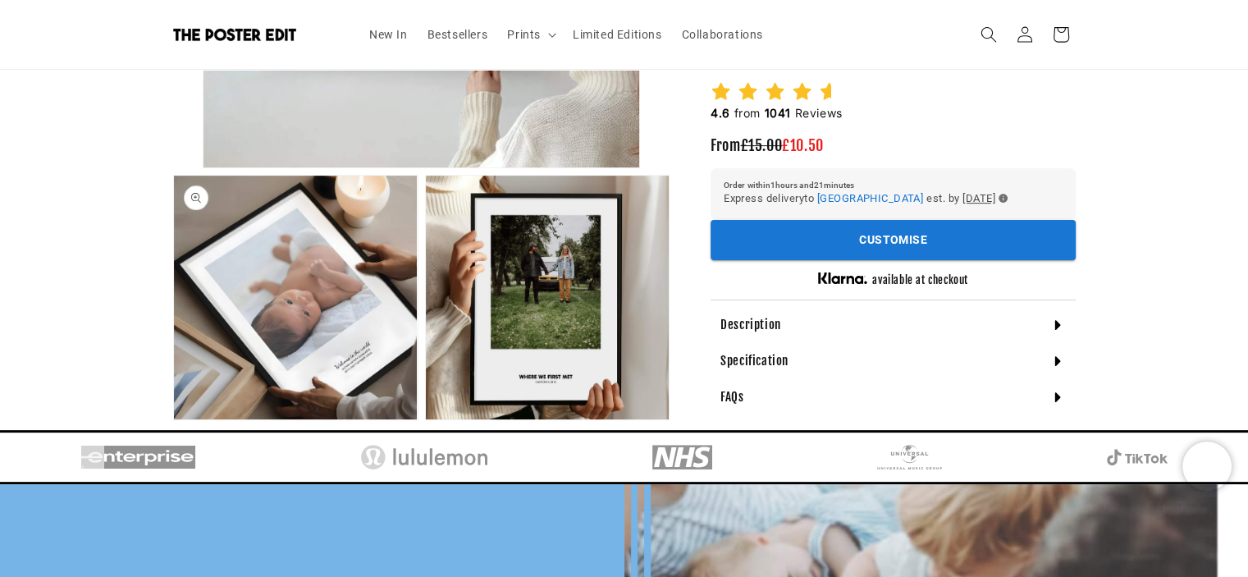
click at [174, 419] on button "Open media 2 in modal" at bounding box center [174, 419] width 0 height 0
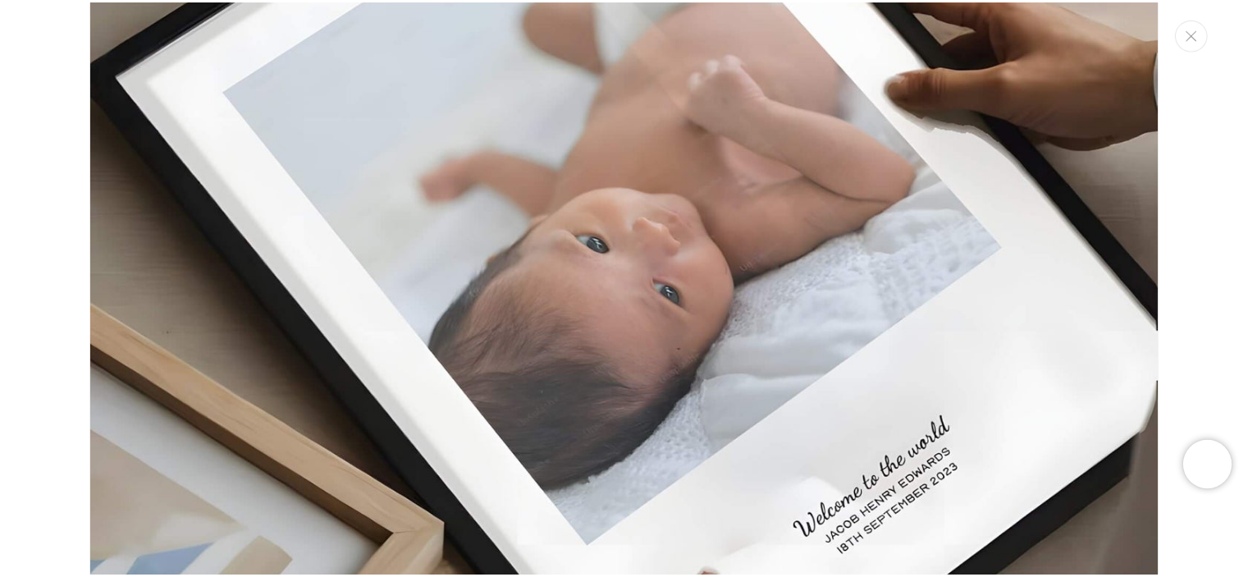
scroll to position [0, 0]
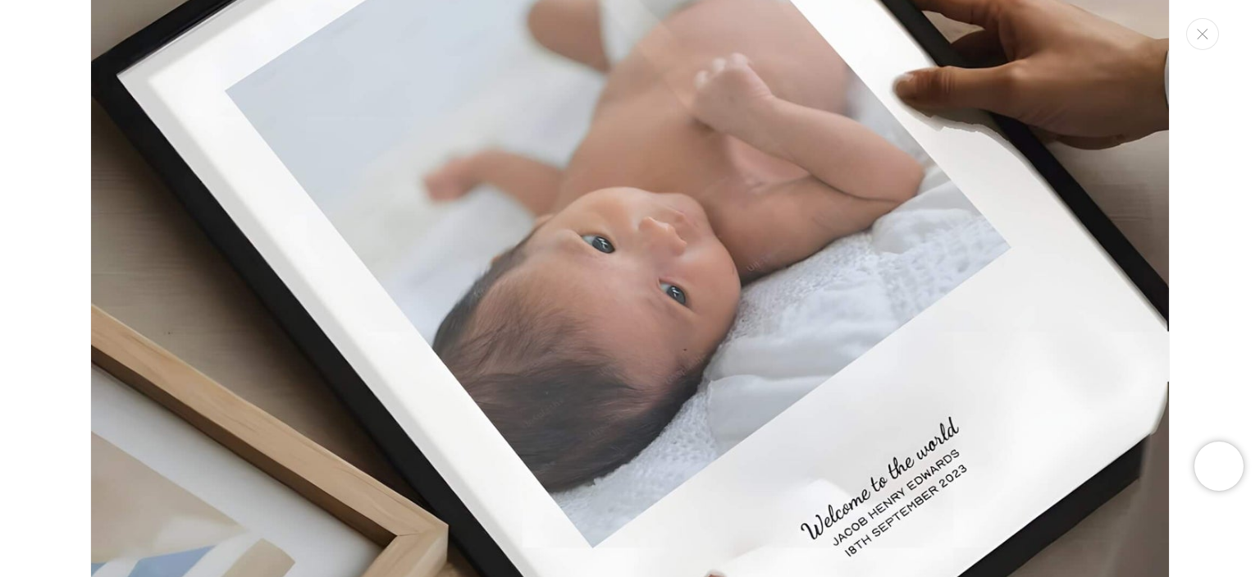
click at [687, 355] on img "Media gallery" at bounding box center [630, 224] width 1080 height 1080
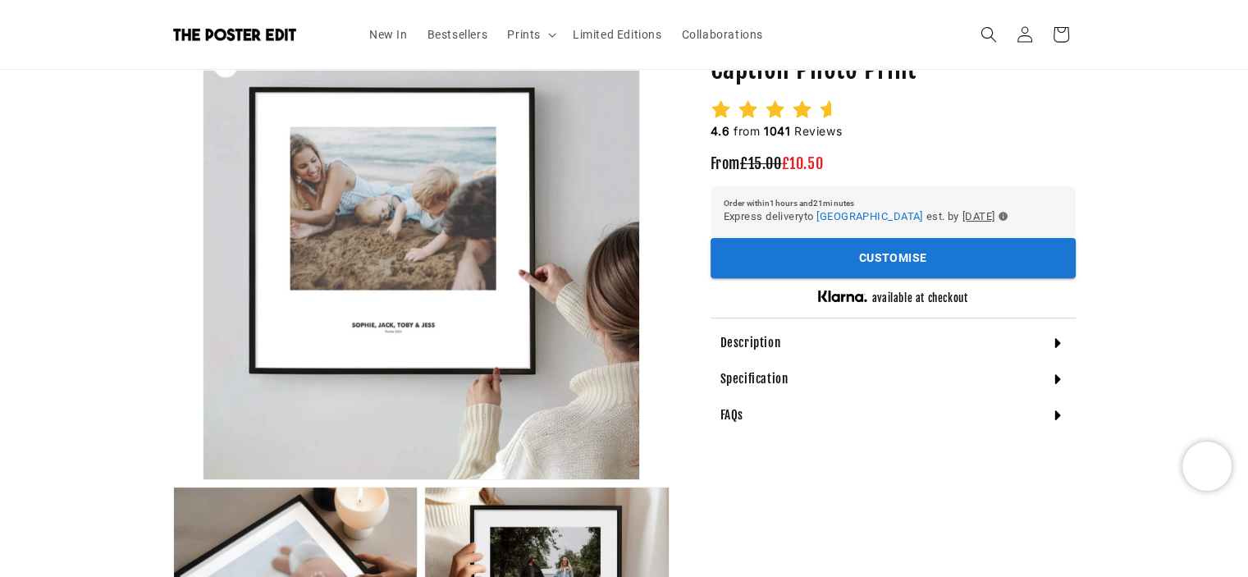
scroll to position [0, 640]
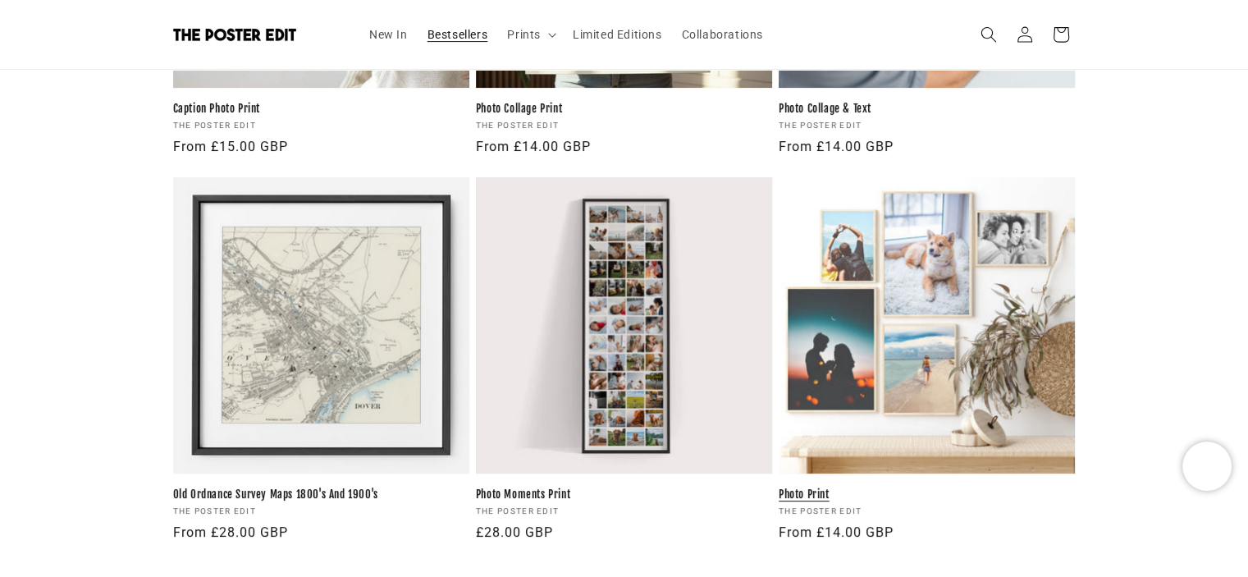
scroll to position [0, 320]
click at [936, 487] on link "Photo Print" at bounding box center [926, 494] width 296 height 14
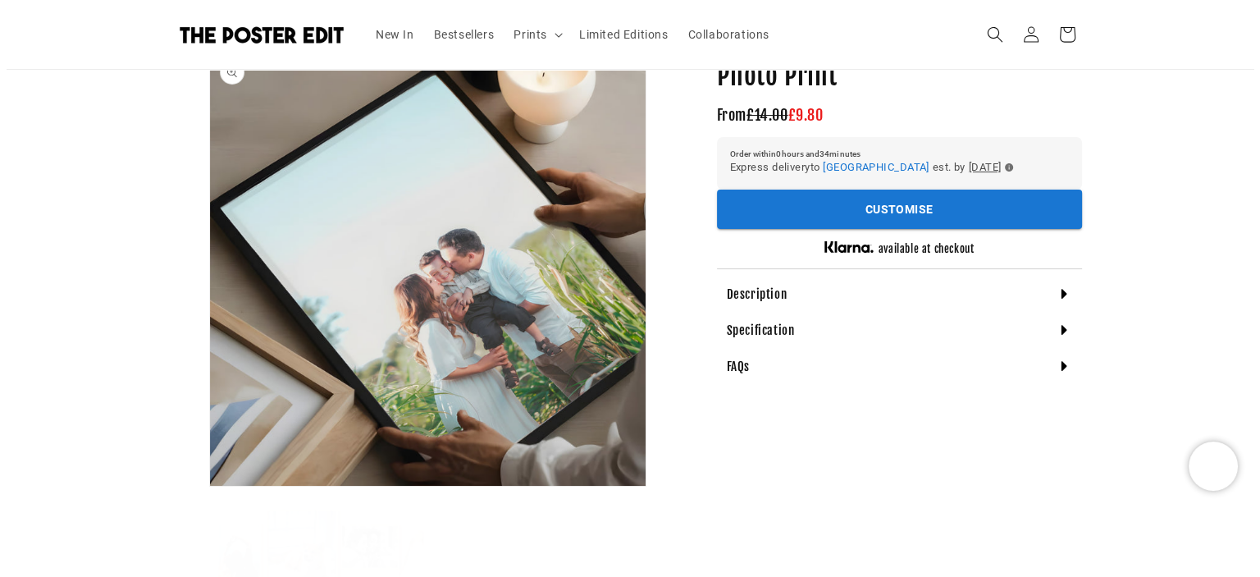
scroll to position [164, 0]
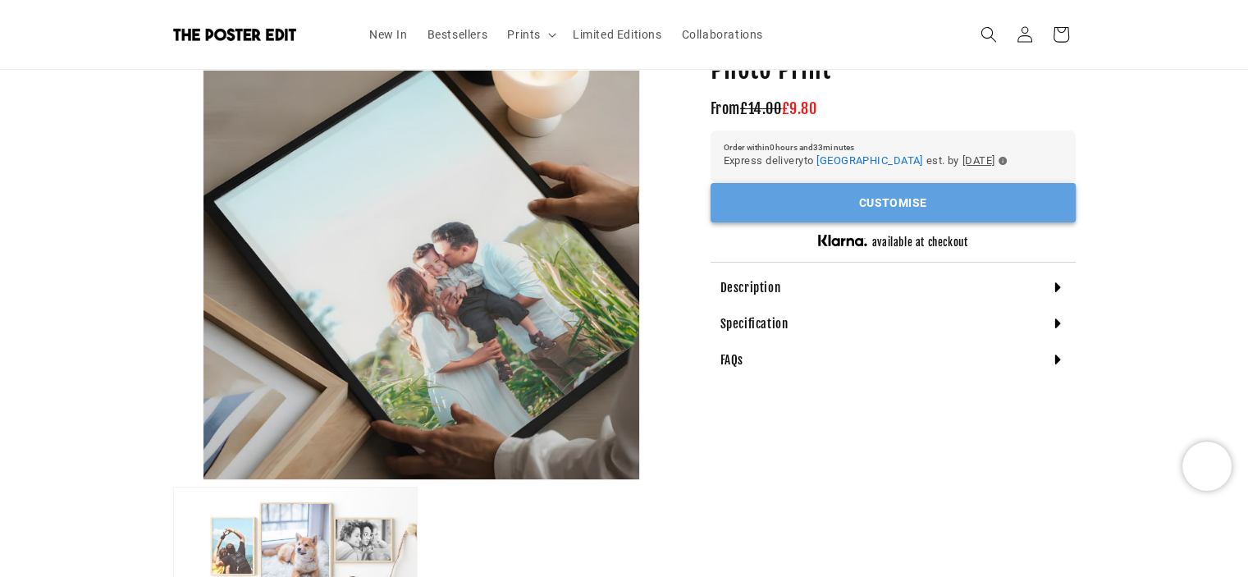
click at [861, 217] on button "Customise" at bounding box center [892, 203] width 365 height 40
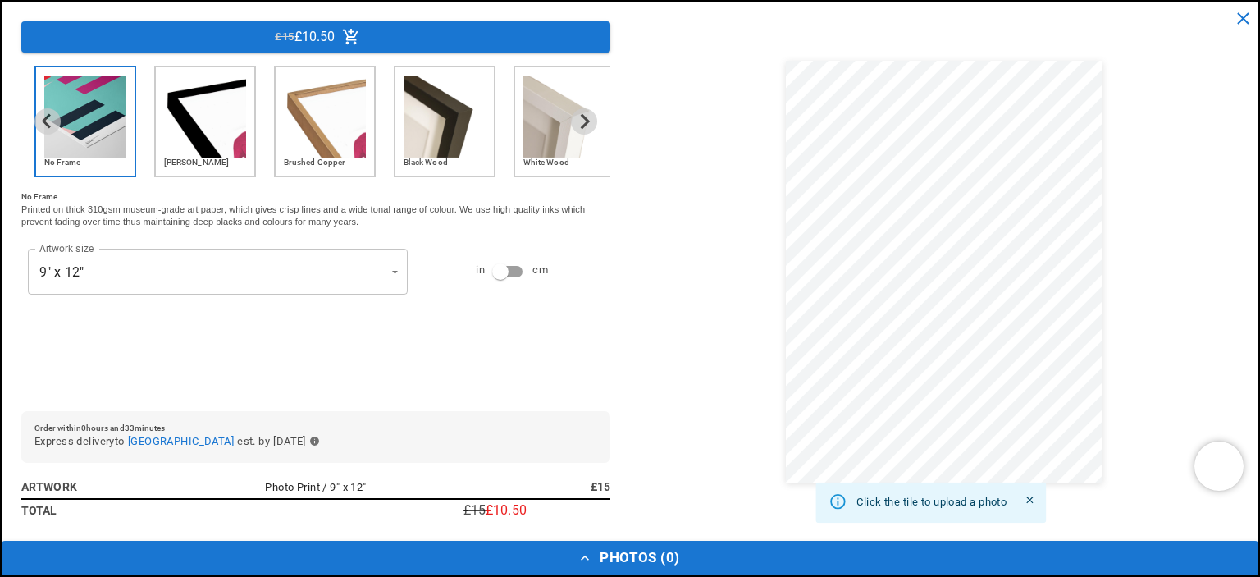
scroll to position [0, 320]
click at [453, 119] on img "4 of 5" at bounding box center [445, 116] width 82 height 82
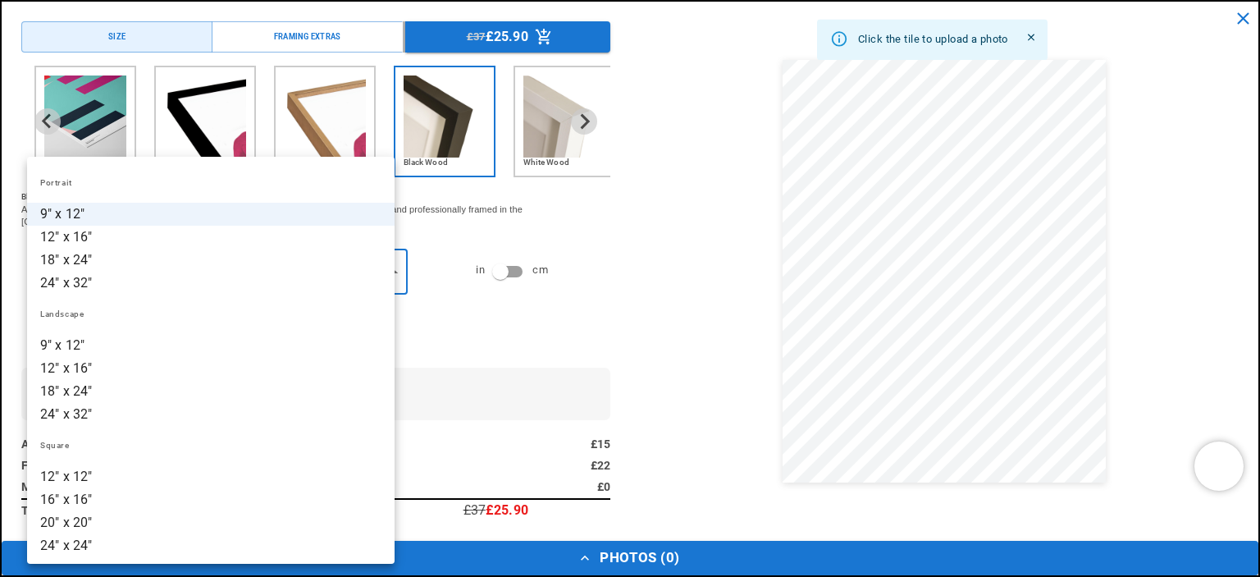
scroll to position [0, 640]
drag, startPoint x: 89, startPoint y: 472, endPoint x: 107, endPoint y: 463, distance: 19.8
click at [89, 472] on li "12" x 12"" at bounding box center [211, 476] width 368 height 23
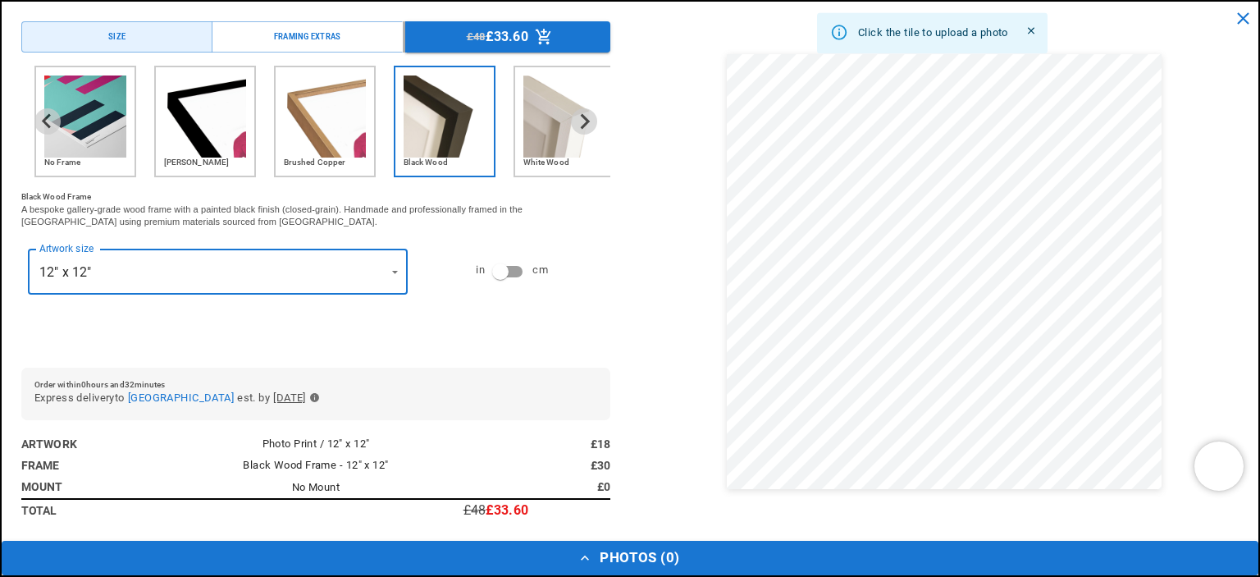
scroll to position [0, 0]
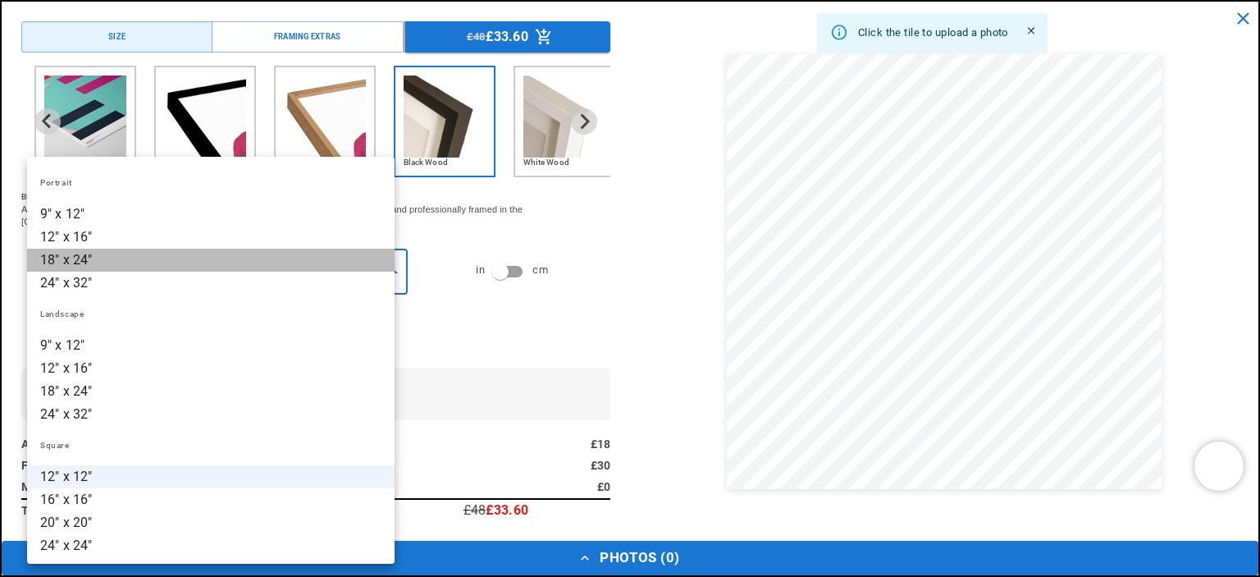
click at [387, 269] on li "18" x 24"" at bounding box center [211, 260] width 368 height 23
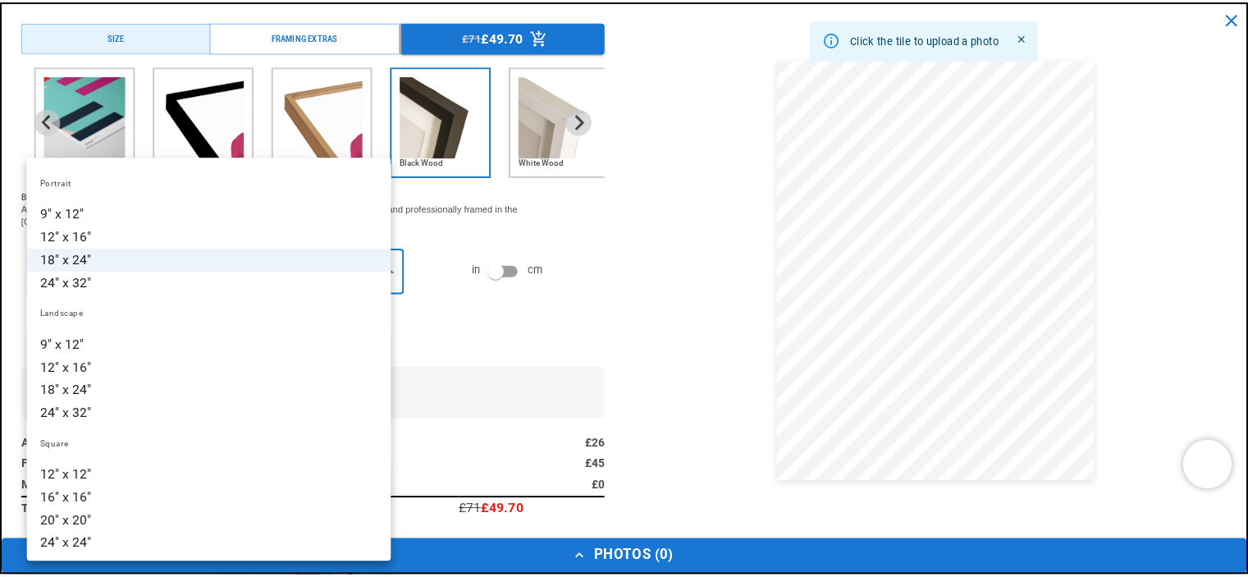
scroll to position [0, 320]
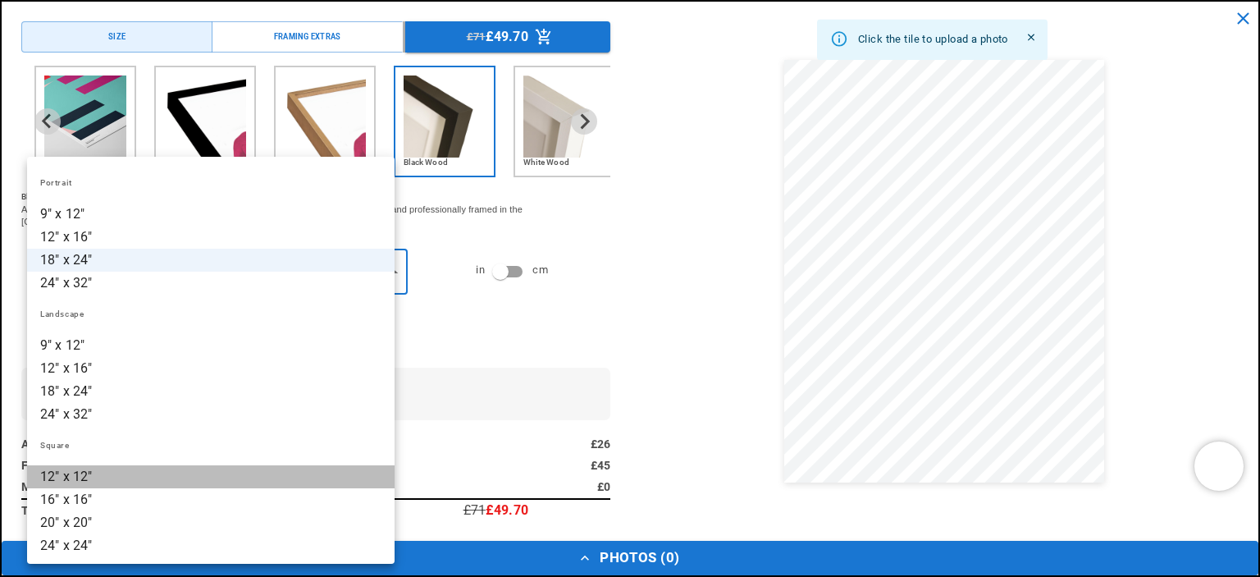
click at [89, 478] on li "12" x 12"" at bounding box center [211, 476] width 368 height 23
type input "*********"
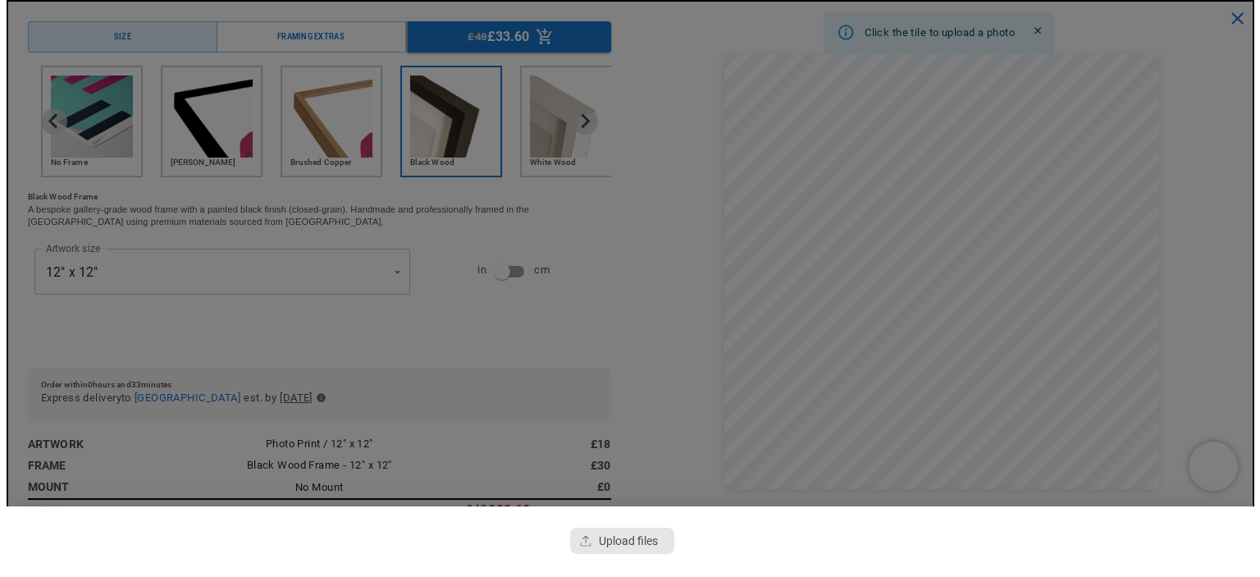
scroll to position [0, 640]
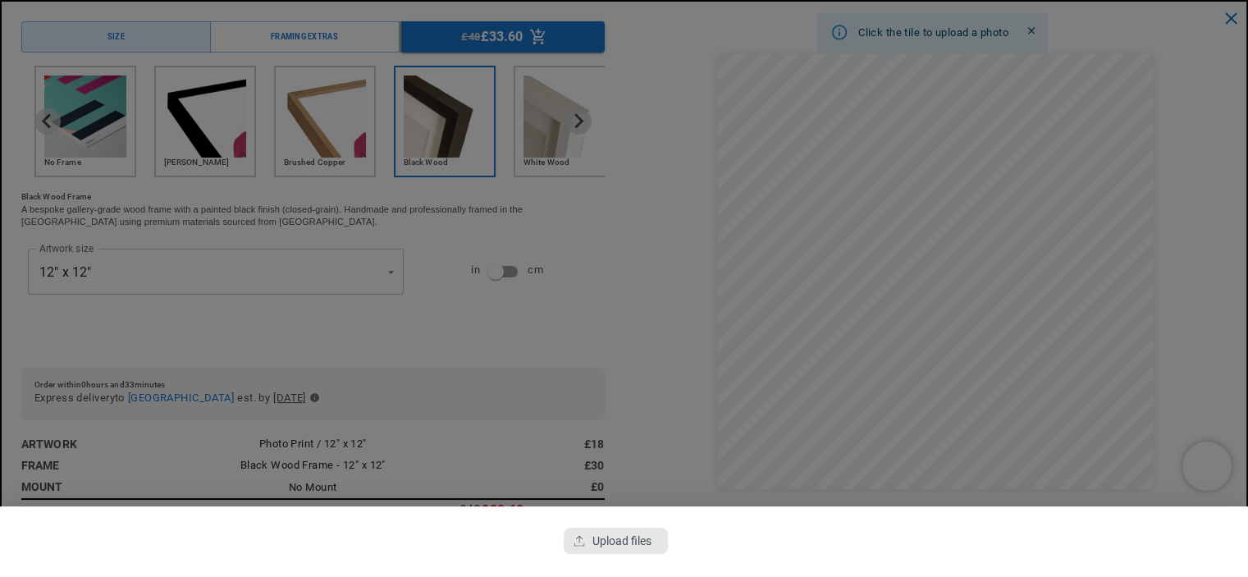
drag, startPoint x: 617, startPoint y: 539, endPoint x: 464, endPoint y: 473, distance: 166.1
click at [617, 537] on div "button" at bounding box center [615, 540] width 103 height 26
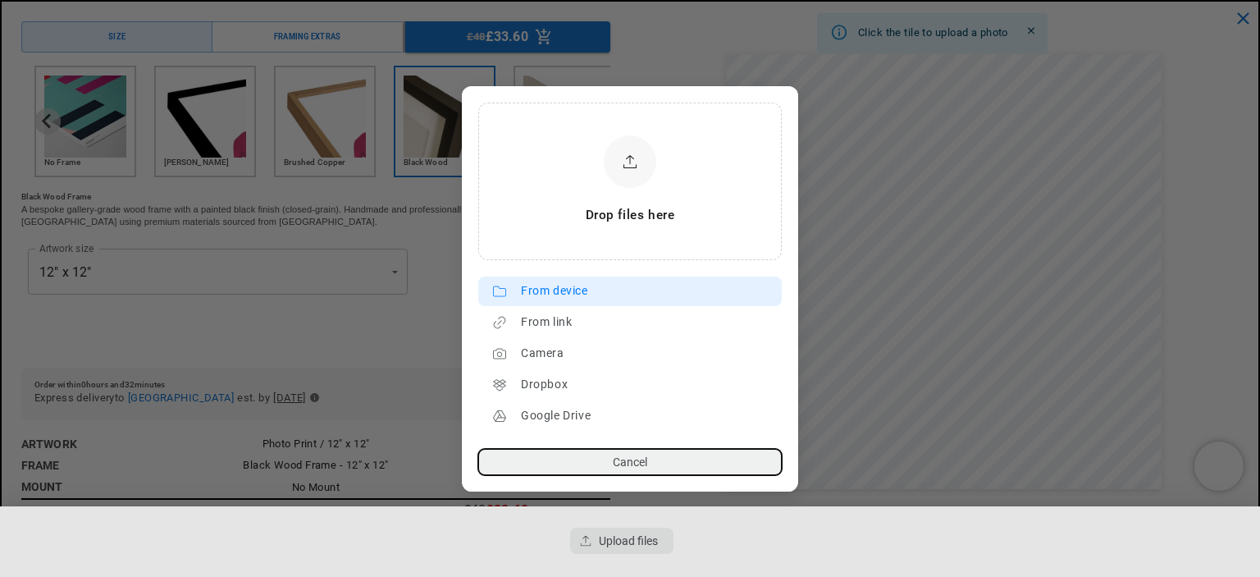
click at [574, 294] on div "From device" at bounding box center [647, 291] width 253 height 26
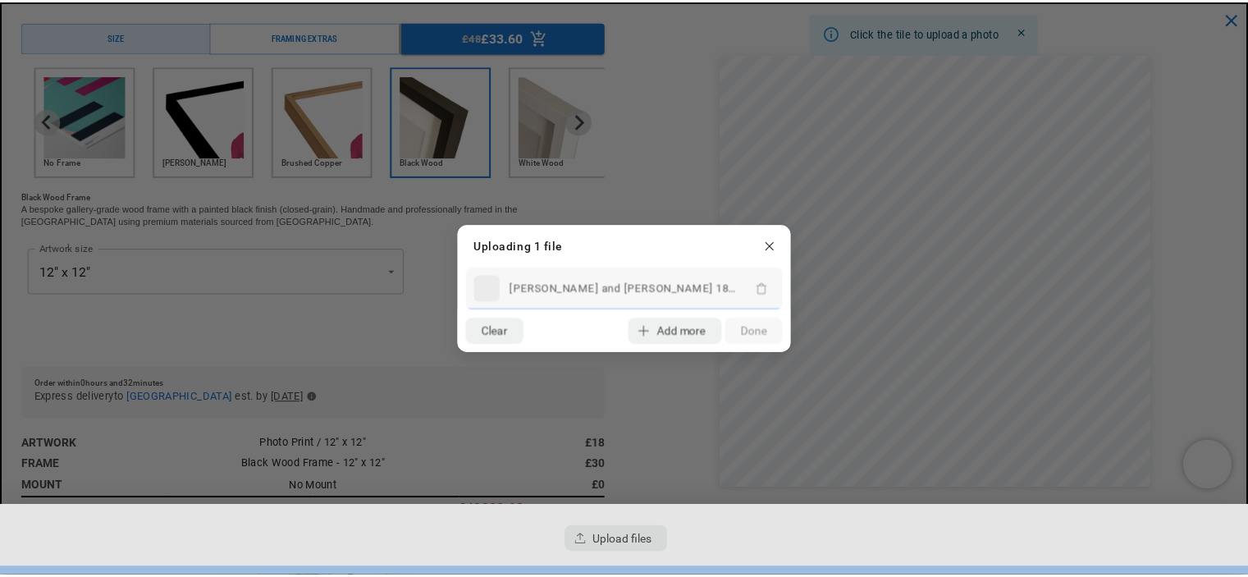
scroll to position [0, 0]
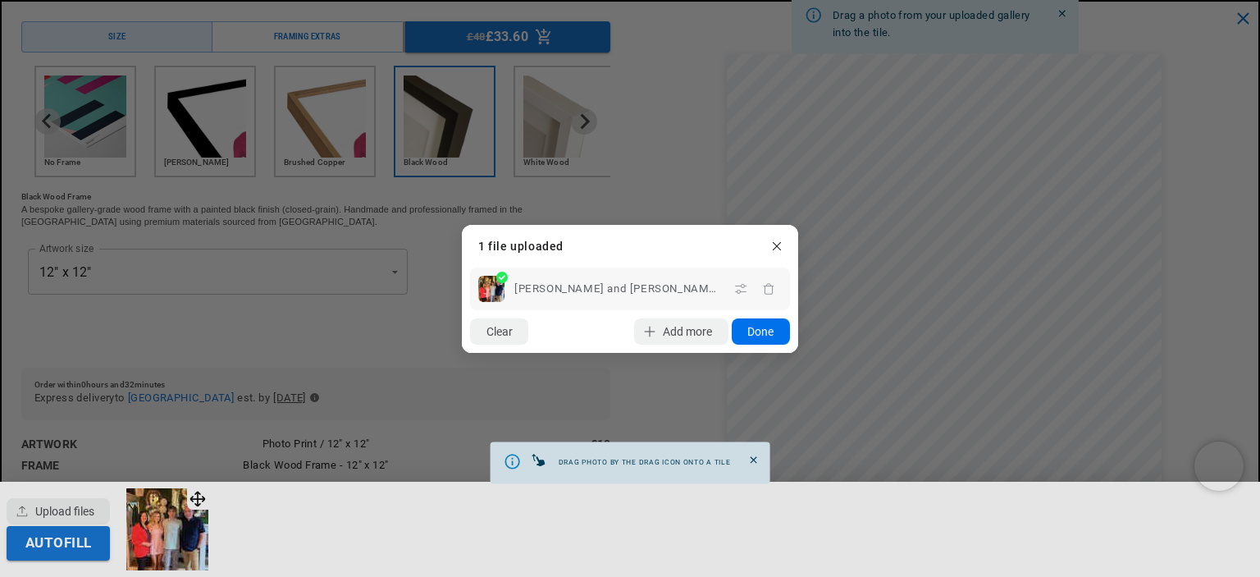
click at [765, 323] on button "Done" at bounding box center [761, 331] width 58 height 26
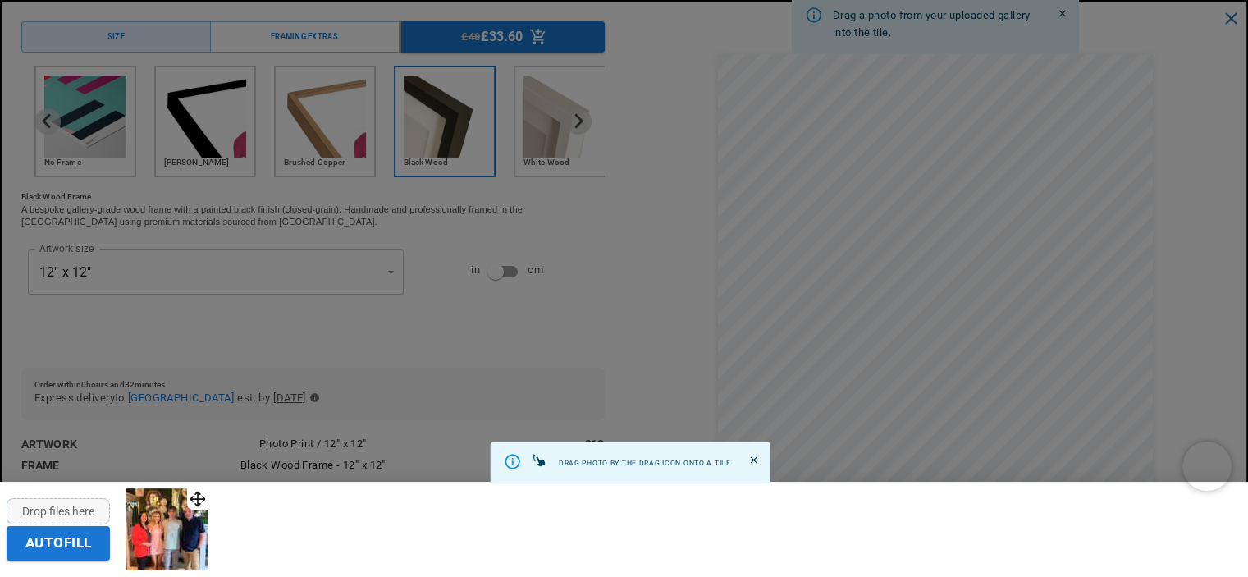
scroll to position [0, 320]
click at [184, 528] on img at bounding box center [167, 529] width 82 height 82
drag, startPoint x: 71, startPoint y: 545, endPoint x: 214, endPoint y: 551, distance: 143.7
click at [72, 545] on button "Autofill" at bounding box center [58, 543] width 103 height 34
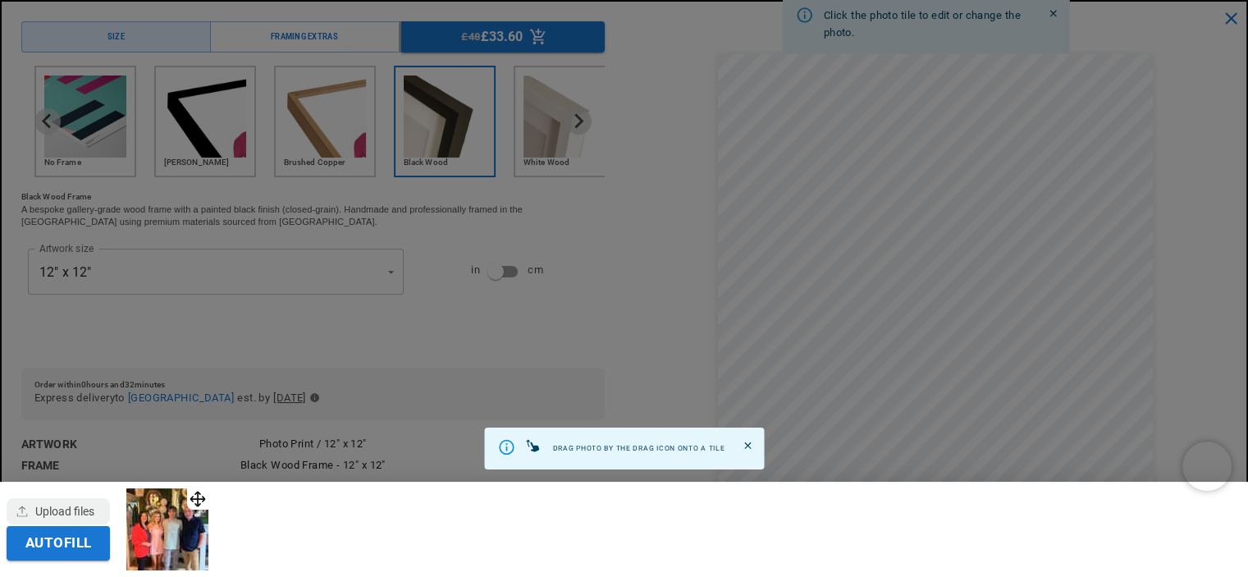
scroll to position [0, 640]
click at [947, 328] on div at bounding box center [624, 288] width 1248 height 577
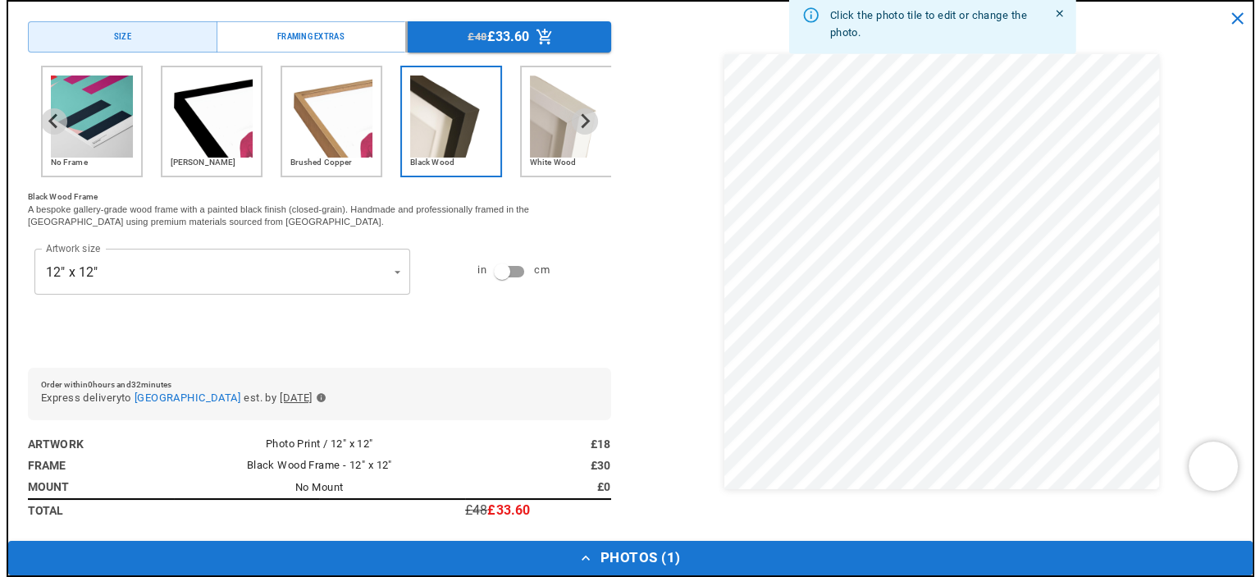
scroll to position [0, 0]
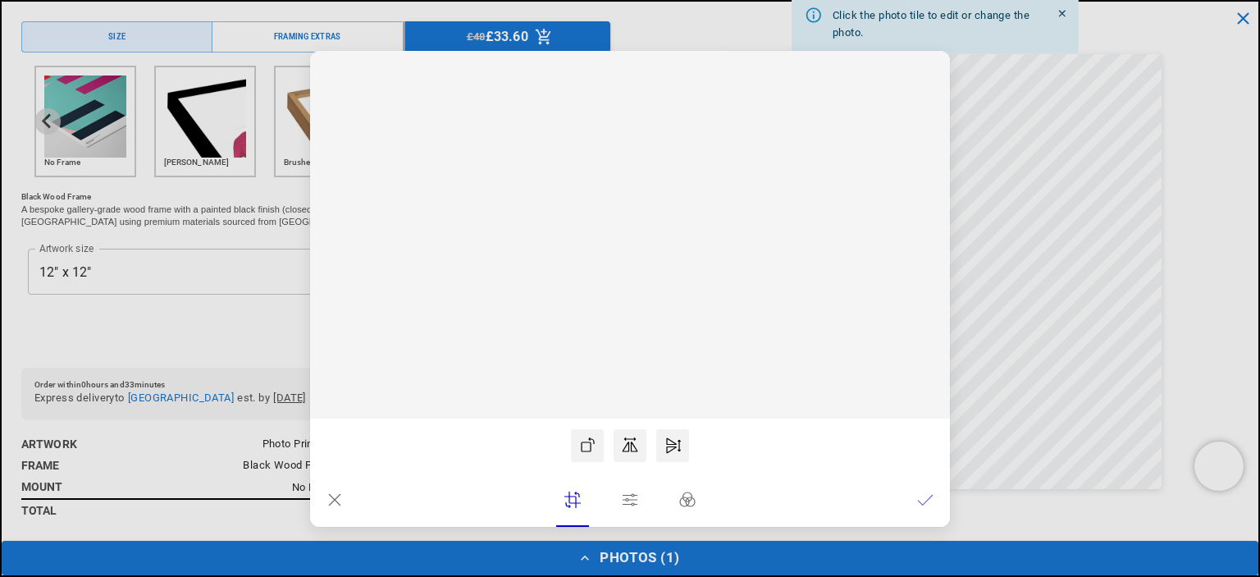
click at [947, 327] on div at bounding box center [630, 235] width 640 height 368
drag, startPoint x: 673, startPoint y: 259, endPoint x: 677, endPoint y: 276, distance: 17.5
click at [677, 276] on icon at bounding box center [630, 235] width 640 height 368
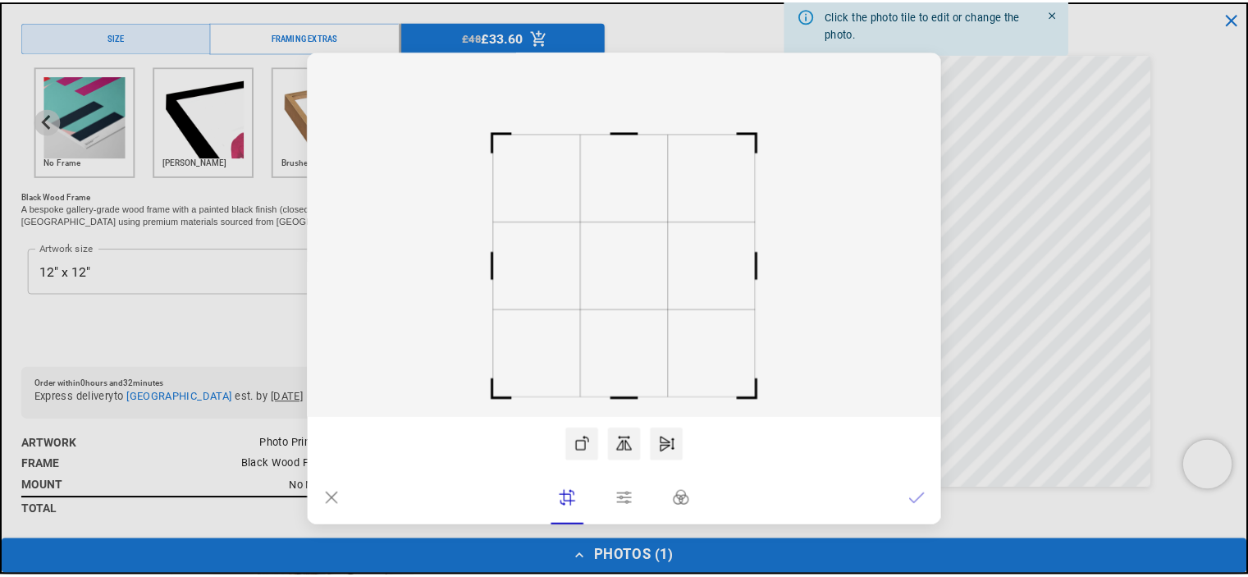
scroll to position [0, 640]
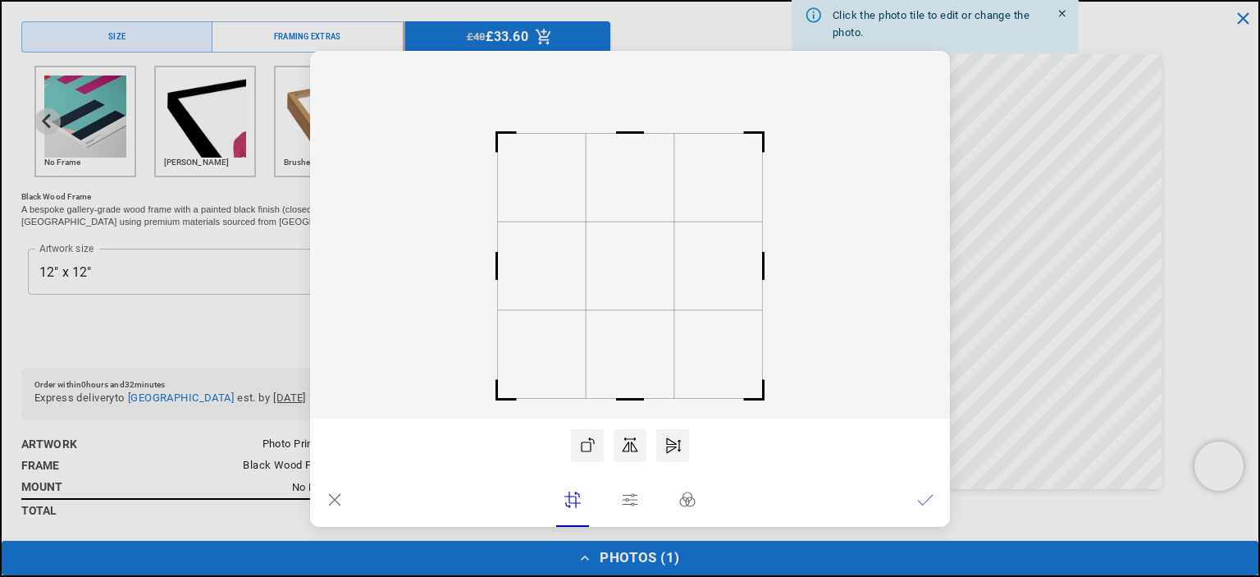
click at [932, 497] on icon at bounding box center [925, 499] width 16 height 16
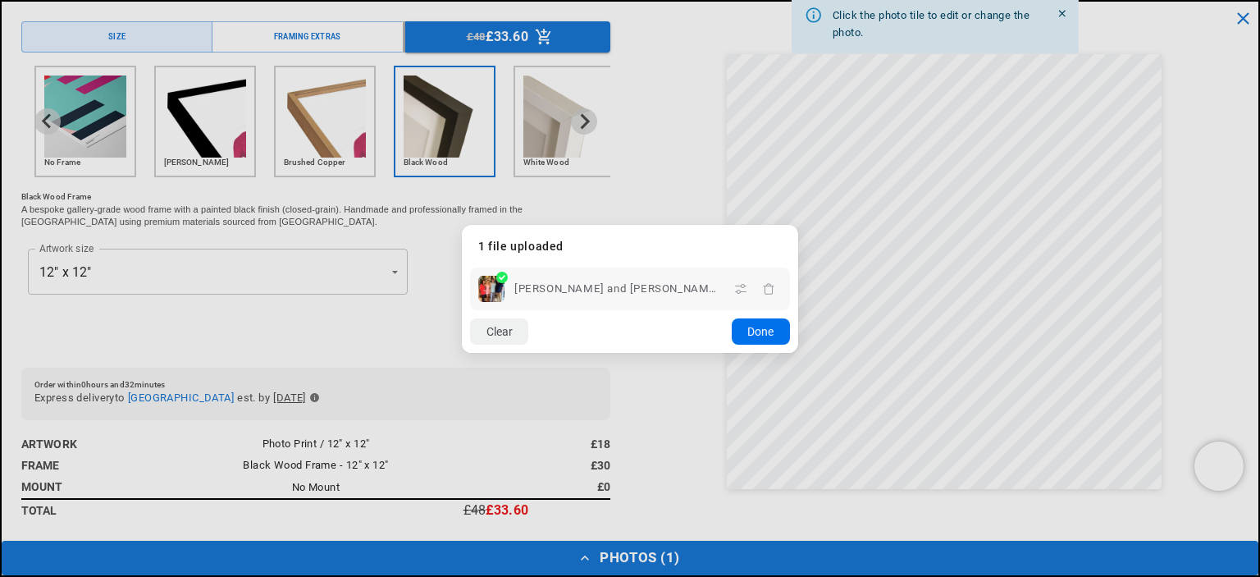
click at [749, 331] on button "Done" at bounding box center [761, 331] width 58 height 26
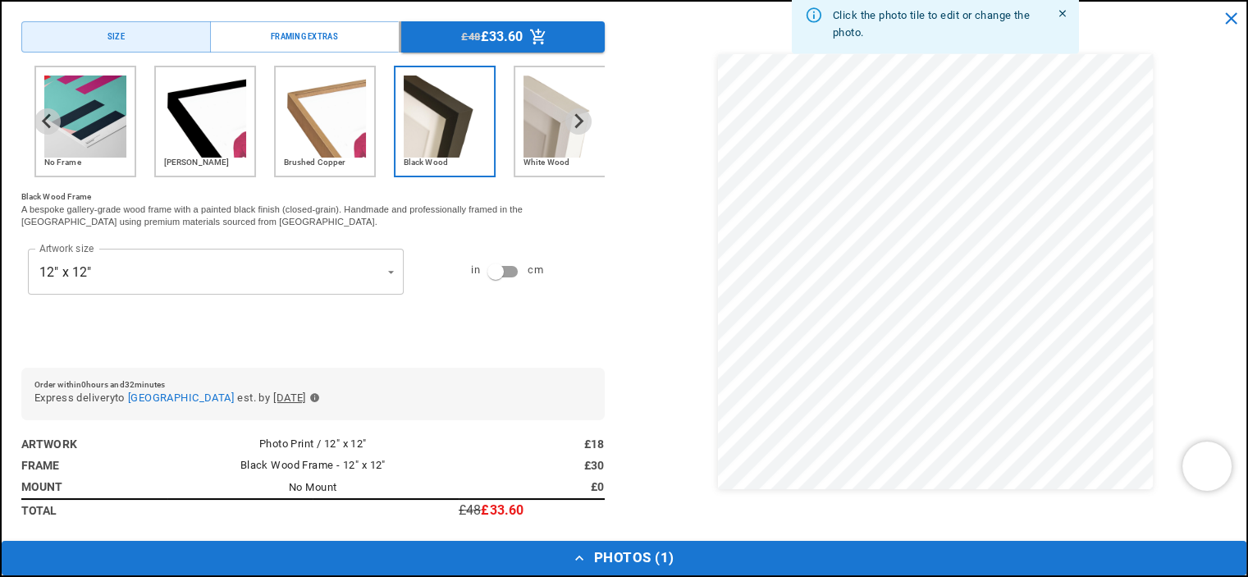
click at [544, 123] on img "5 of 5" at bounding box center [564, 116] width 82 height 82
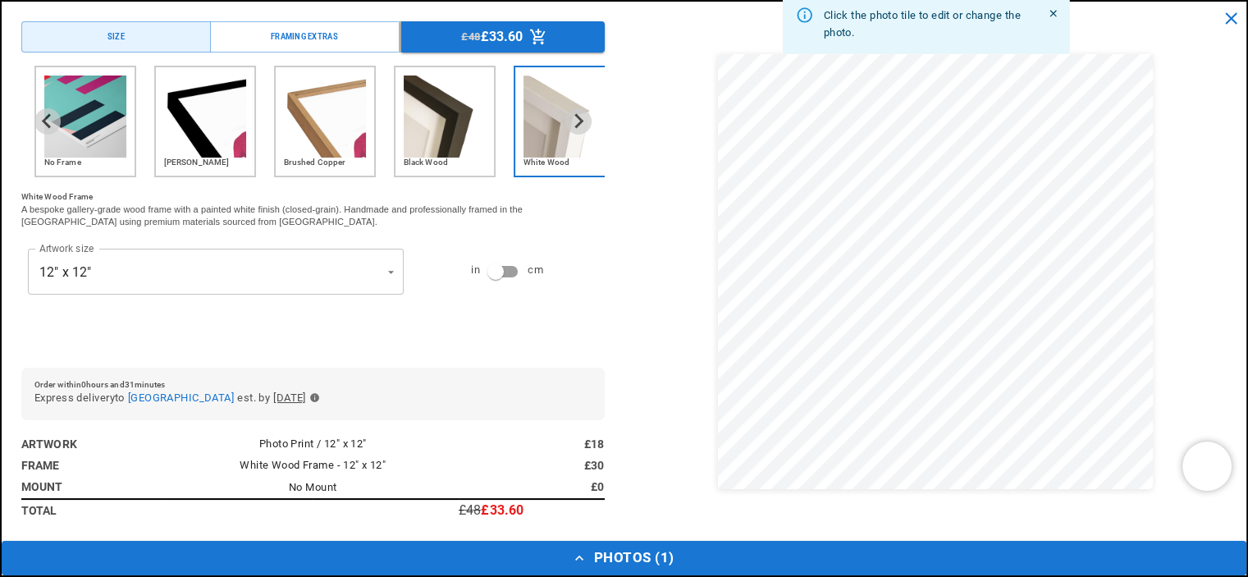
scroll to position [413, 0]
click at [476, 154] on img "4 of 5" at bounding box center [445, 116] width 82 height 82
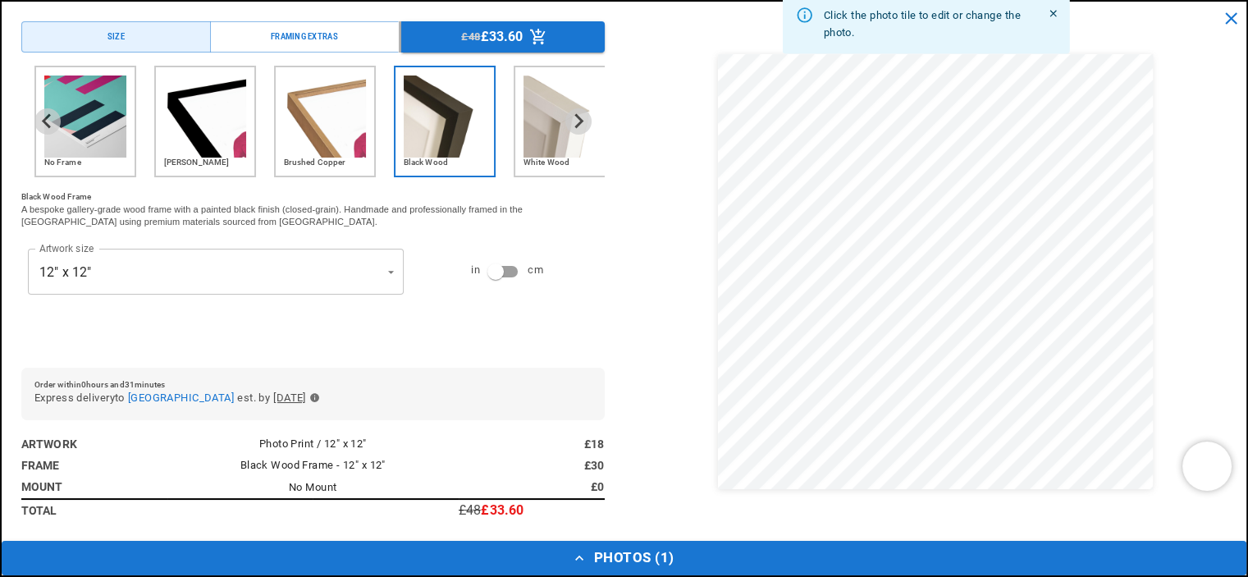
click at [550, 148] on img "5 of 5" at bounding box center [564, 116] width 82 height 82
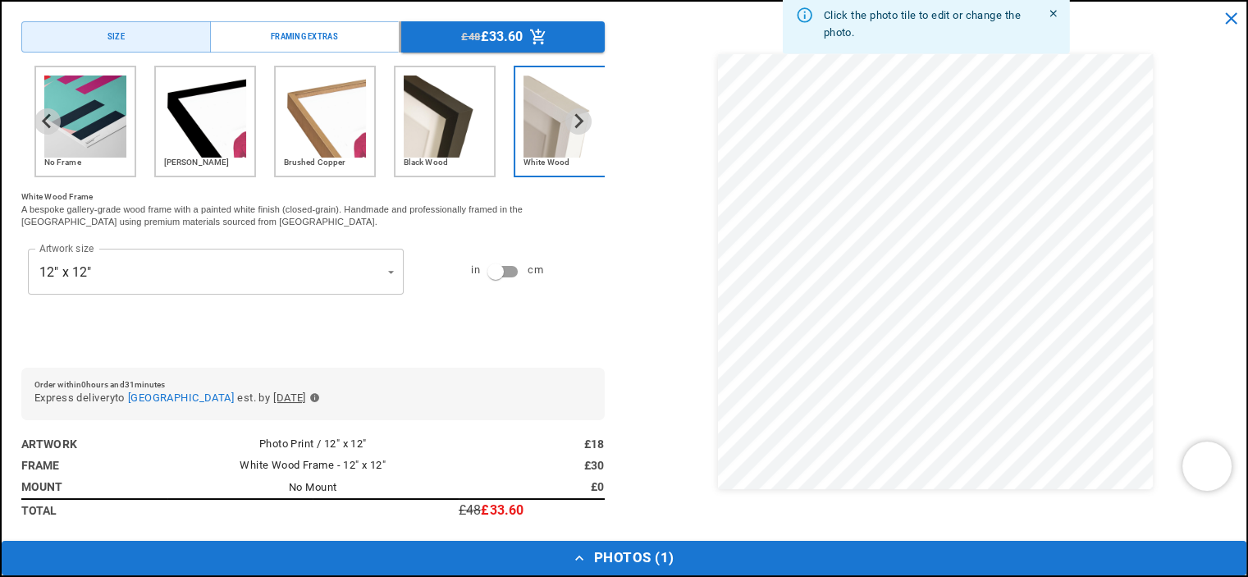
click at [433, 126] on img "4 of 5" at bounding box center [445, 116] width 82 height 82
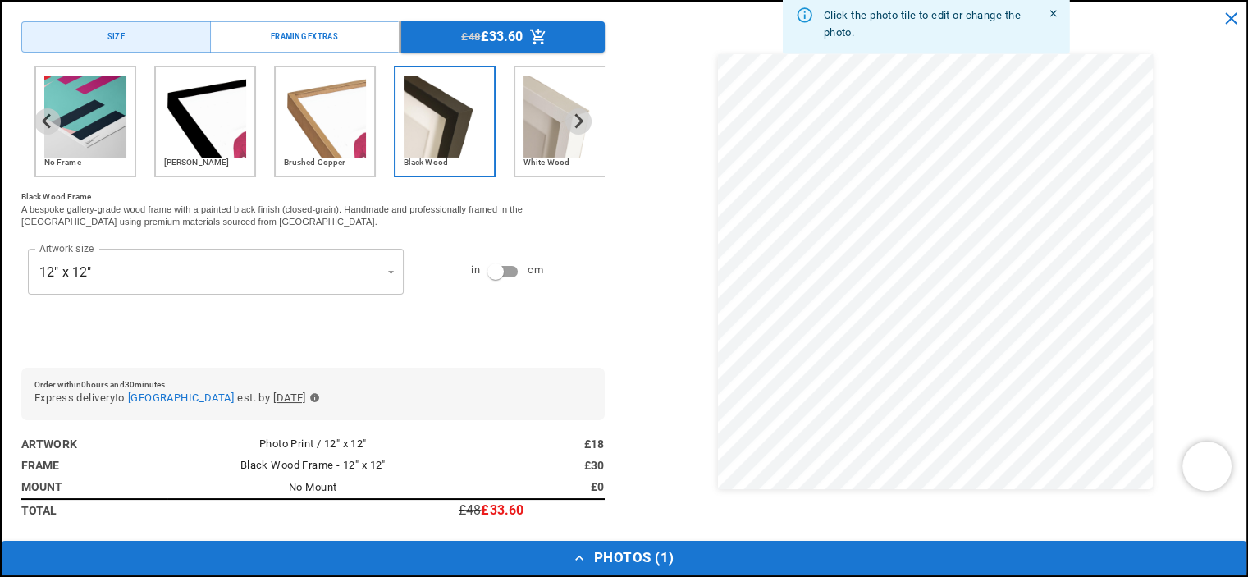
scroll to position [0, 0]
click at [555, 148] on img "5 of 5" at bounding box center [564, 116] width 82 height 82
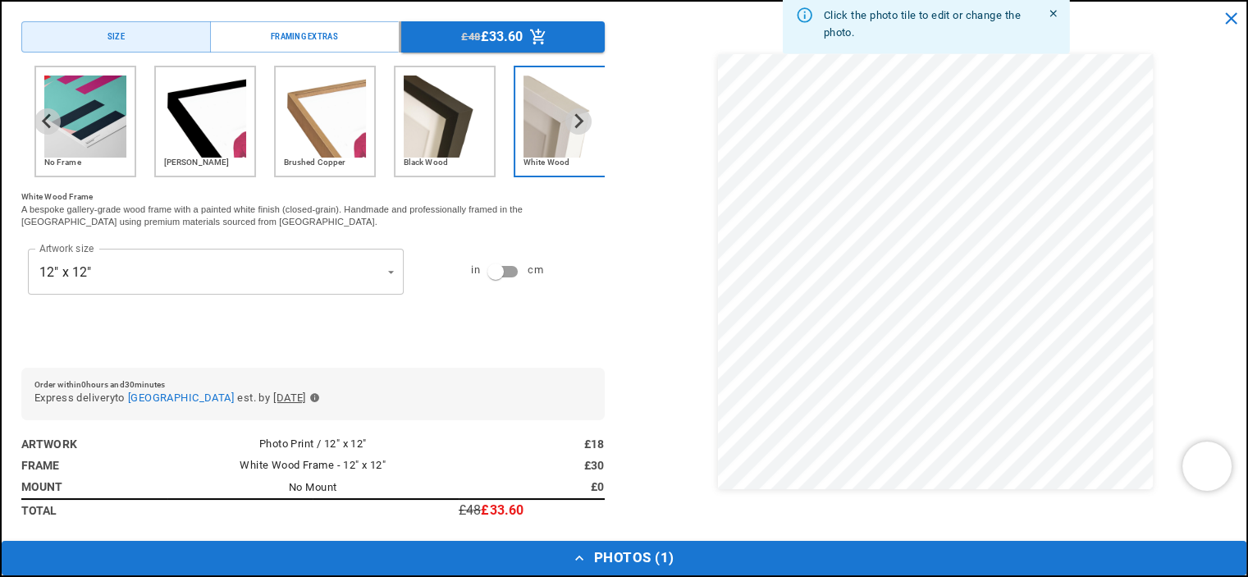
scroll to position [1737, 0]
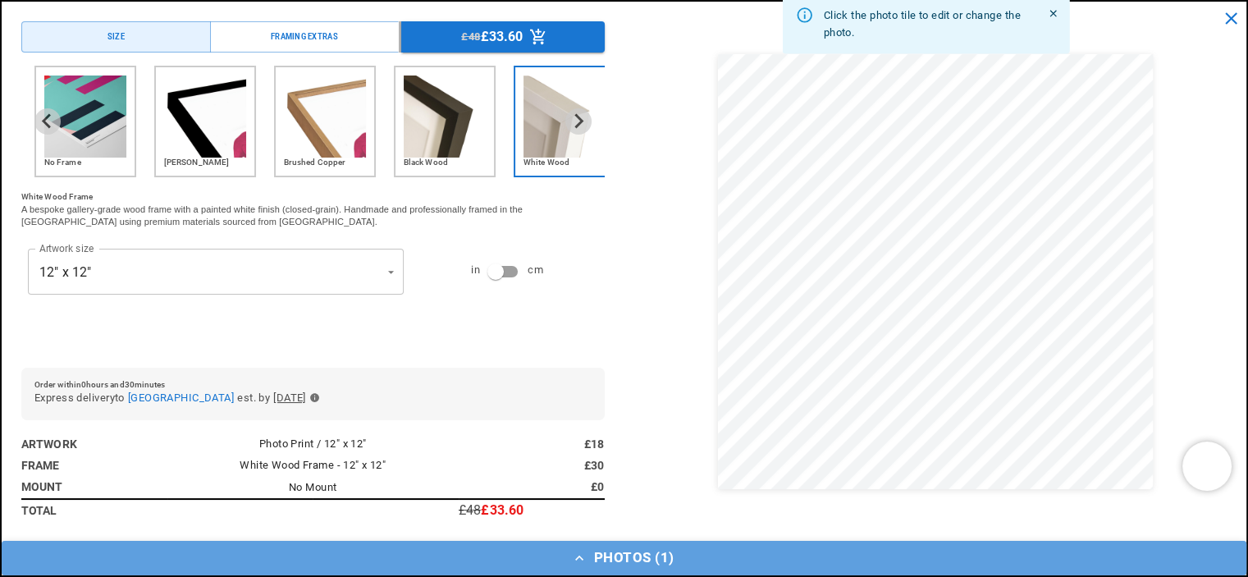
click at [655, 553] on button "Photos ( 1 )" at bounding box center [624, 558] width 1244 height 34
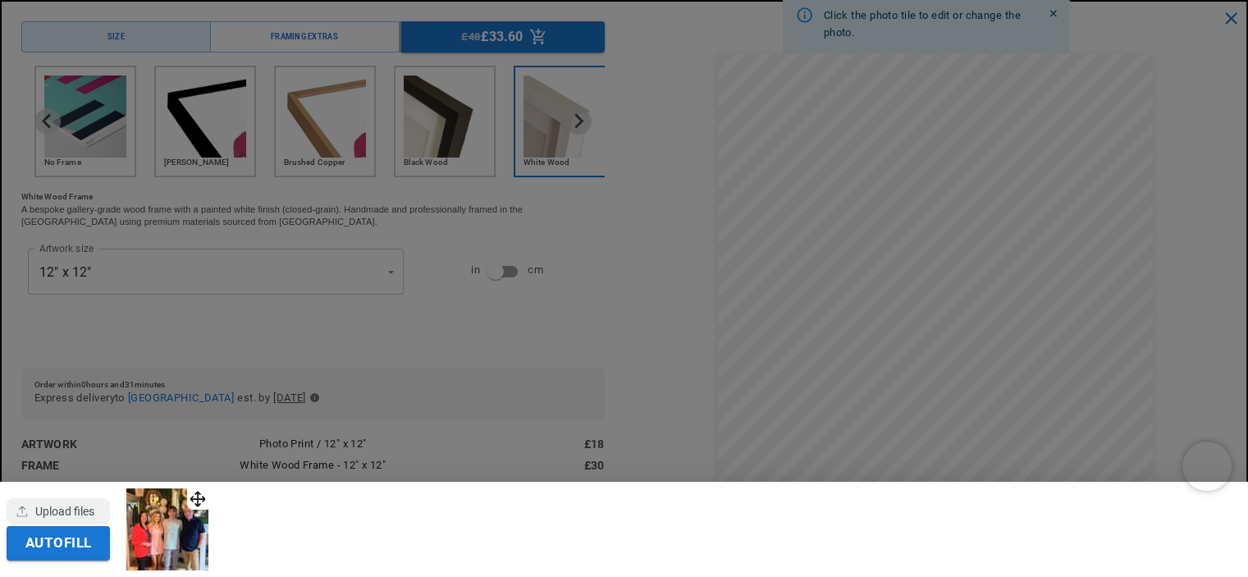
scroll to position [0, 640]
click at [686, 281] on div at bounding box center [624, 288] width 1248 height 577
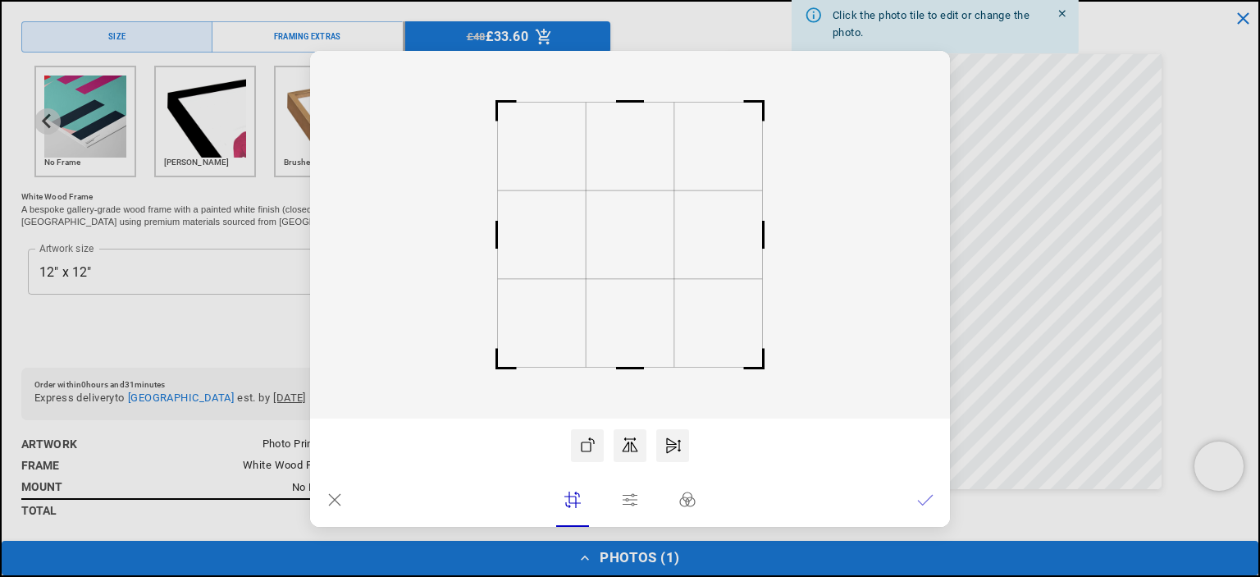
scroll to position [0, 0]
click at [629, 498] on icon at bounding box center [630, 499] width 16 height 16
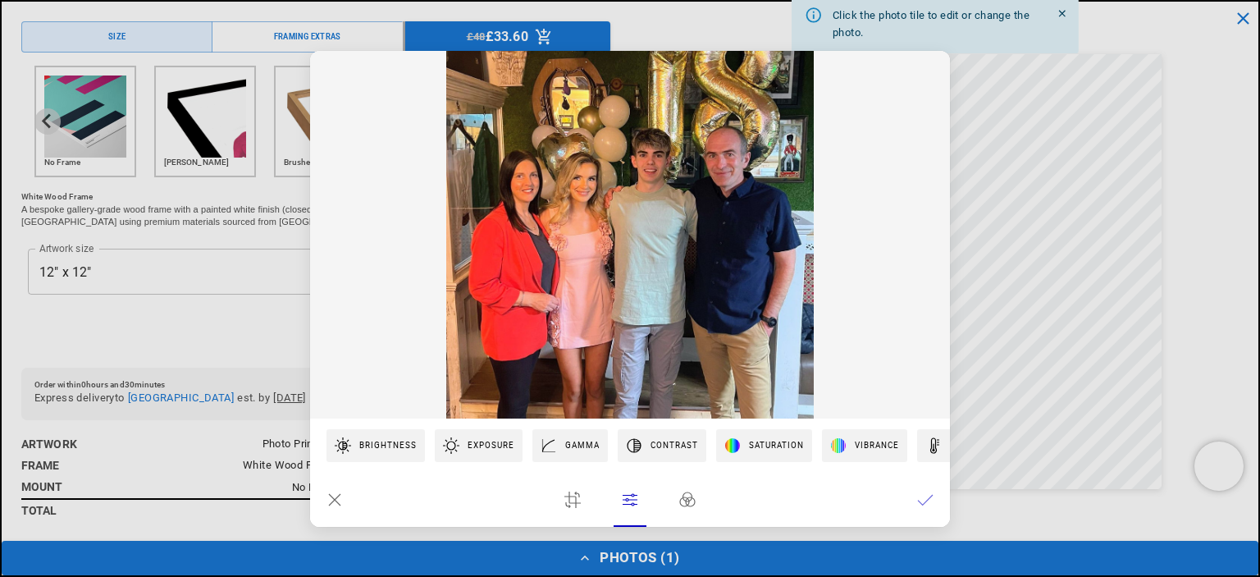
scroll to position [0, 320]
click at [869, 441] on div "Vibrance" at bounding box center [881, 445] width 53 height 15
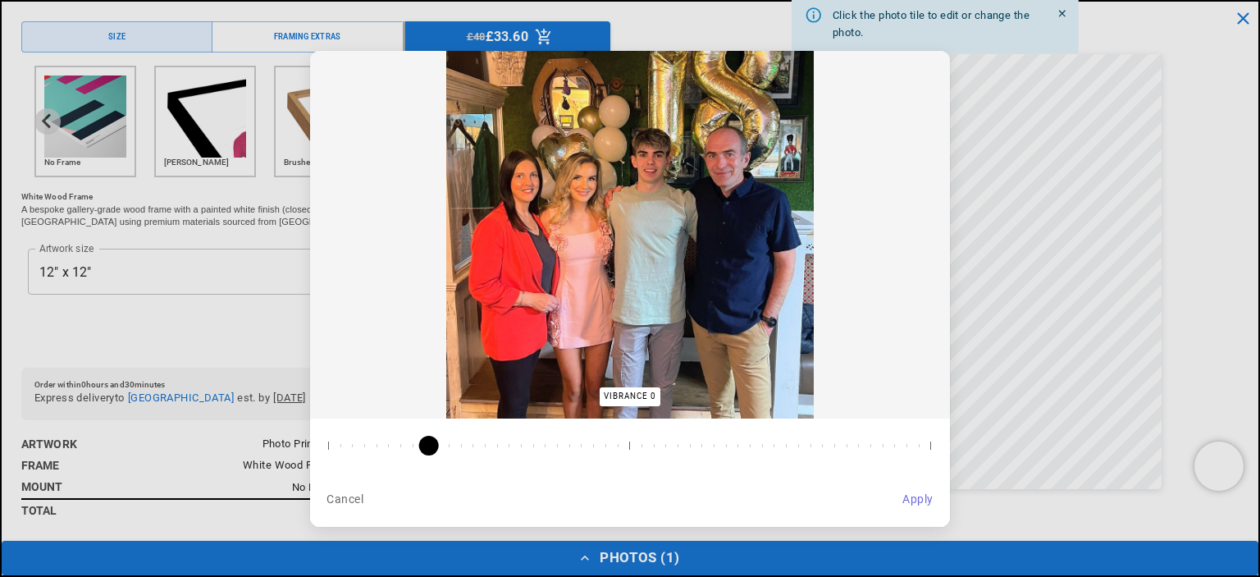
scroll to position [0, 640]
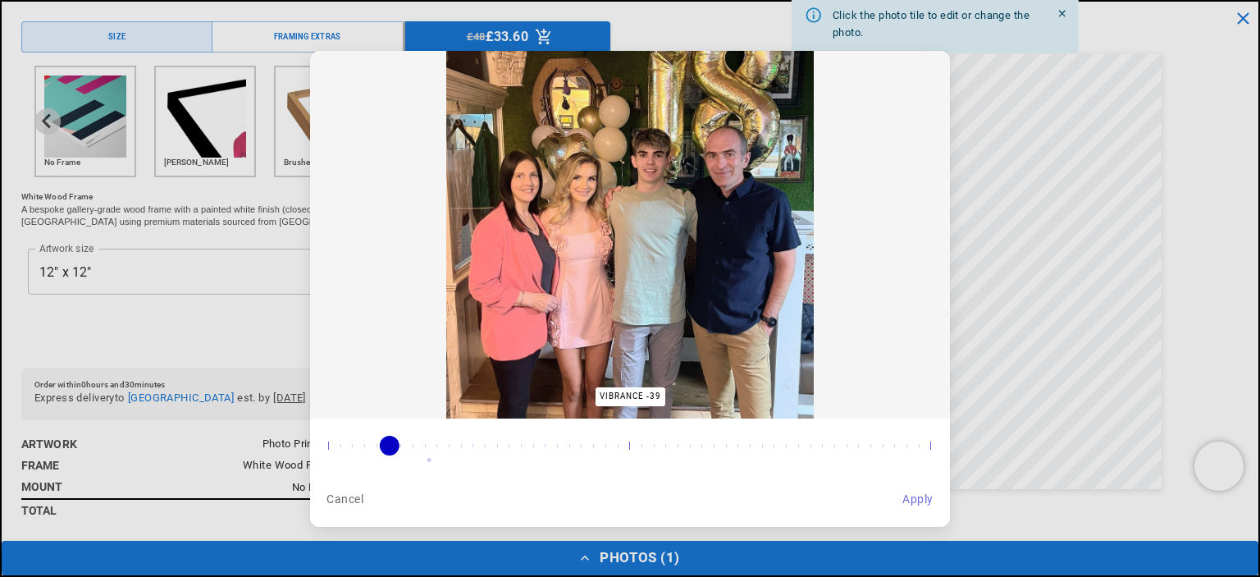
drag, startPoint x: 429, startPoint y: 445, endPoint x: 390, endPoint y: 427, distance: 42.6
click at [390, 430] on input "range" at bounding box center [629, 445] width 615 height 31
click at [339, 495] on div "Cancel" at bounding box center [345, 499] width 38 height 21
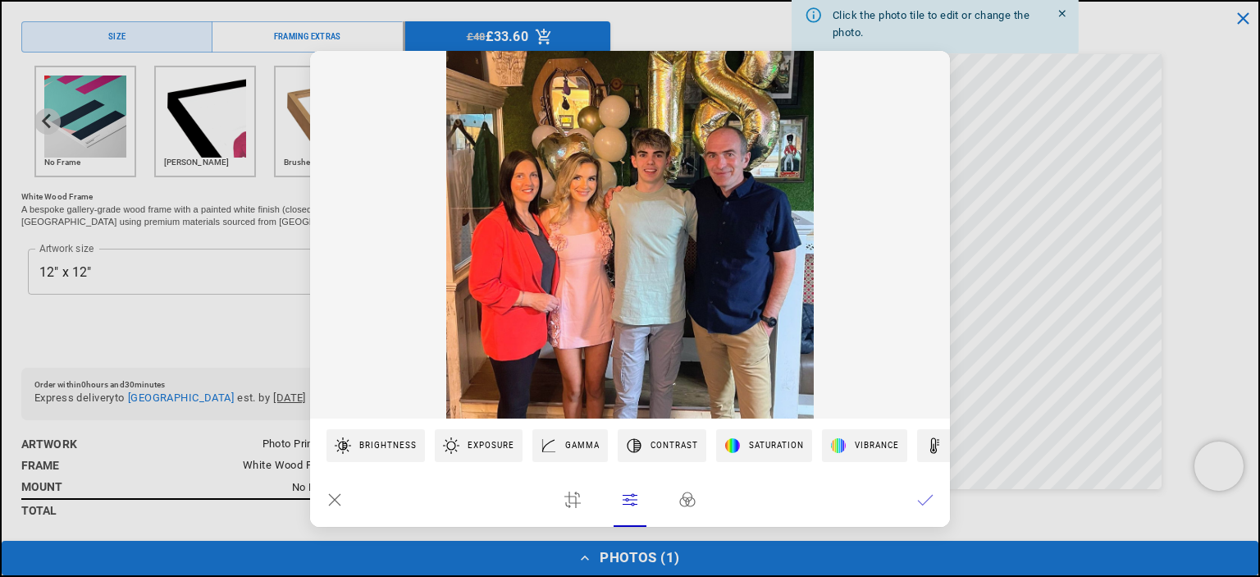
scroll to position [0, 0]
click at [687, 500] on icon at bounding box center [687, 499] width 16 height 16
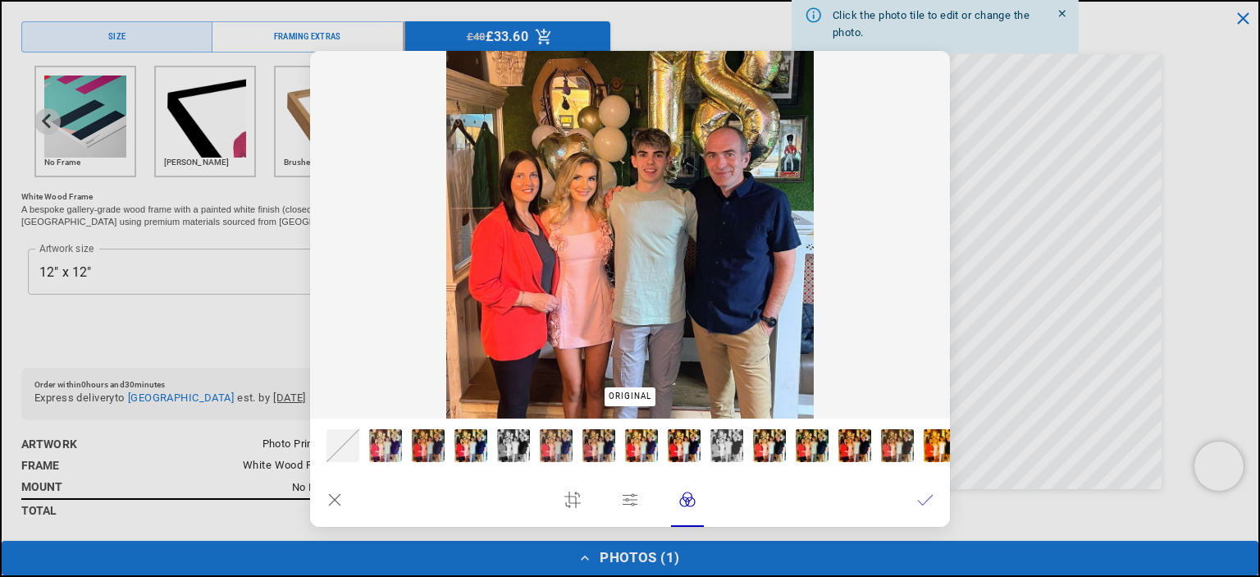
scroll to position [0, 320]
click at [381, 442] on div at bounding box center [385, 445] width 33 height 33
type input "***"
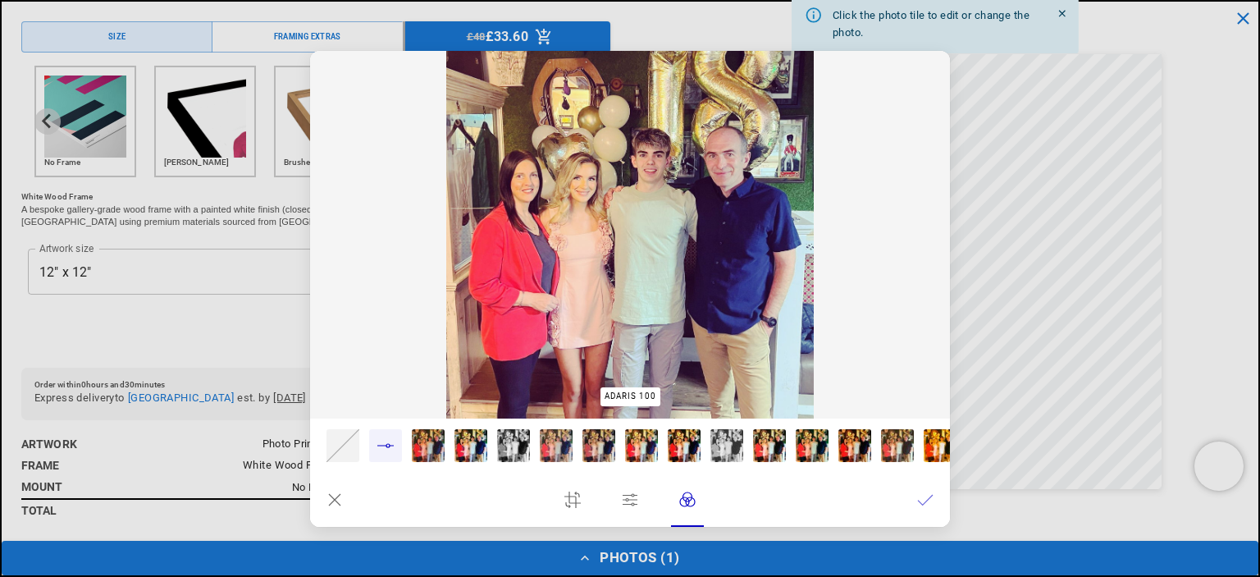
click at [433, 438] on div at bounding box center [428, 445] width 33 height 33
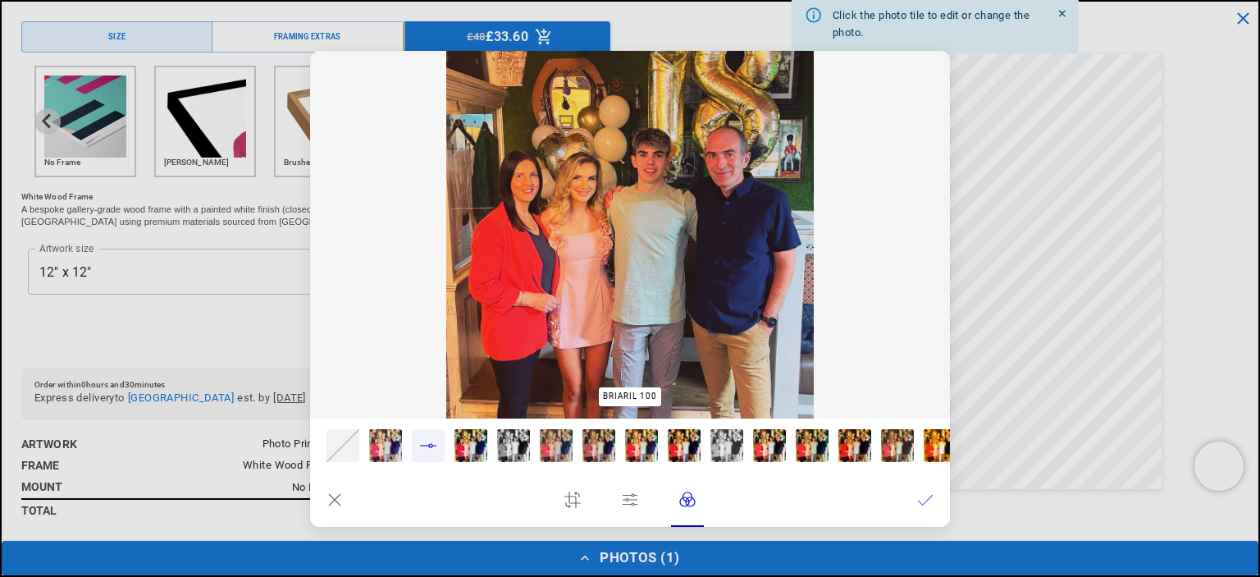
click at [479, 444] on div at bounding box center [470, 445] width 33 height 33
click at [522, 441] on div at bounding box center [513, 445] width 33 height 33
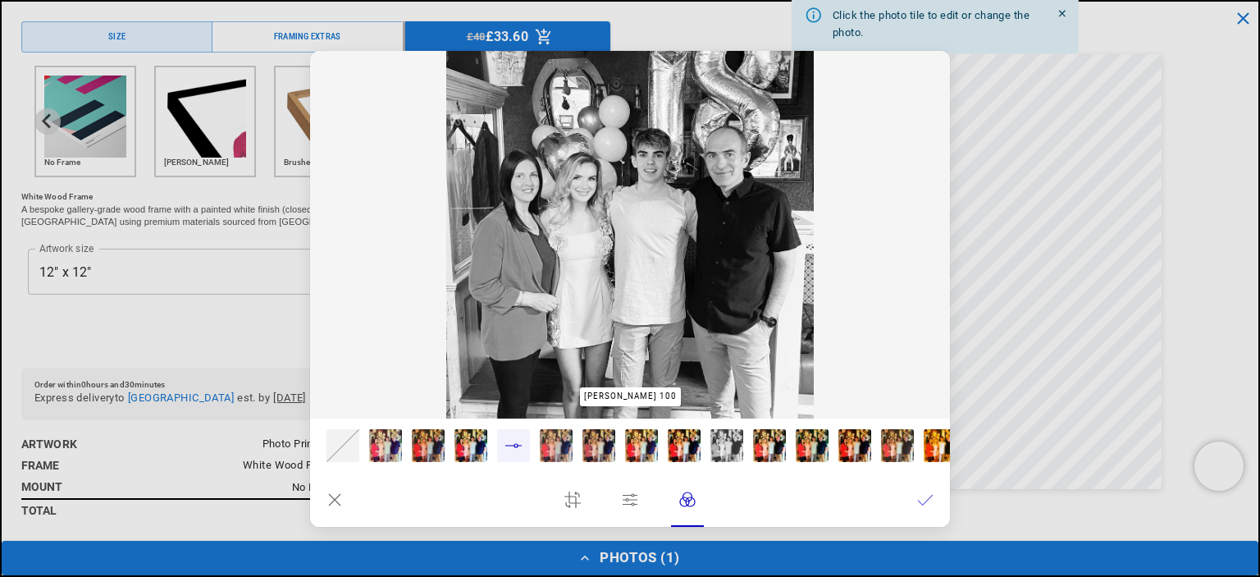
click at [784, 441] on div at bounding box center [769, 445] width 33 height 33
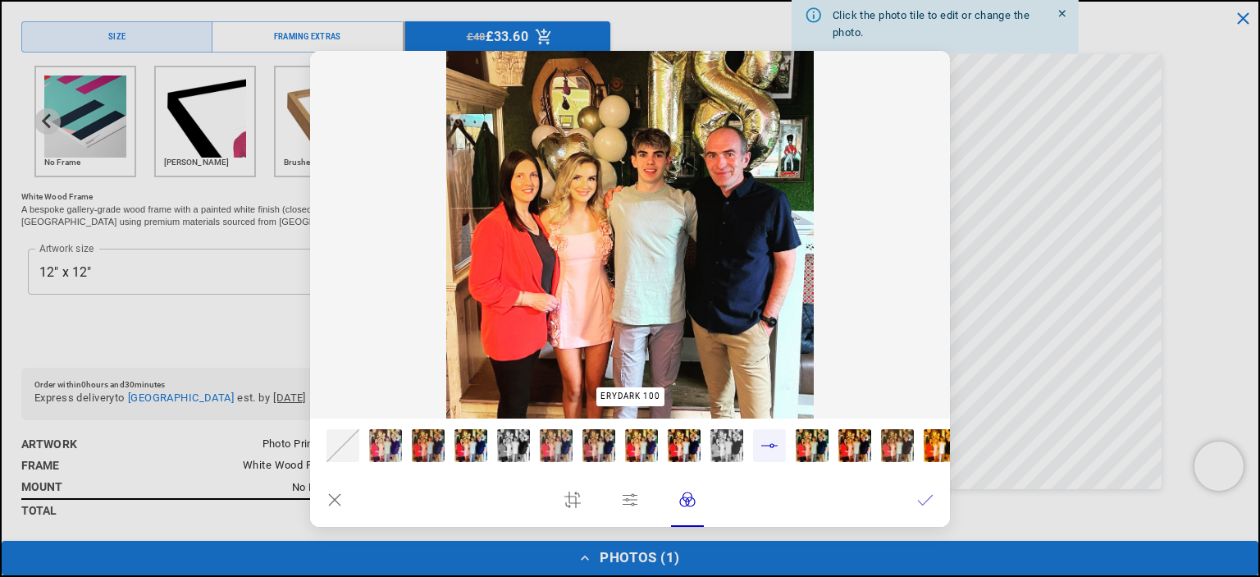
click at [729, 441] on div at bounding box center [726, 445] width 33 height 33
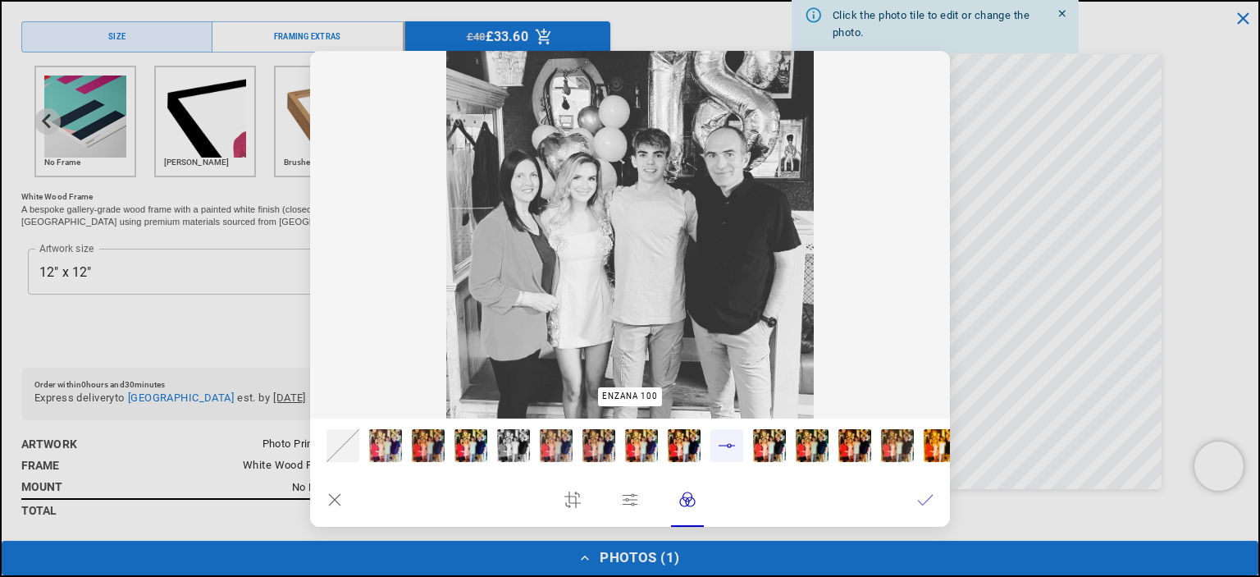
scroll to position [0, 0]
click at [336, 500] on icon at bounding box center [334, 499] width 11 height 11
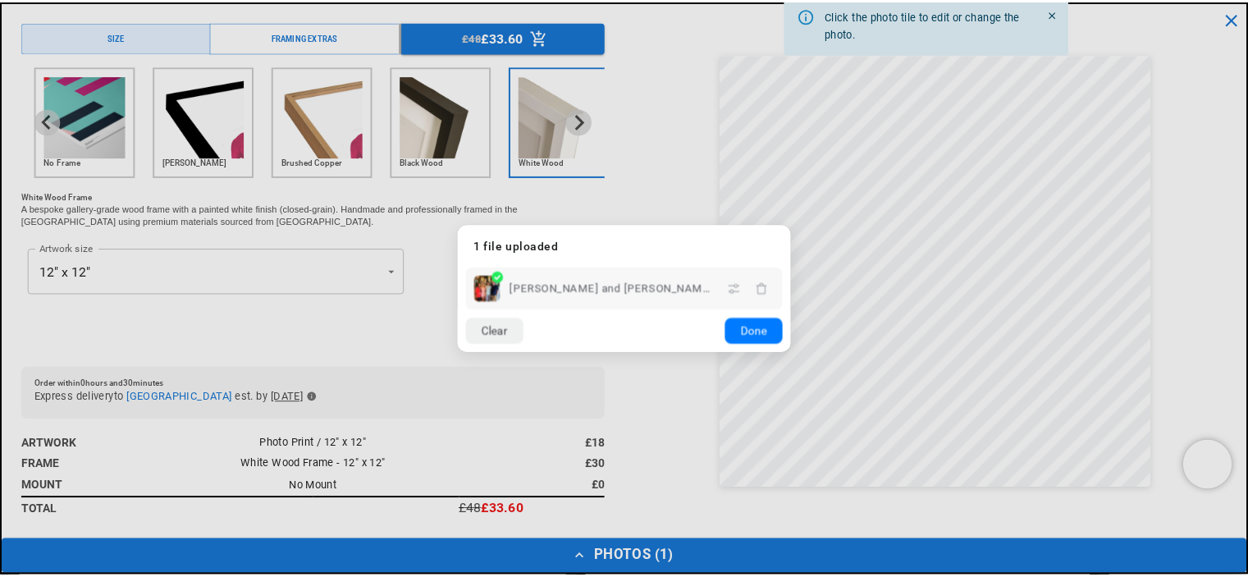
scroll to position [0, 320]
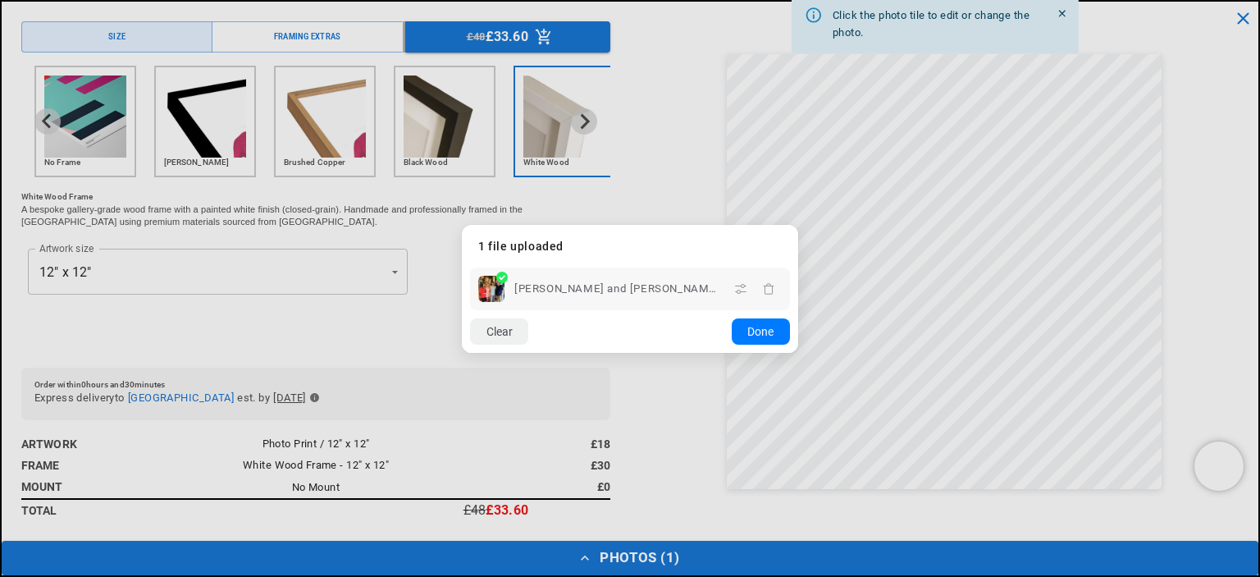
click at [781, 329] on button "Done" at bounding box center [761, 331] width 58 height 26
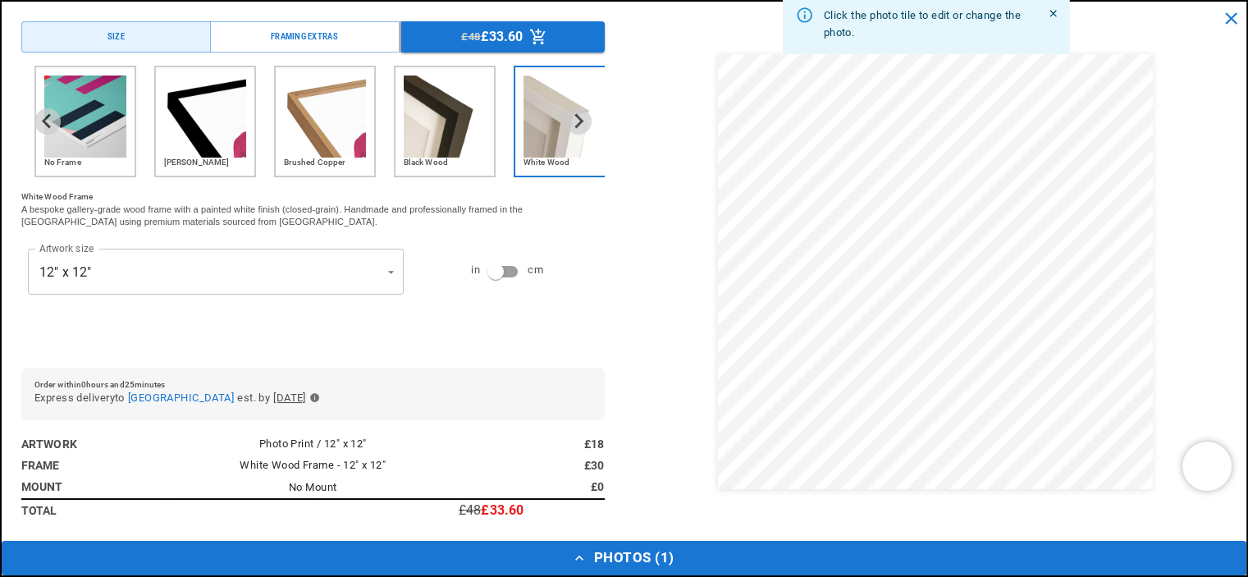
scroll to position [0, 640]
click at [530, 33] on icon "Menu buttons" at bounding box center [538, 37] width 18 height 18
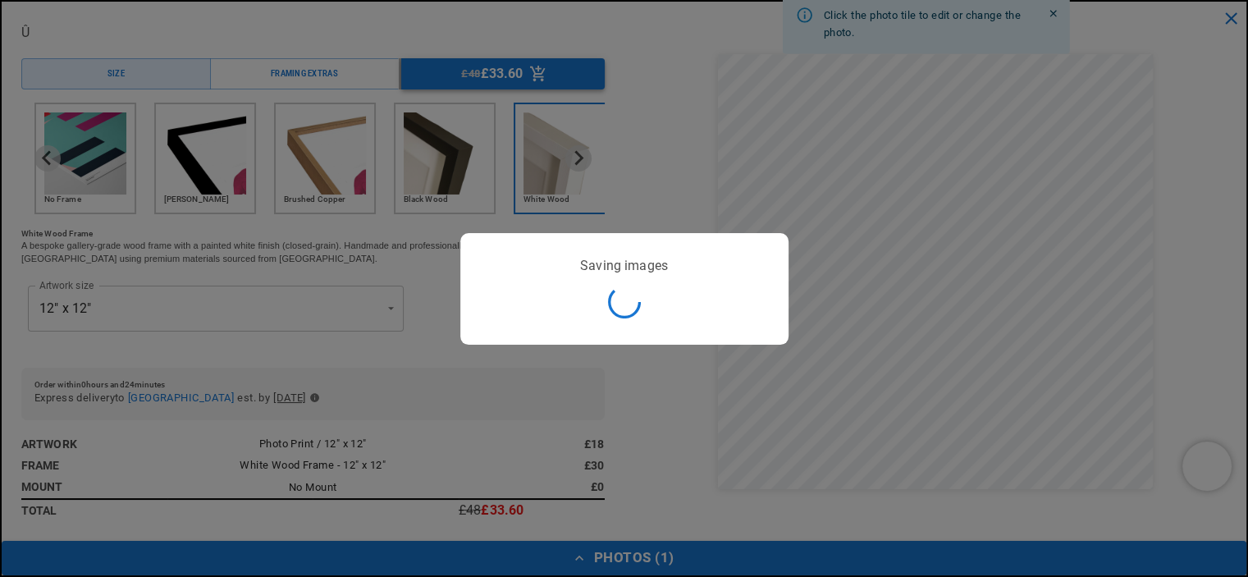
scroll to position [0, 320]
click at [1227, 19] on div at bounding box center [624, 288] width 1248 height 577
click at [669, 304] on div "Storing project..." at bounding box center [624, 288] width 276 height 59
click at [585, 550] on div at bounding box center [624, 288] width 1248 height 577
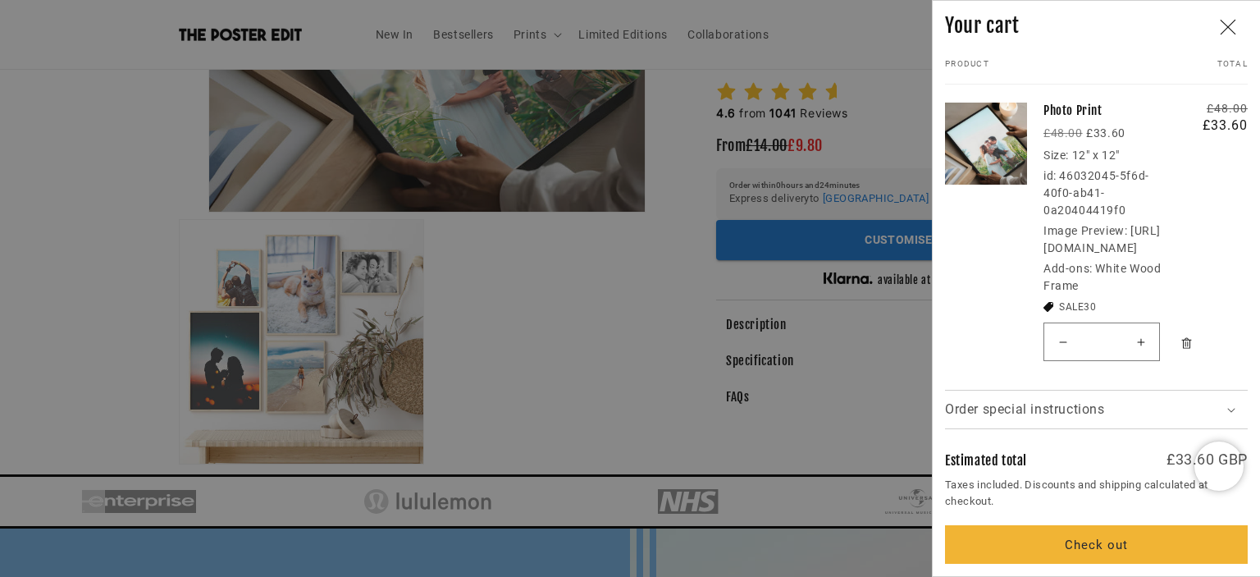
scroll to position [75, 0]
click at [1188, 349] on icon "Remove Photo Print / White Wood Frame" at bounding box center [1186, 343] width 12 height 12
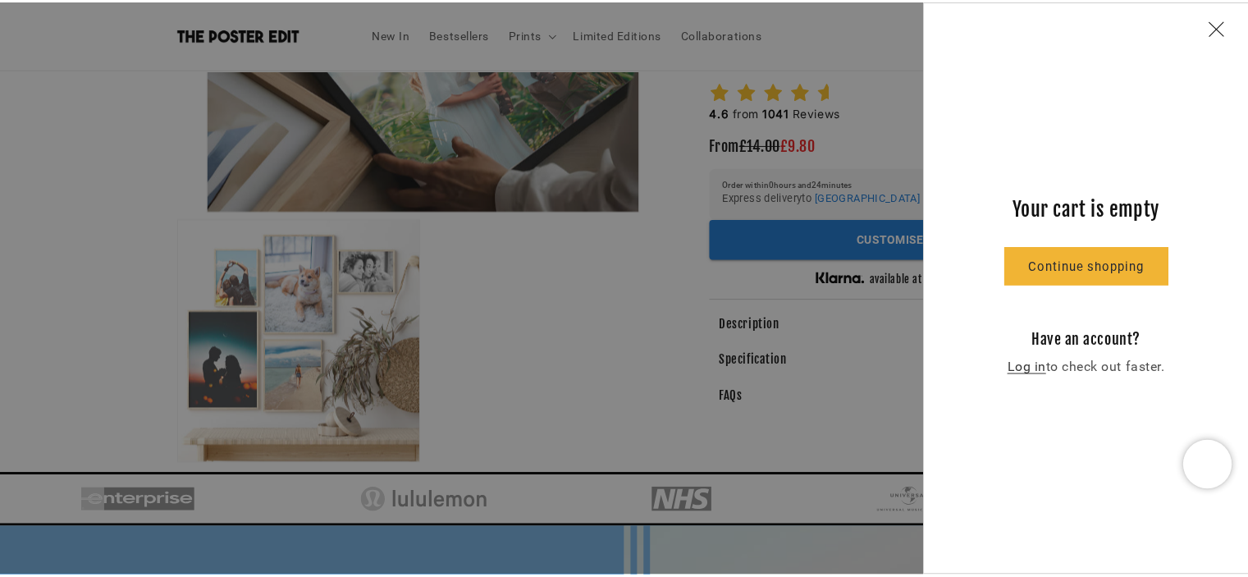
scroll to position [0, 320]
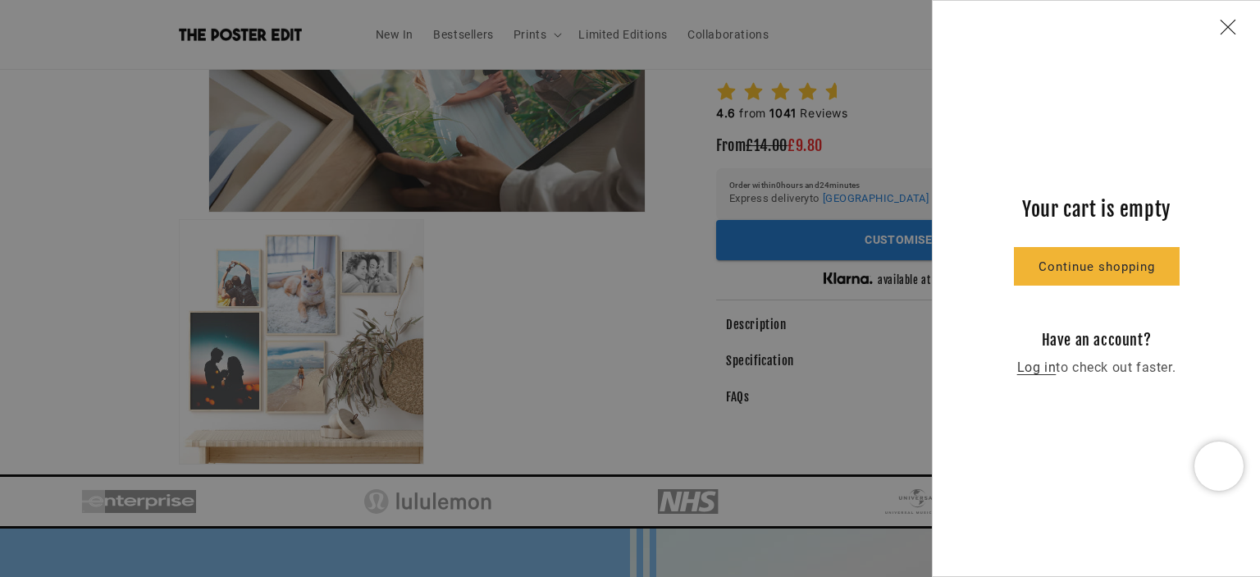
drag, startPoint x: 1225, startPoint y: 29, endPoint x: 1232, endPoint y: 53, distance: 24.9
click at [1227, 29] on icon "Close" at bounding box center [1228, 27] width 16 height 16
